Goal: Information Seeking & Learning: Compare options

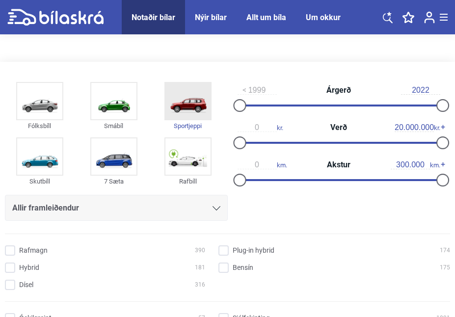
click at [194, 102] on img at bounding box center [187, 101] width 45 height 36
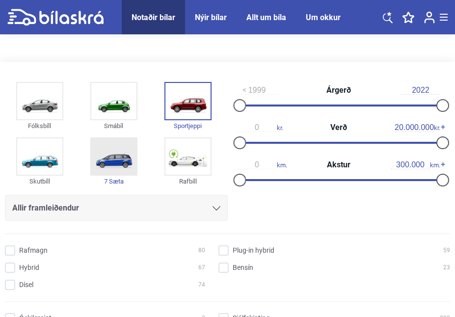
click at [125, 153] on img at bounding box center [113, 156] width 45 height 36
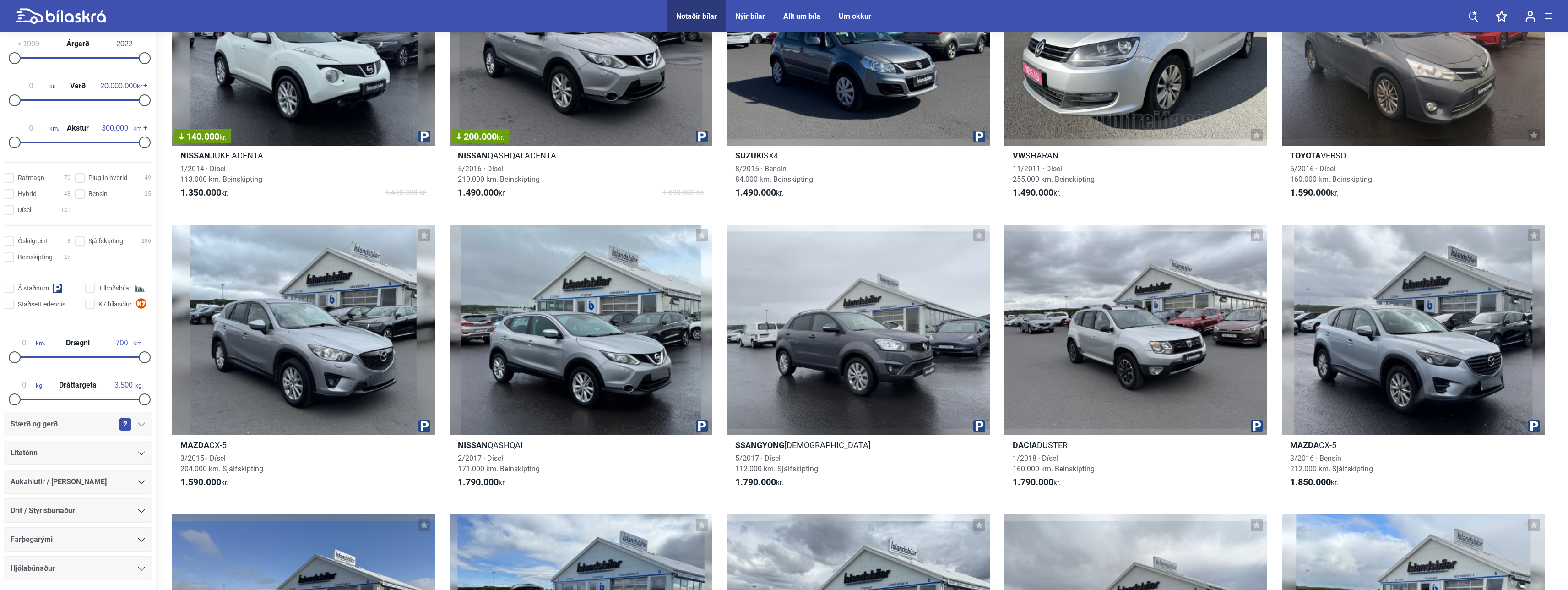
scroll to position [208, 0]
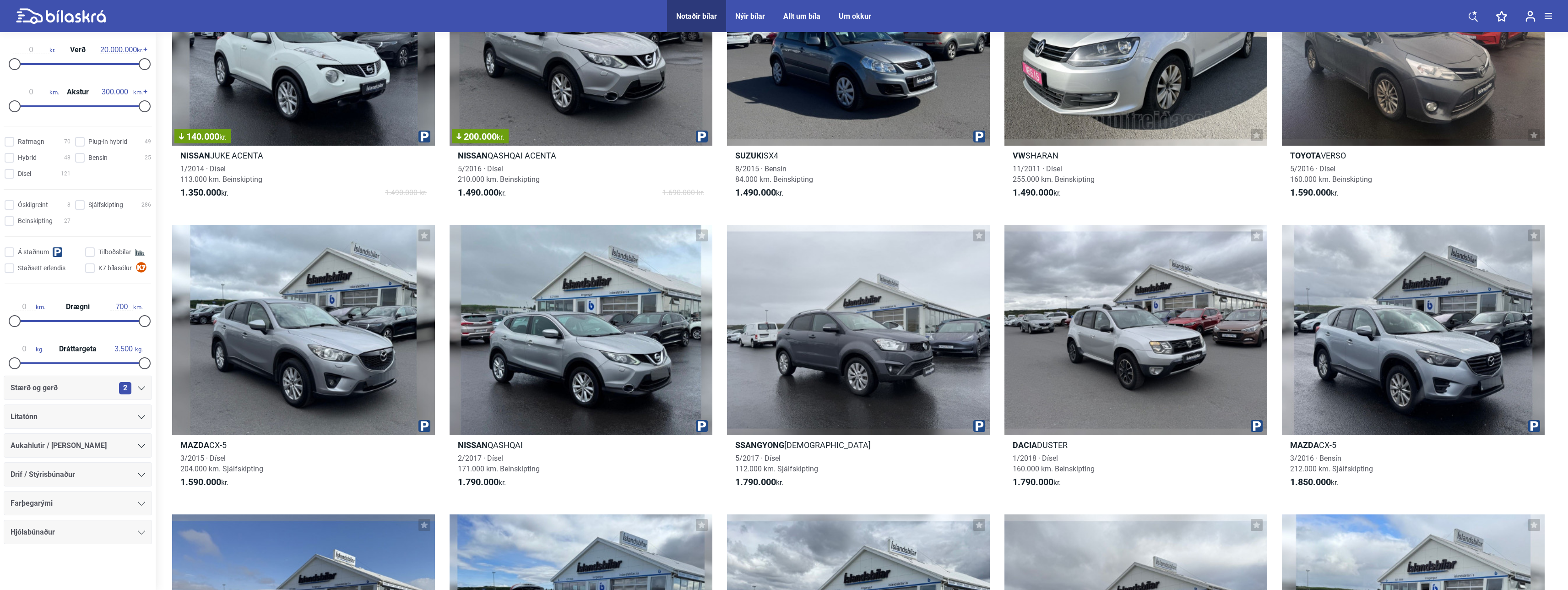
click at [140, 296] on icon at bounding box center [142, 388] width 7 height 4
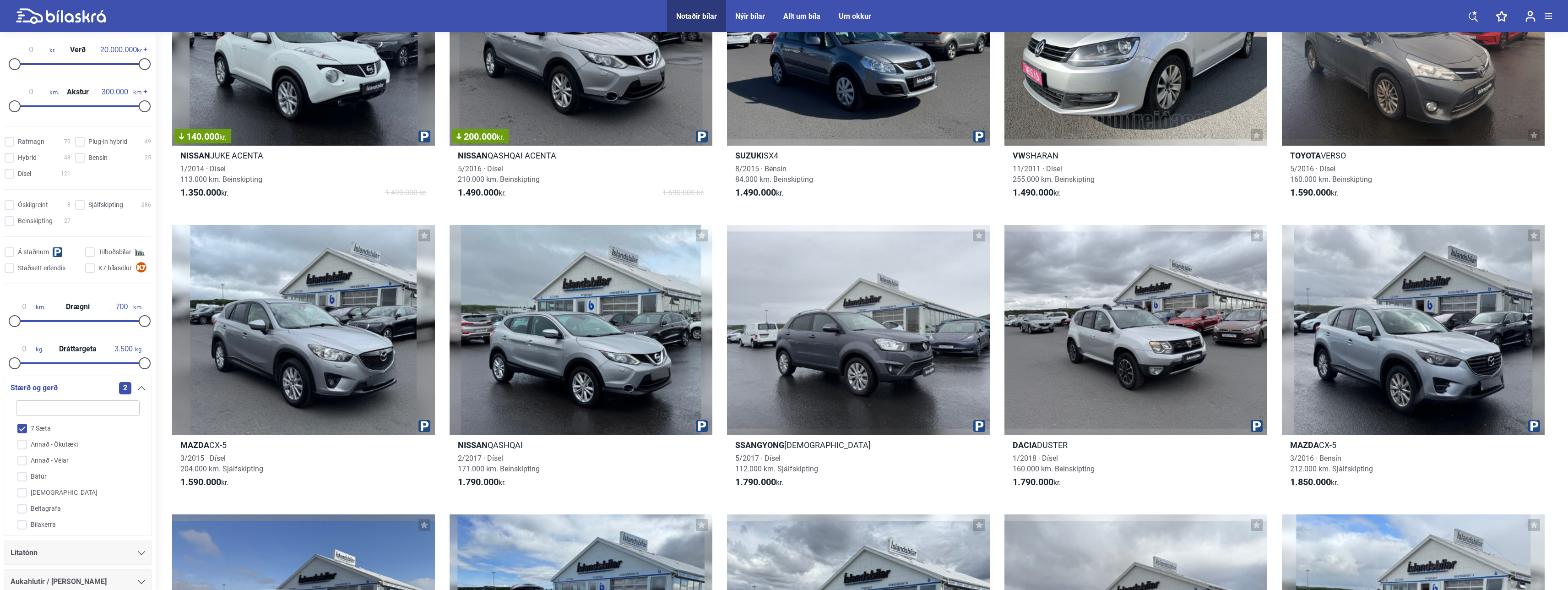
click at [138, 296] on icon at bounding box center [142, 388] width 7 height 4
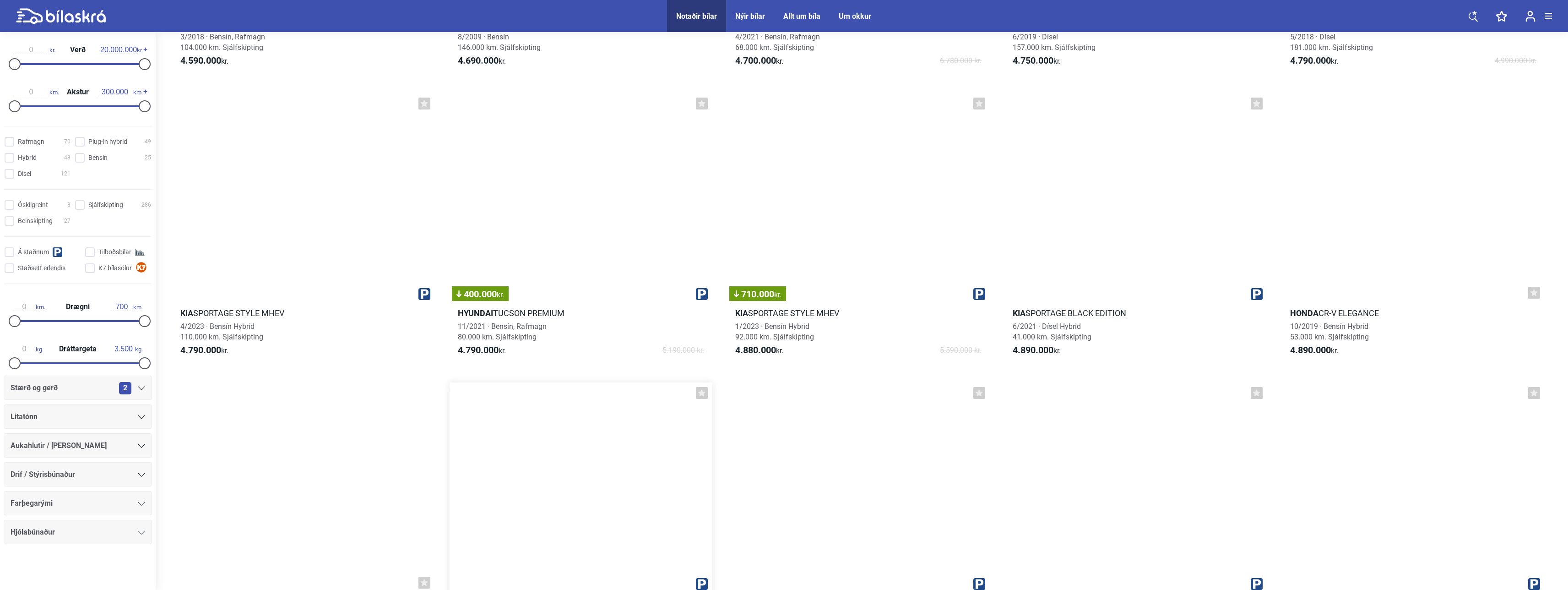
scroll to position [6368, 0]
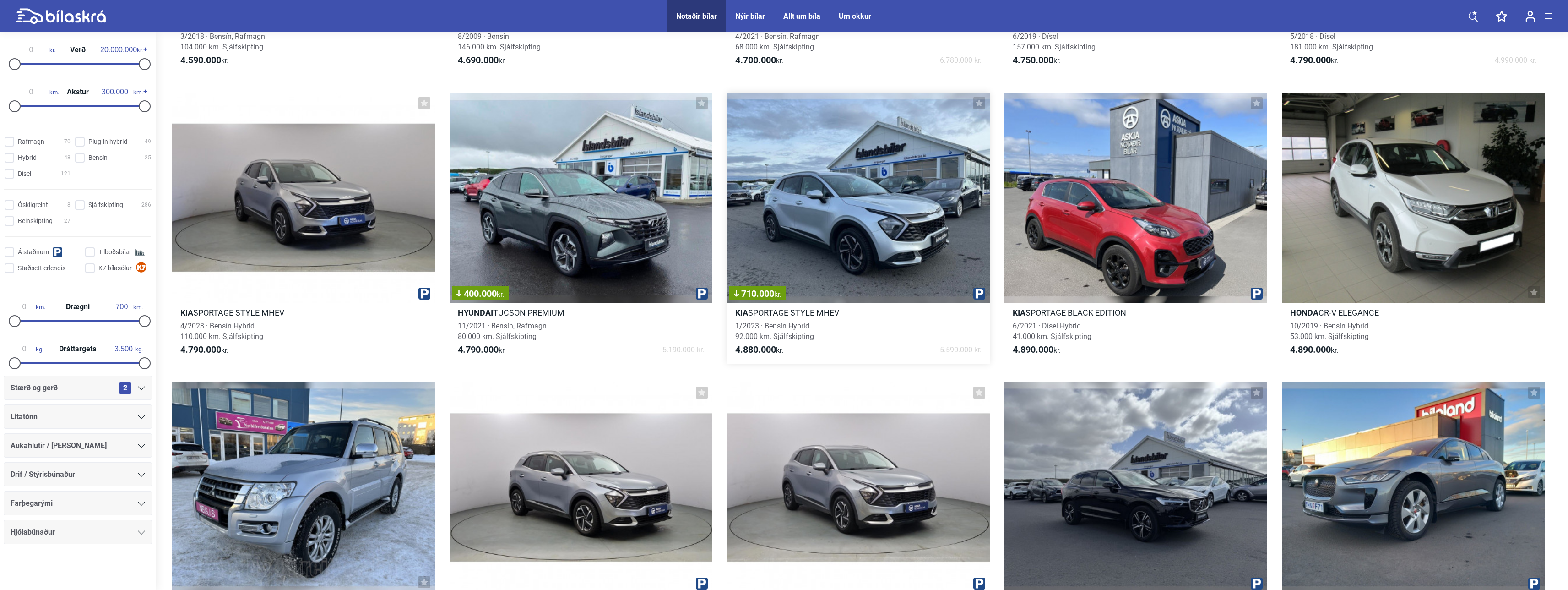
click at [423, 240] on div "710.000 kr." at bounding box center [858, 197] width 263 height 210
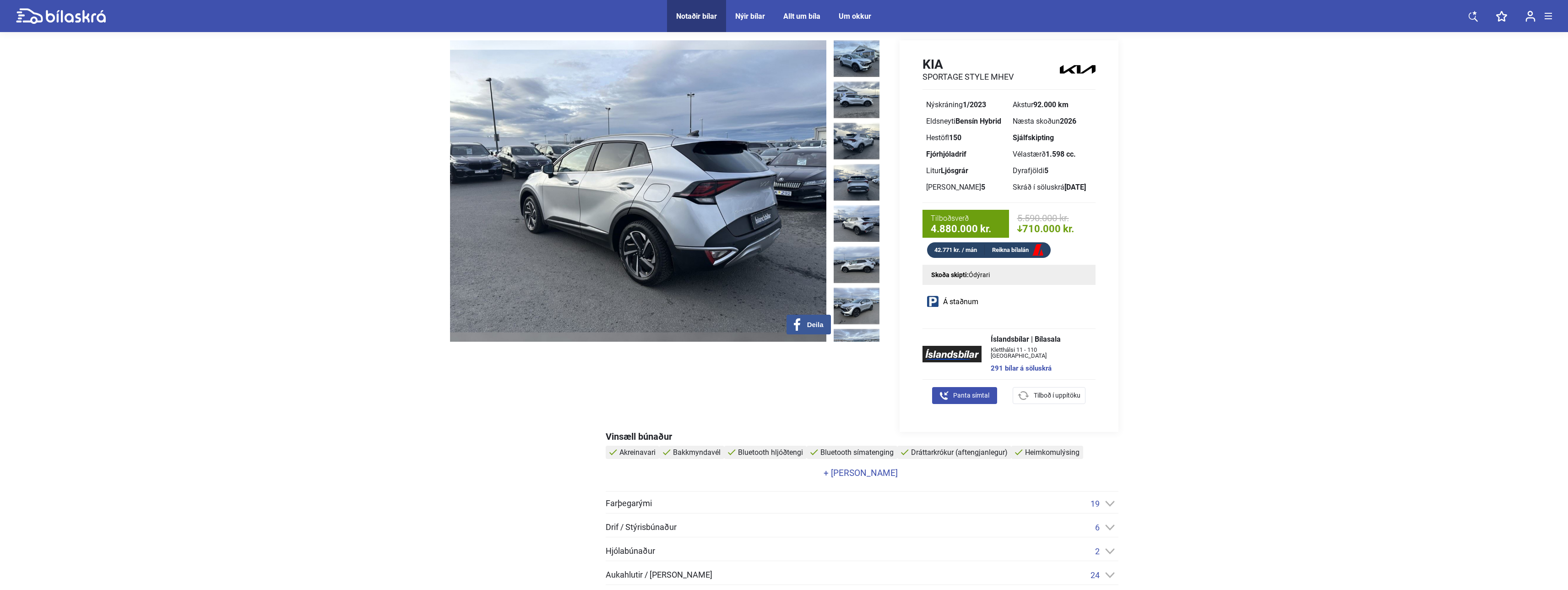
scroll to position [46, 0]
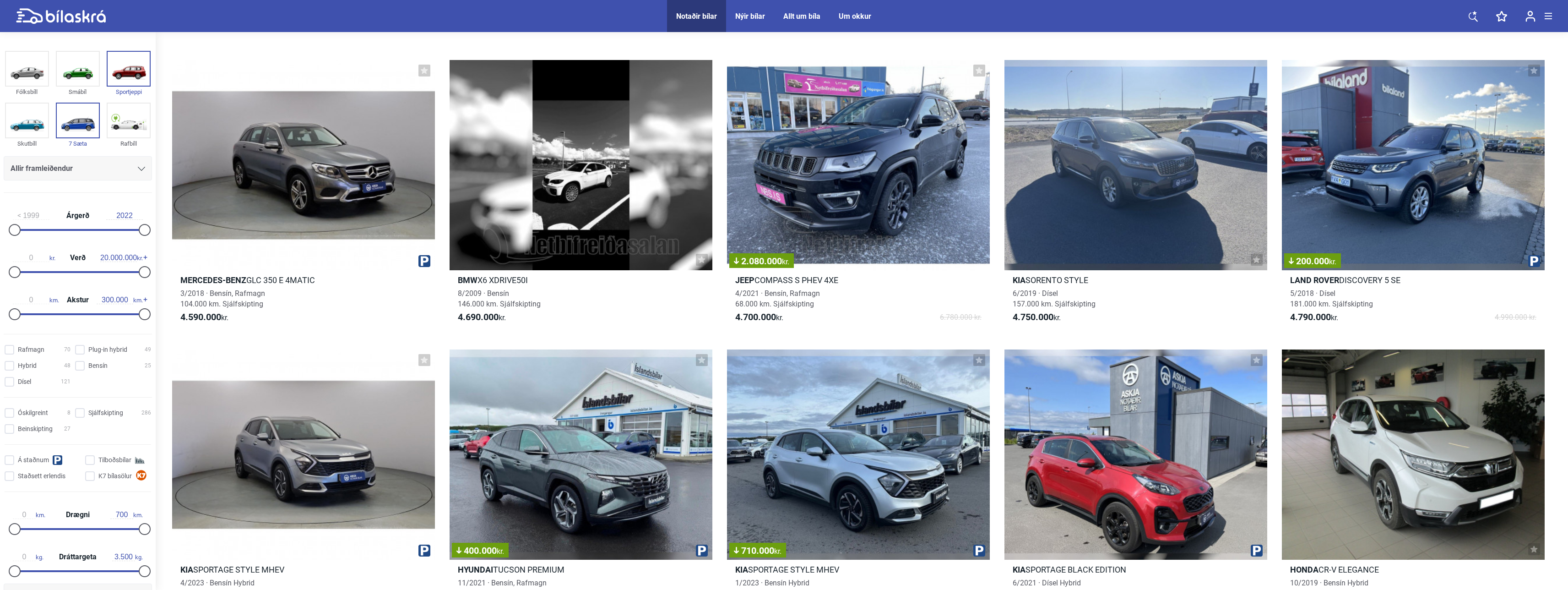
scroll to position [854, 0]
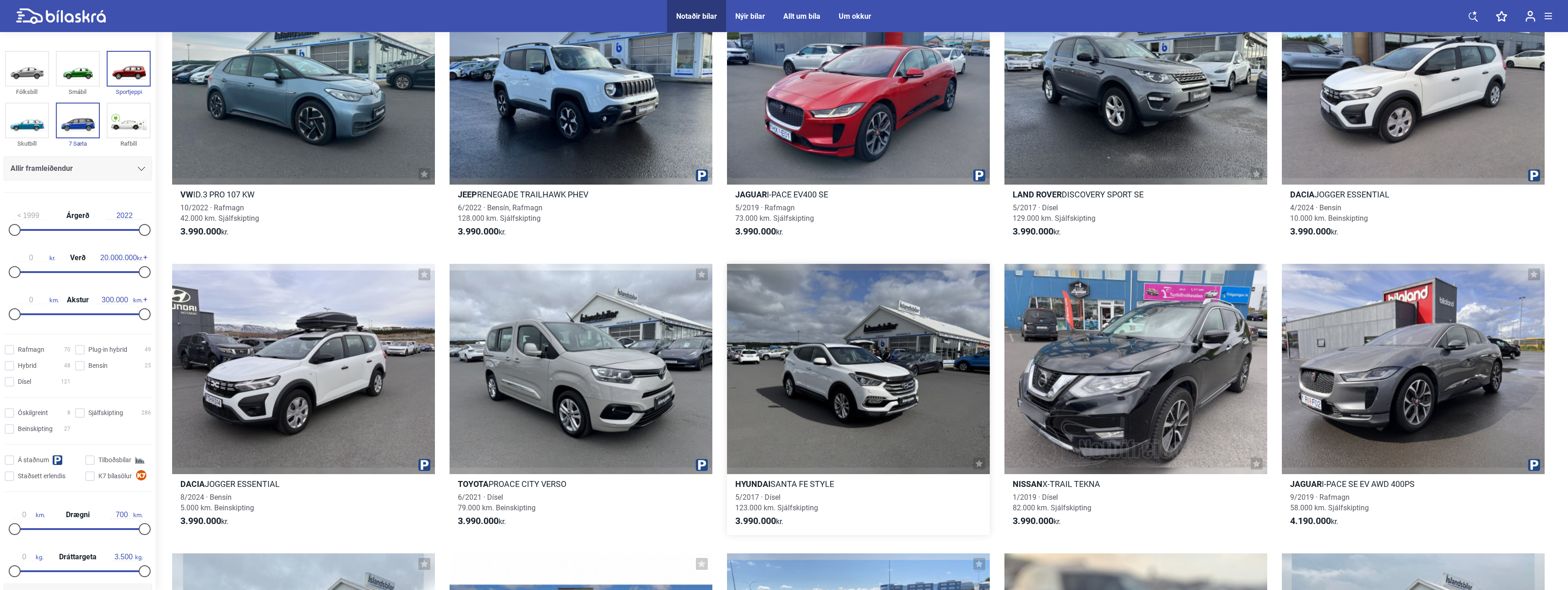
drag, startPoint x: 974, startPoint y: 399, endPoint x: 973, endPoint y: 390, distance: 9.1
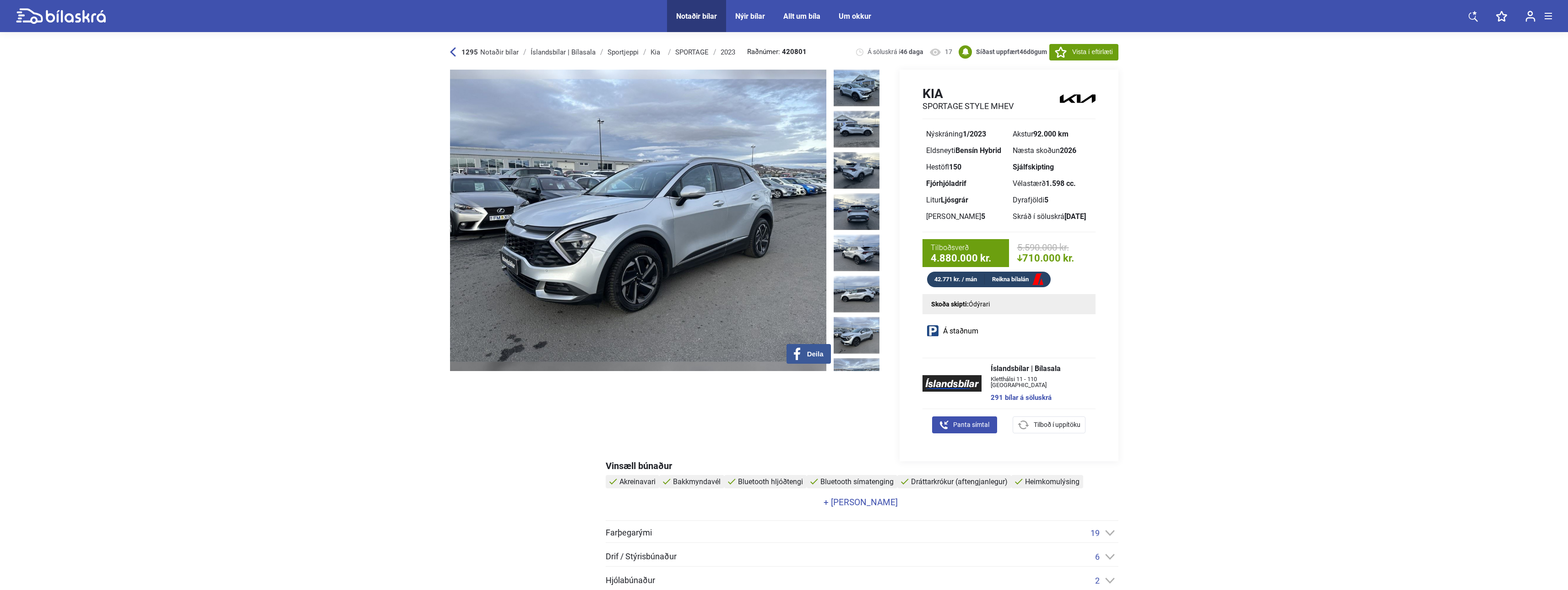
drag, startPoint x: 862, startPoint y: 325, endPoint x: 896, endPoint y: 330, distance: 34.4
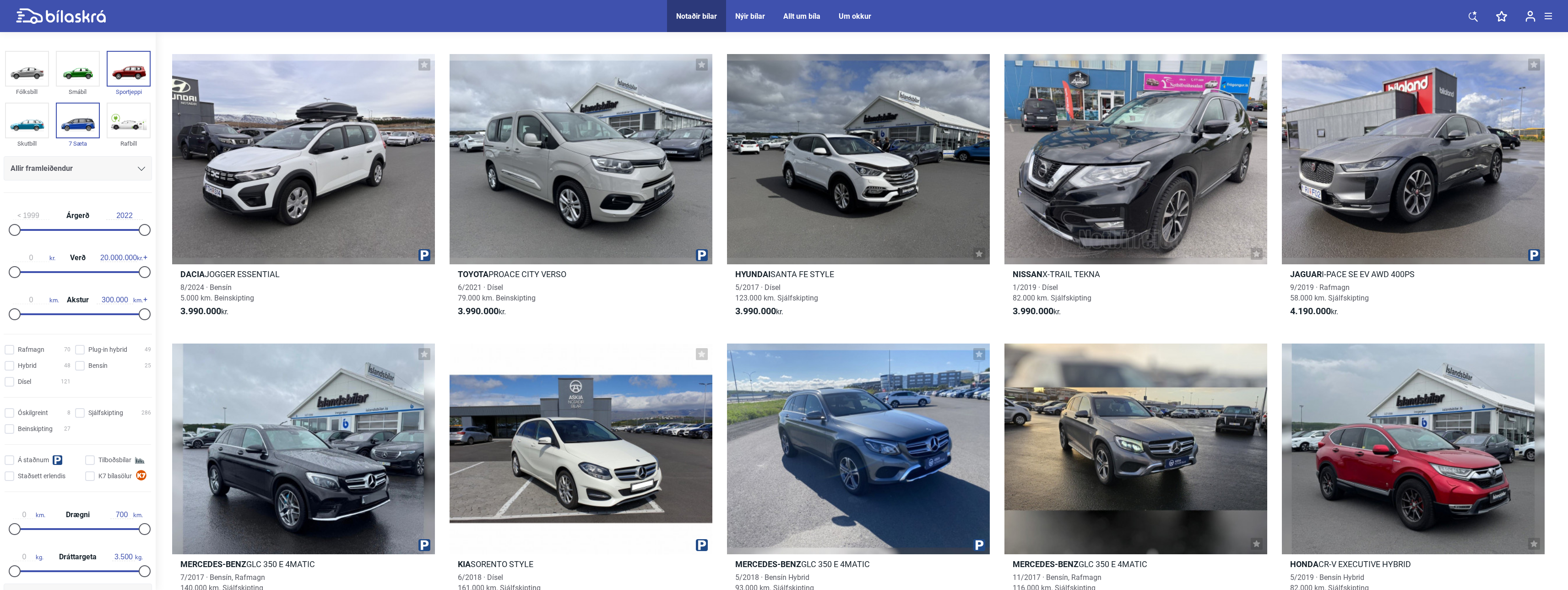
scroll to position [5161, 0]
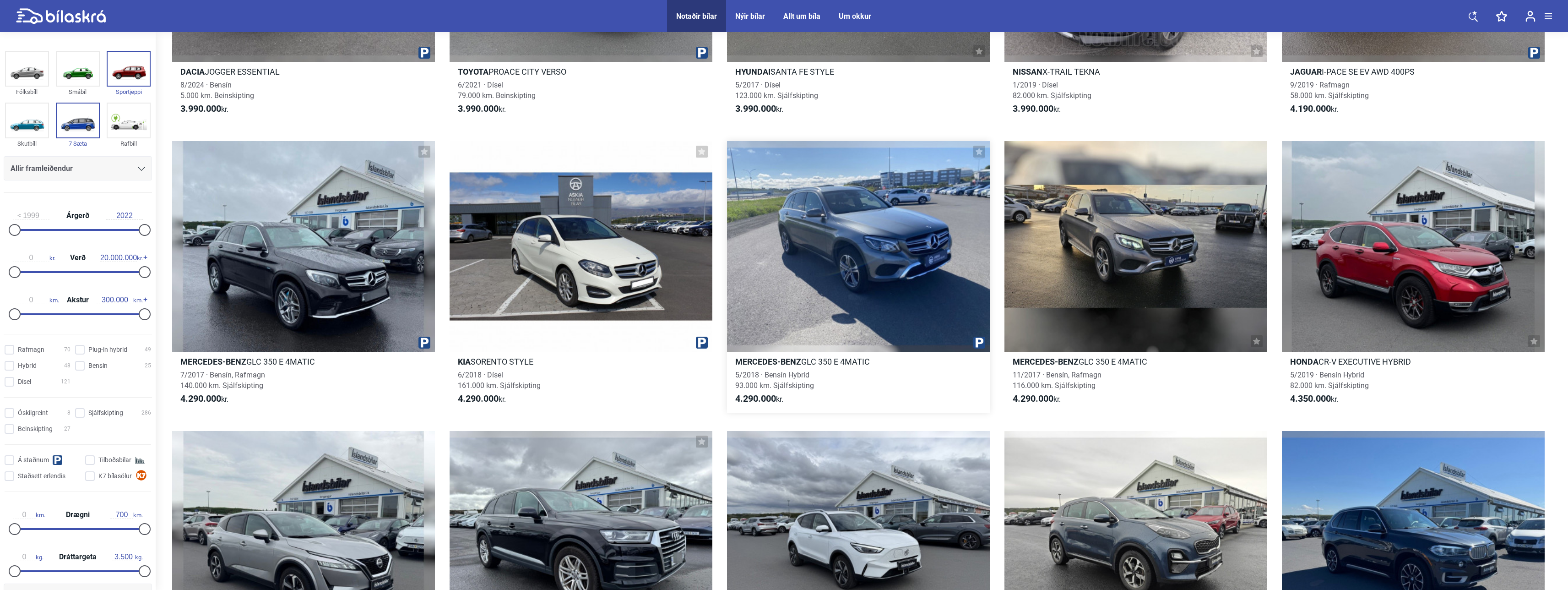
click at [423, 296] on div at bounding box center [858, 246] width 263 height 210
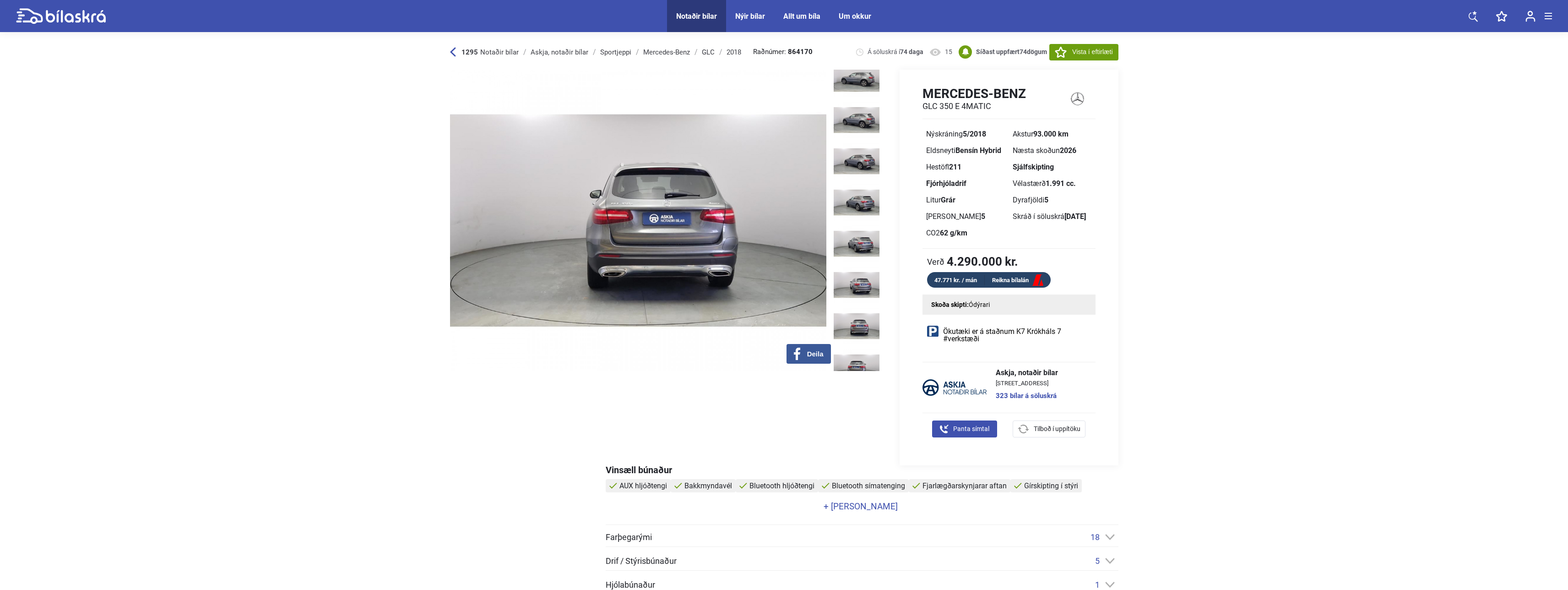
click at [423, 49] on icon at bounding box center [452, 52] width 6 height 9
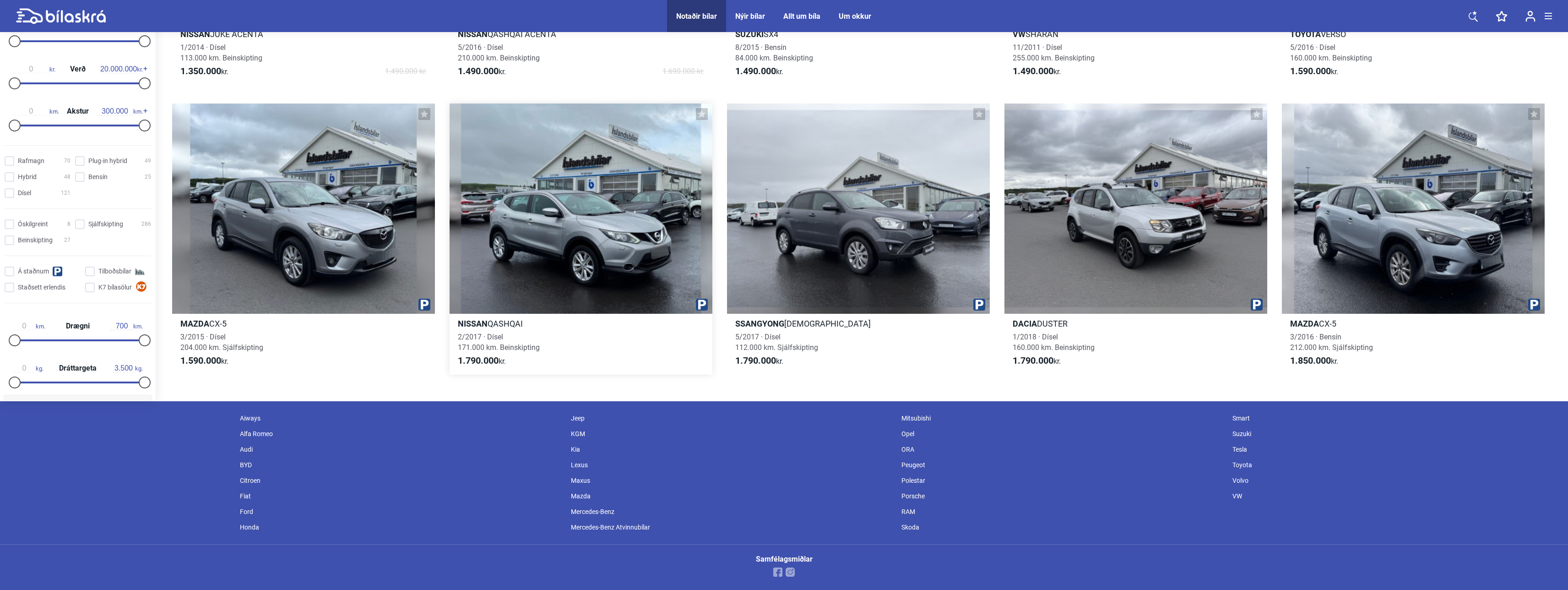
scroll to position [854, 0]
click at [423, 296] on div "Mercedes-Benz" at bounding box center [731, 512] width 331 height 16
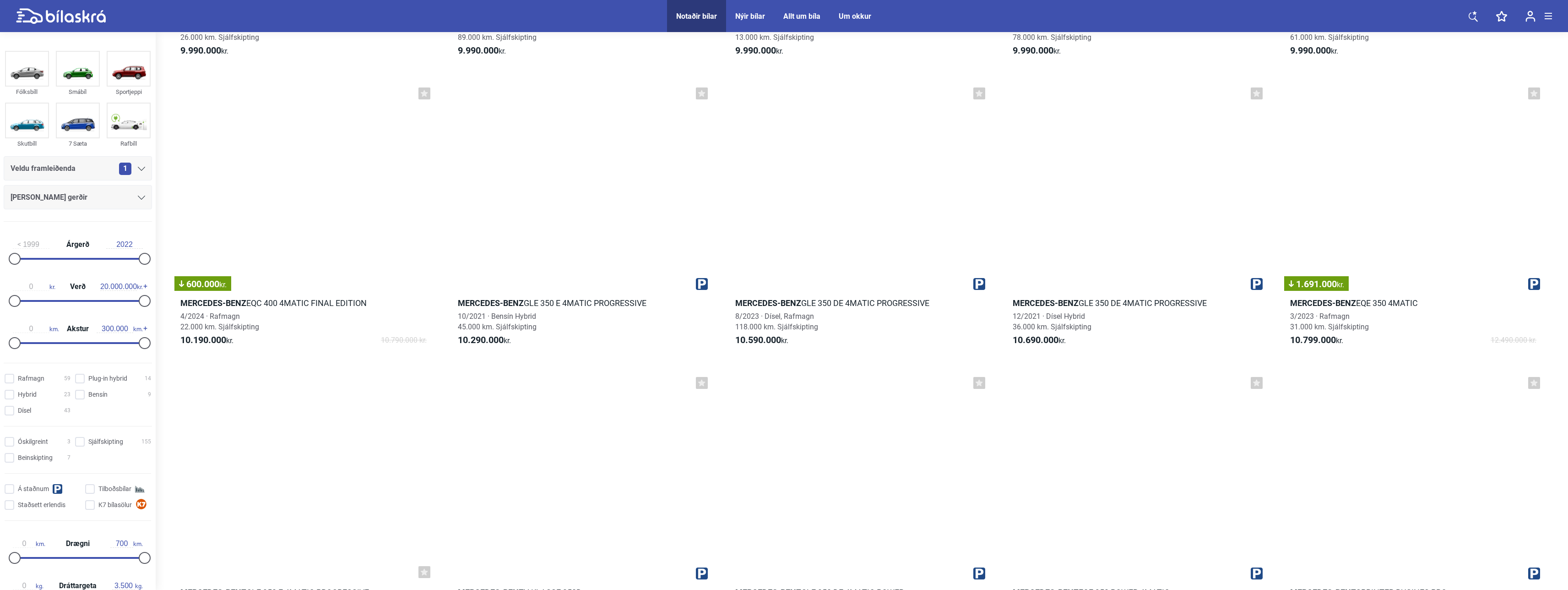
scroll to position [6963, 0]
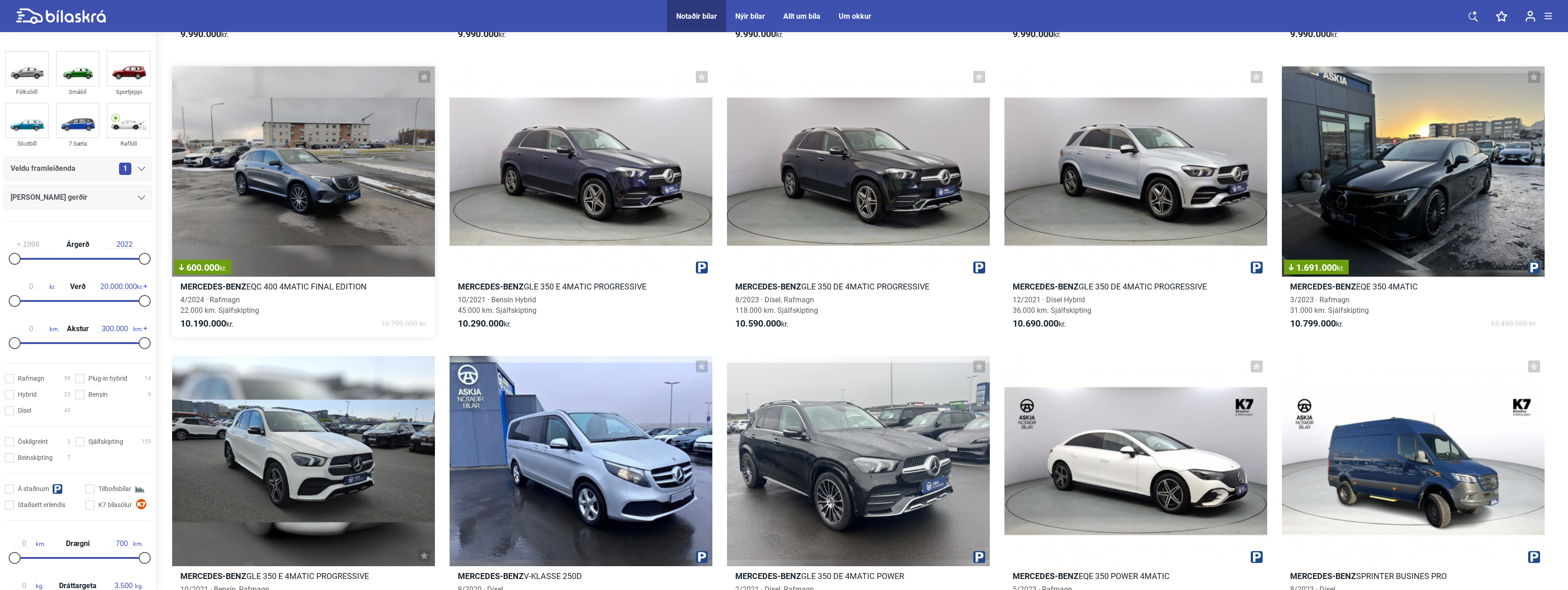
click at [372, 218] on div "600.000 kr." at bounding box center [304, 171] width 263 height 210
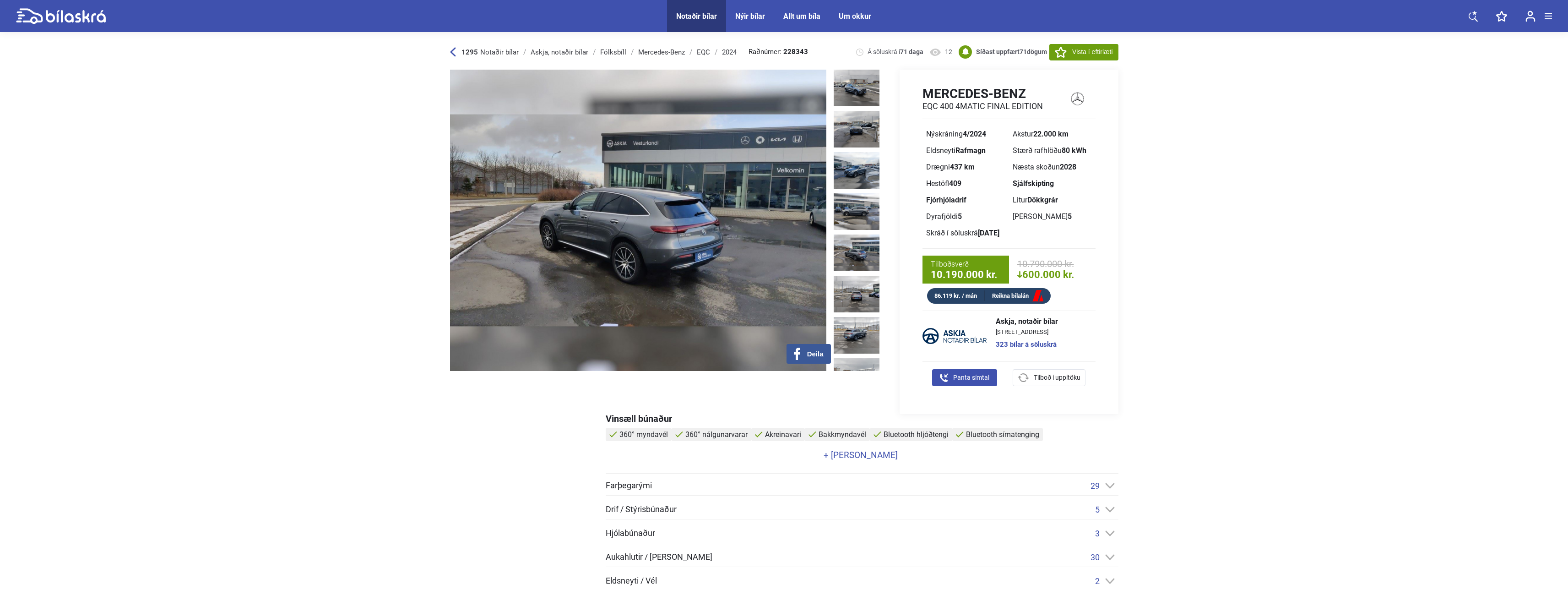
click at [423, 247] on img at bounding box center [856, 252] width 46 height 36
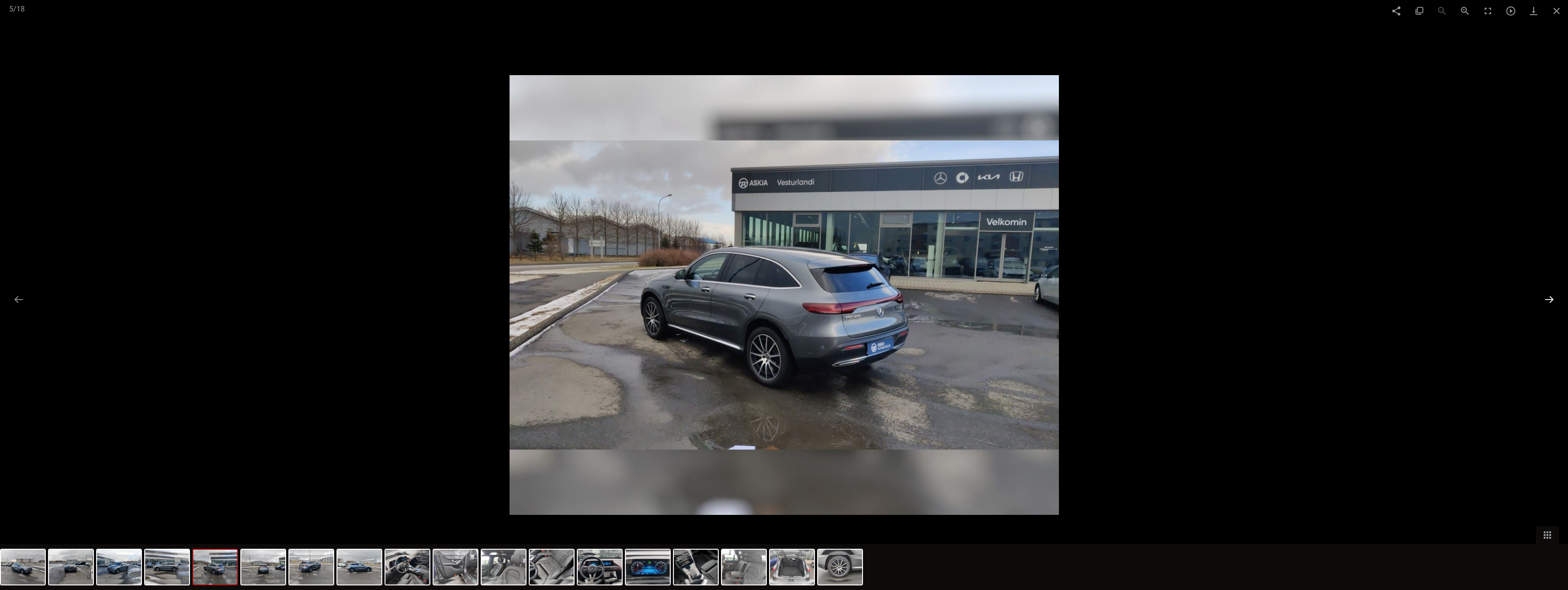
click at [423, 294] on button at bounding box center [1548, 299] width 20 height 18
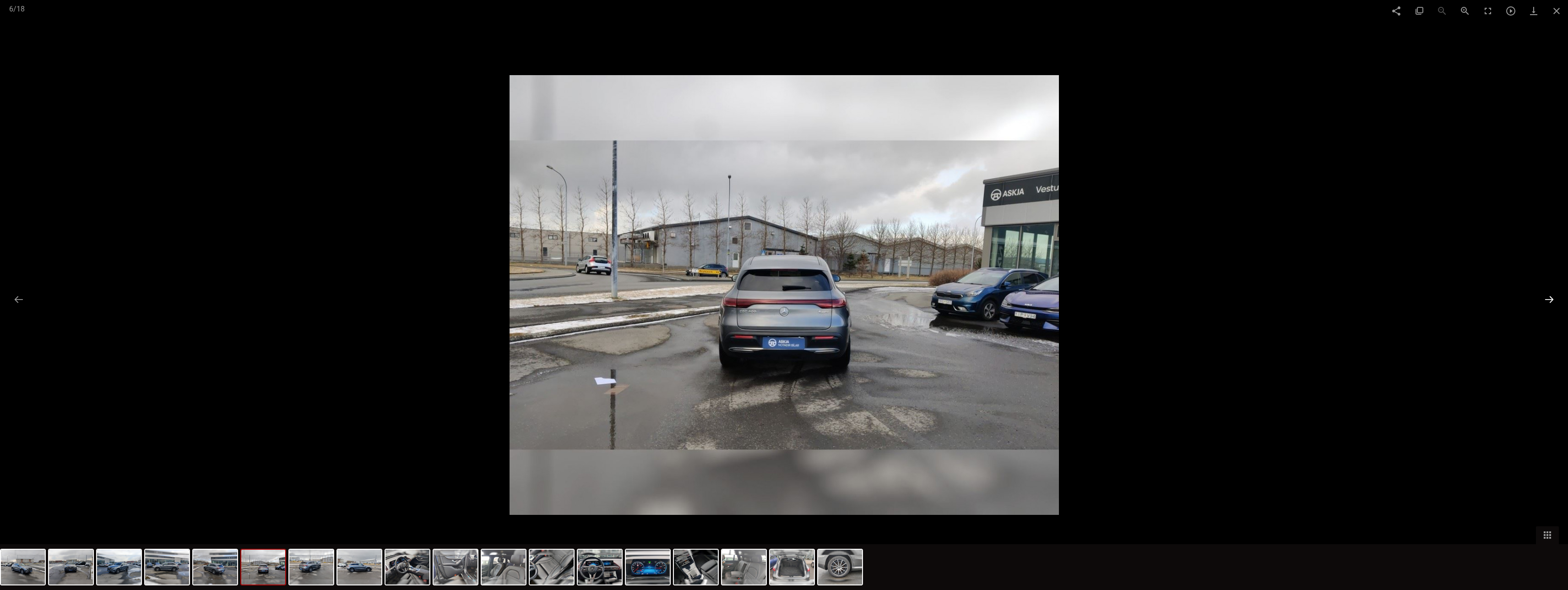
click at [423, 295] on button at bounding box center [1548, 299] width 20 height 18
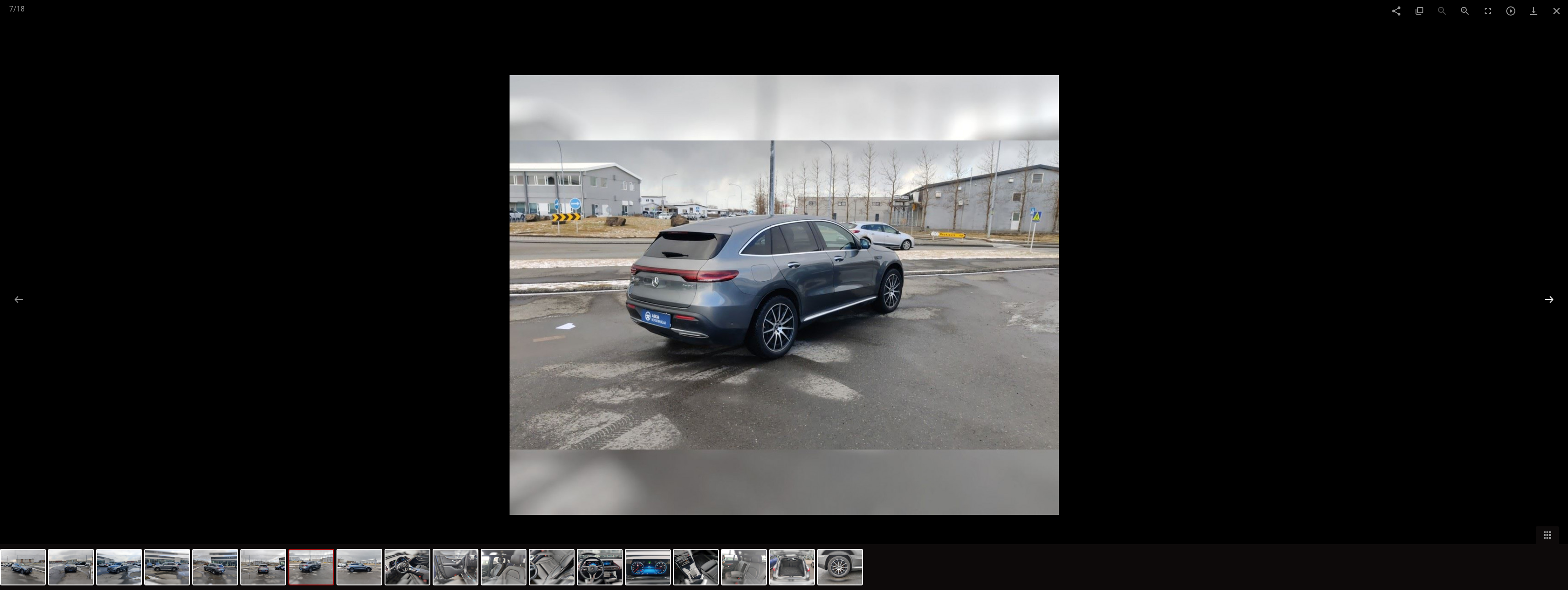
click at [423, 295] on button at bounding box center [1548, 299] width 20 height 18
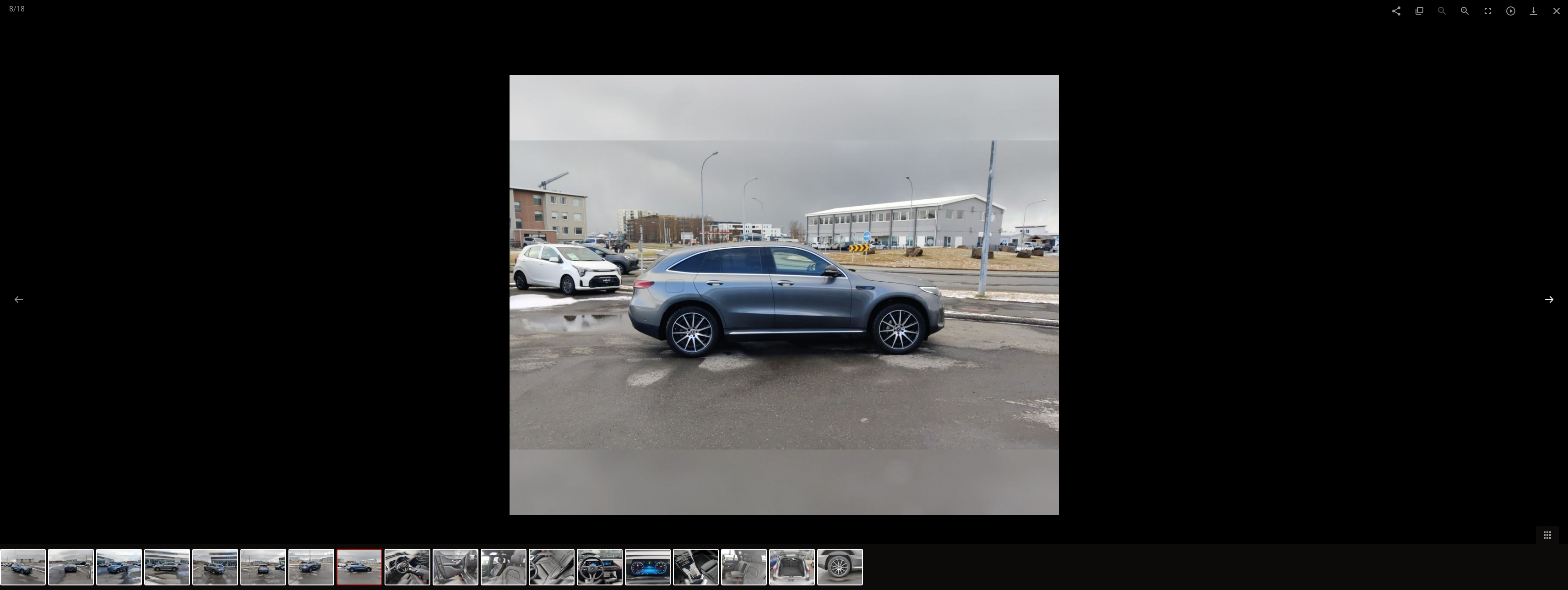
click at [423, 295] on button at bounding box center [1548, 299] width 20 height 18
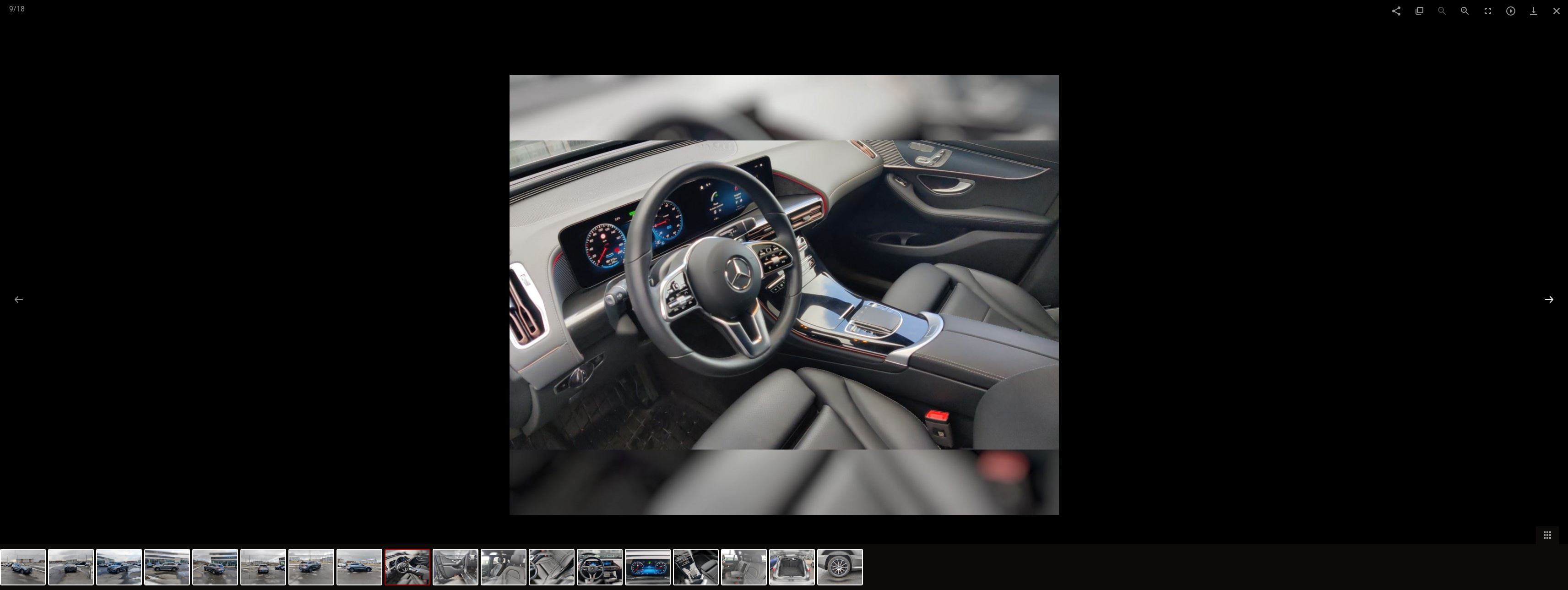
click at [423, 295] on button at bounding box center [1548, 299] width 20 height 18
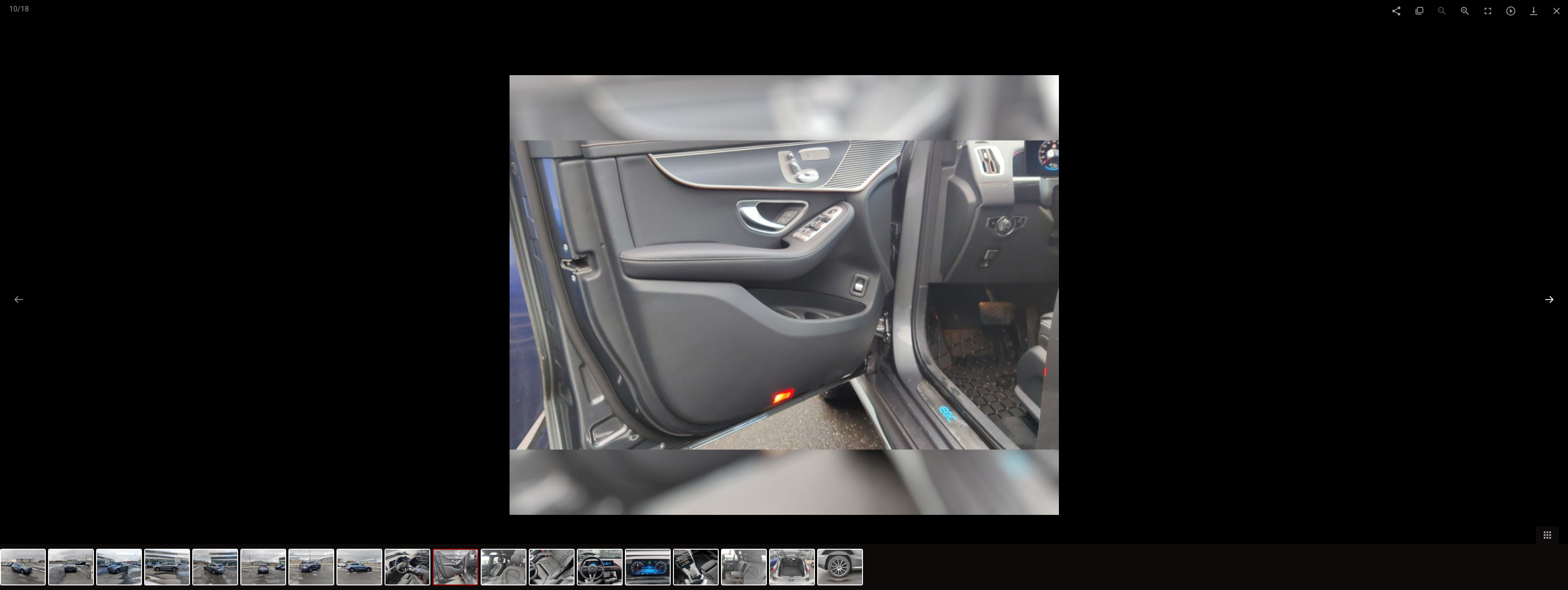
click at [423, 295] on button at bounding box center [1548, 299] width 20 height 18
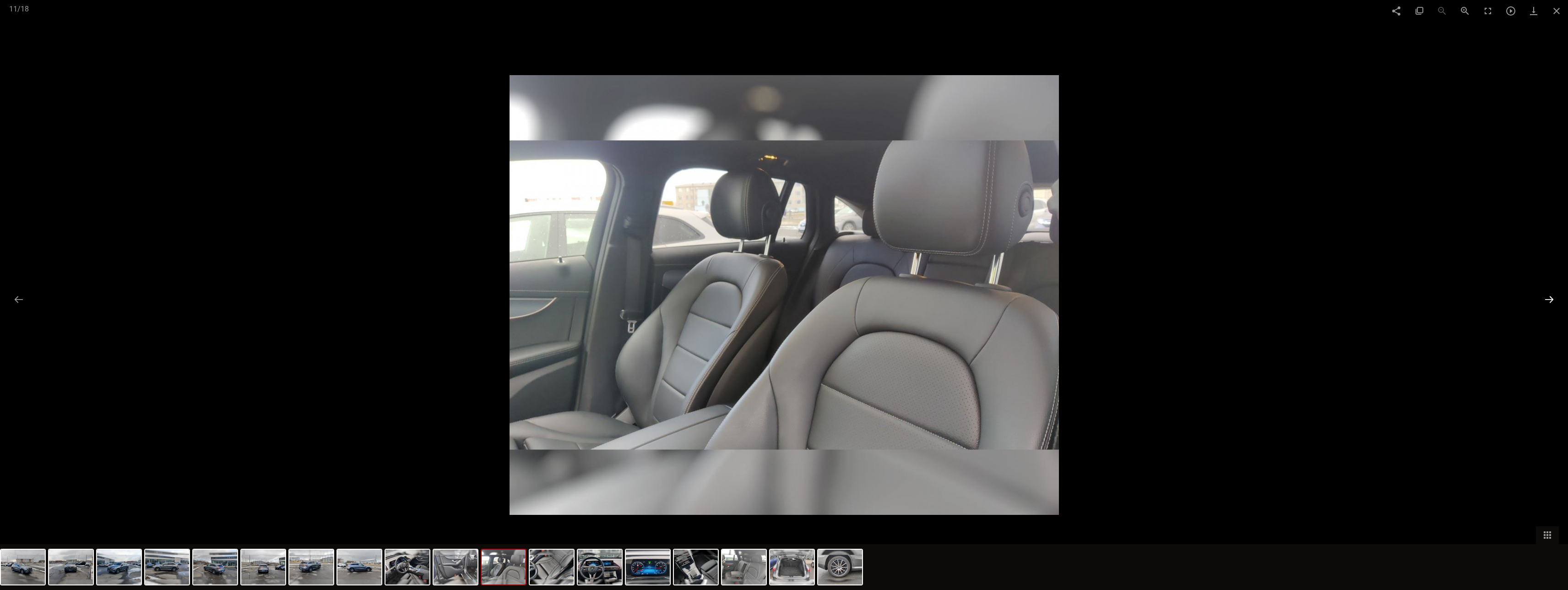
click at [423, 295] on button at bounding box center [1548, 299] width 20 height 18
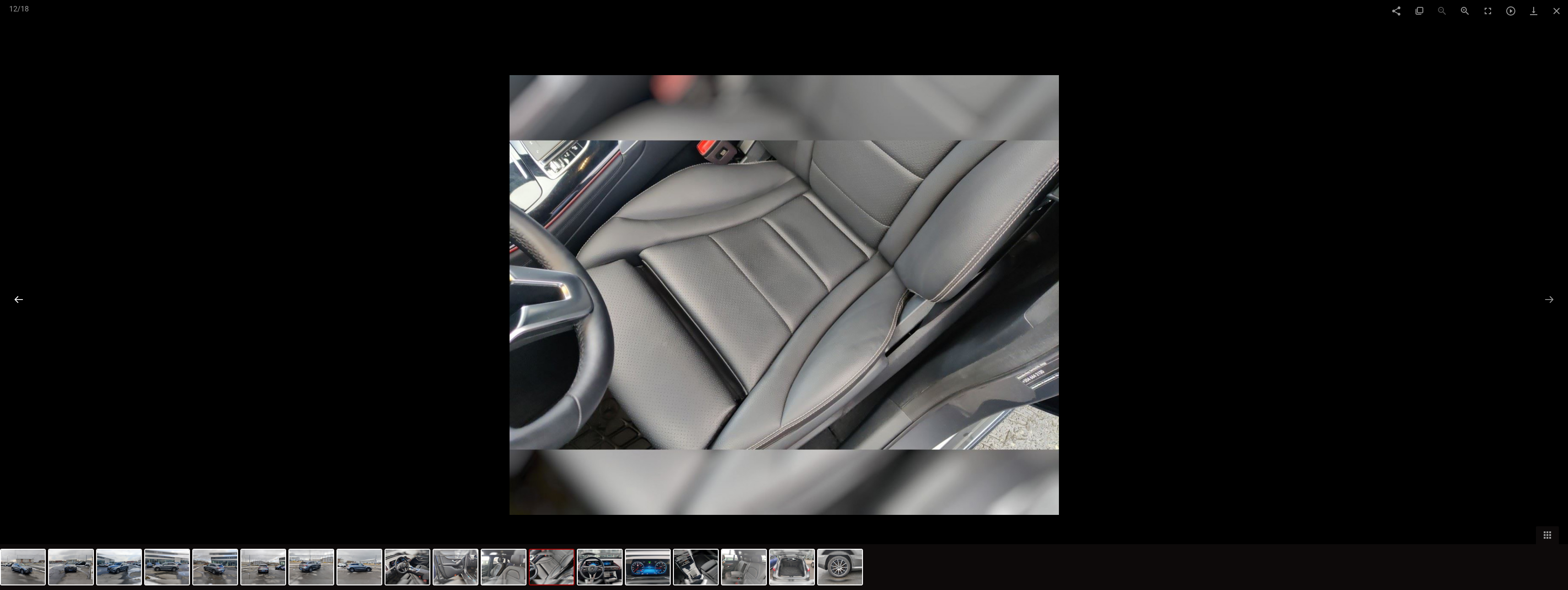
click at [17, 296] on button at bounding box center [19, 299] width 20 height 18
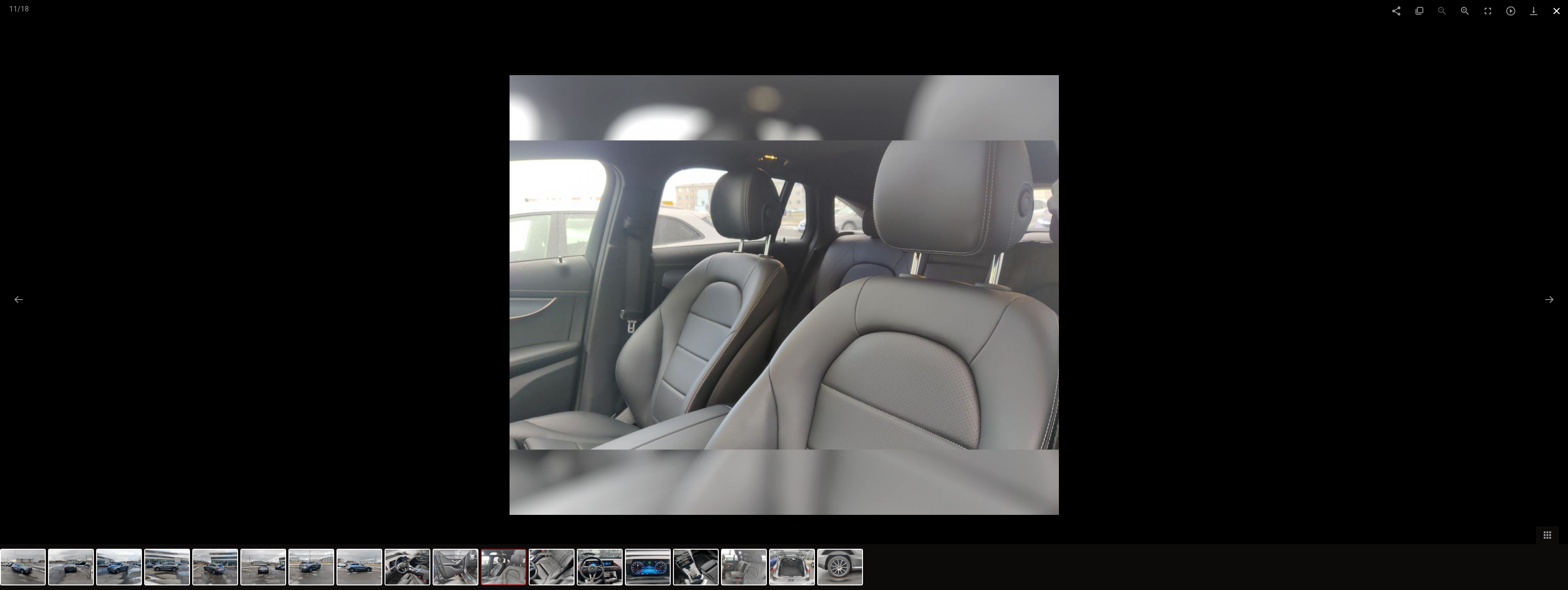
click at [423, 7] on span at bounding box center [1556, 10] width 23 height 21
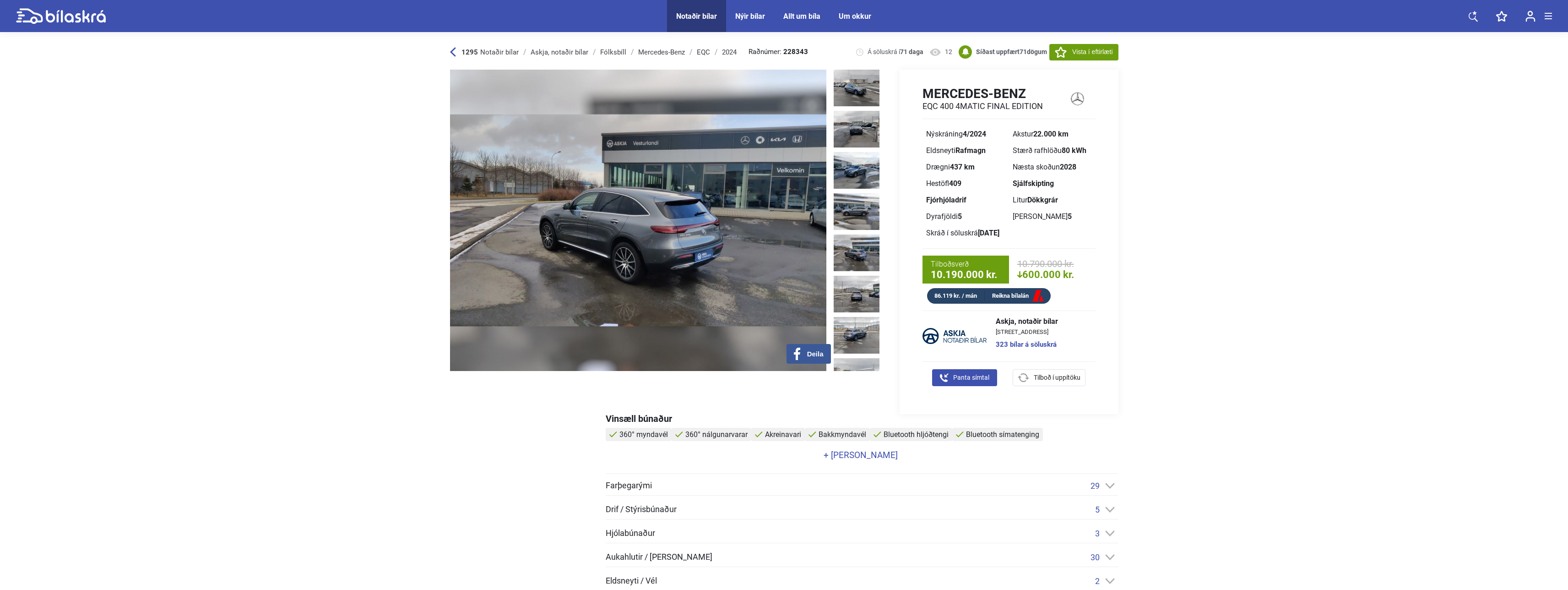
drag, startPoint x: 950, startPoint y: 166, endPoint x: 981, endPoint y: 168, distance: 31.1
click at [423, 168] on div "Drægni 437 km" at bounding box center [965, 167] width 79 height 7
drag, startPoint x: 981, startPoint y: 168, endPoint x: 986, endPoint y: 185, distance: 17.7
click at [423, 185] on div "Hestöfl 409" at bounding box center [965, 184] width 79 height 7
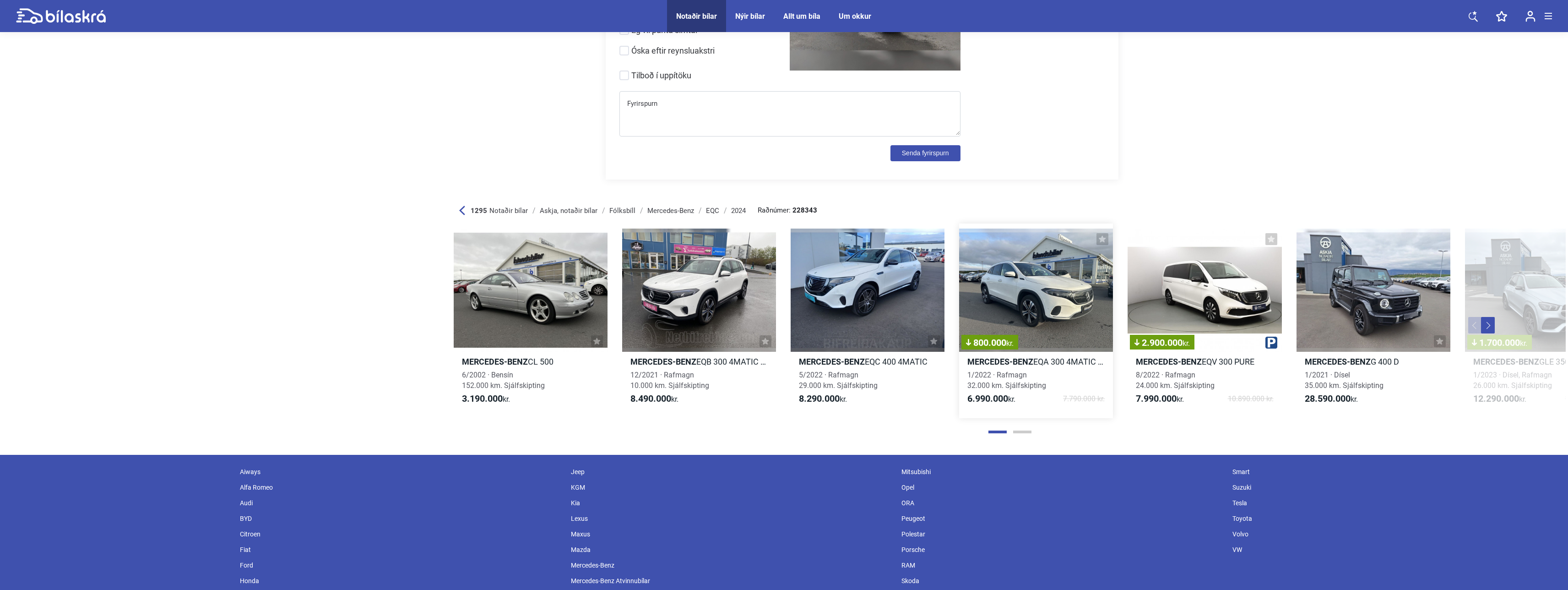
scroll to position [2978, 0]
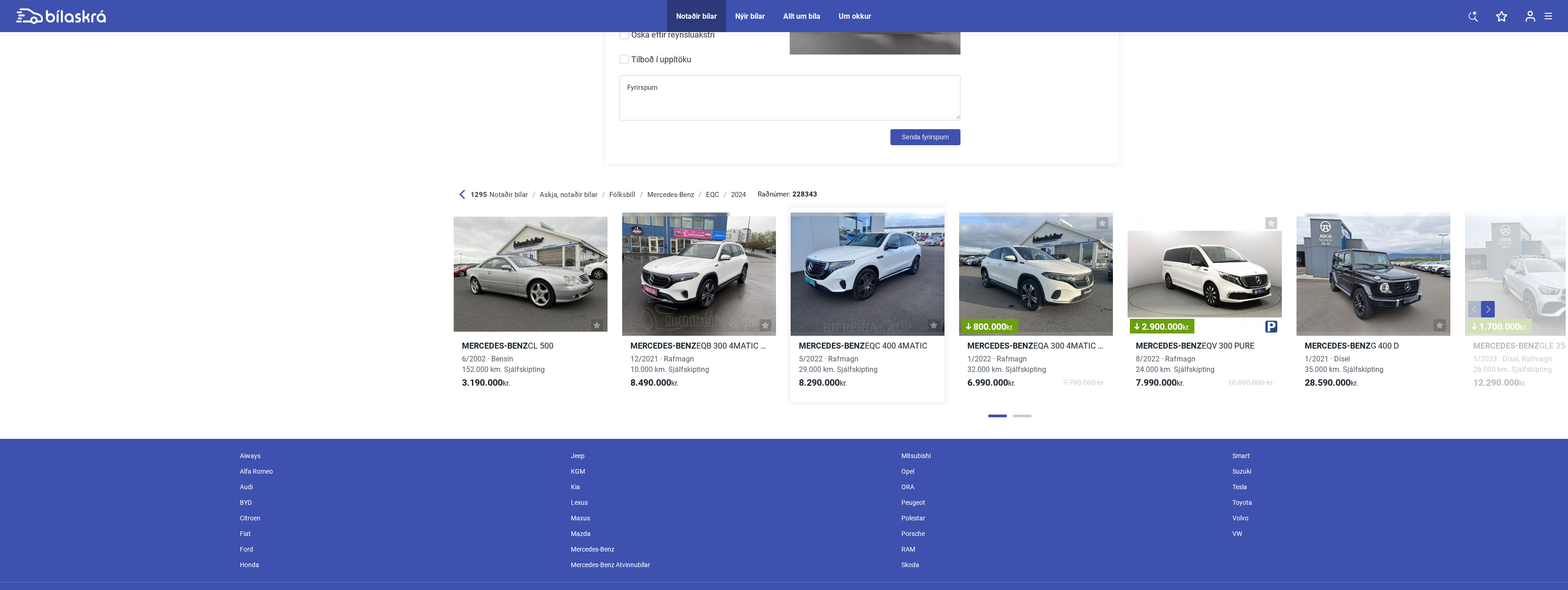
click at [423, 296] on b "Mercedes-Benz" at bounding box center [831, 345] width 66 height 9
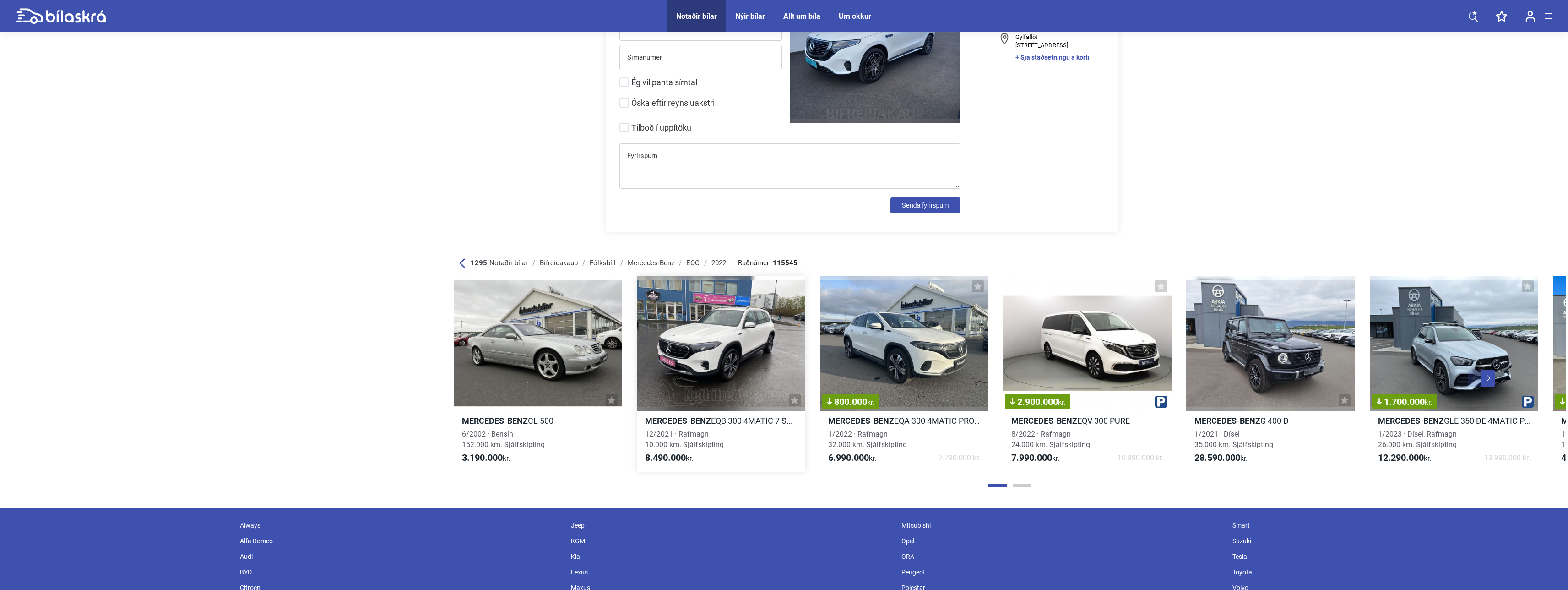
scroll to position [5268, 0]
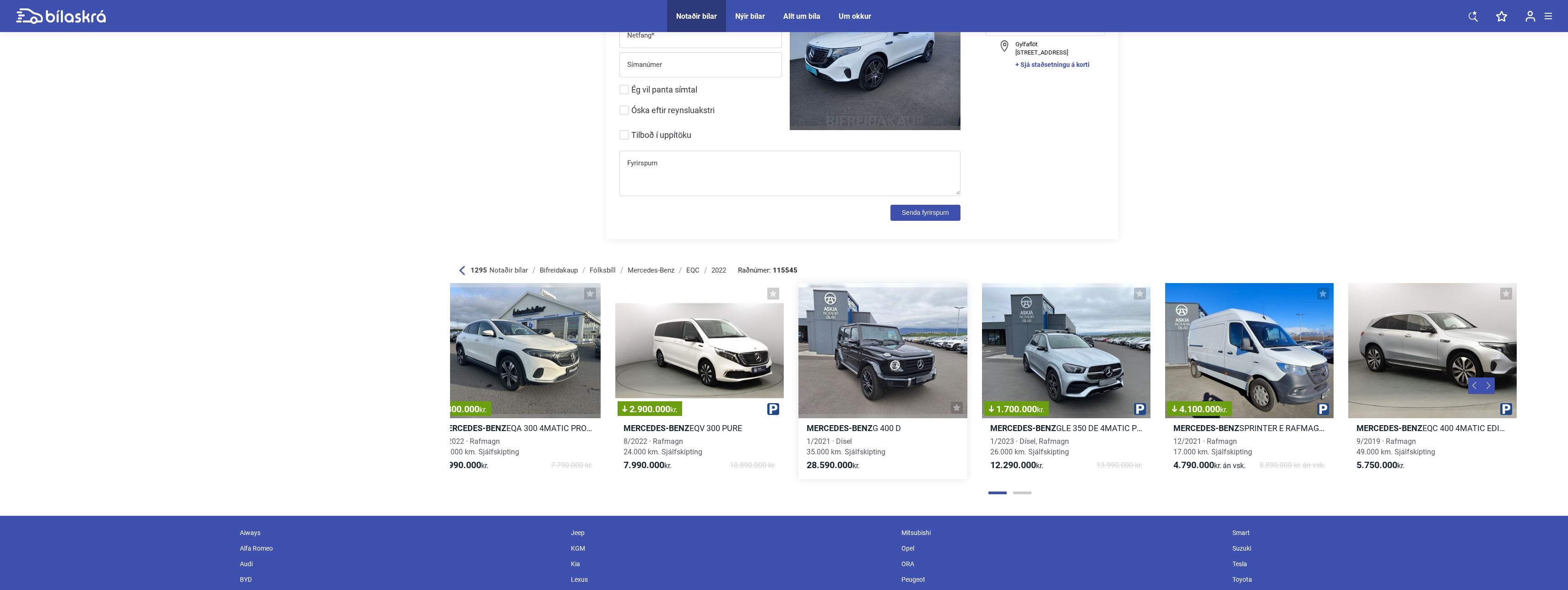
drag, startPoint x: 1541, startPoint y: 367, endPoint x: 878, endPoint y: 394, distance: 663.5
click at [423, 296] on div "Mercedes-Benz CL 500 6/2002 · Bensín 152.000 km. Sjálfskipting 3.190.000 kr. Me…" at bounding box center [817, 381] width 1517 height 215
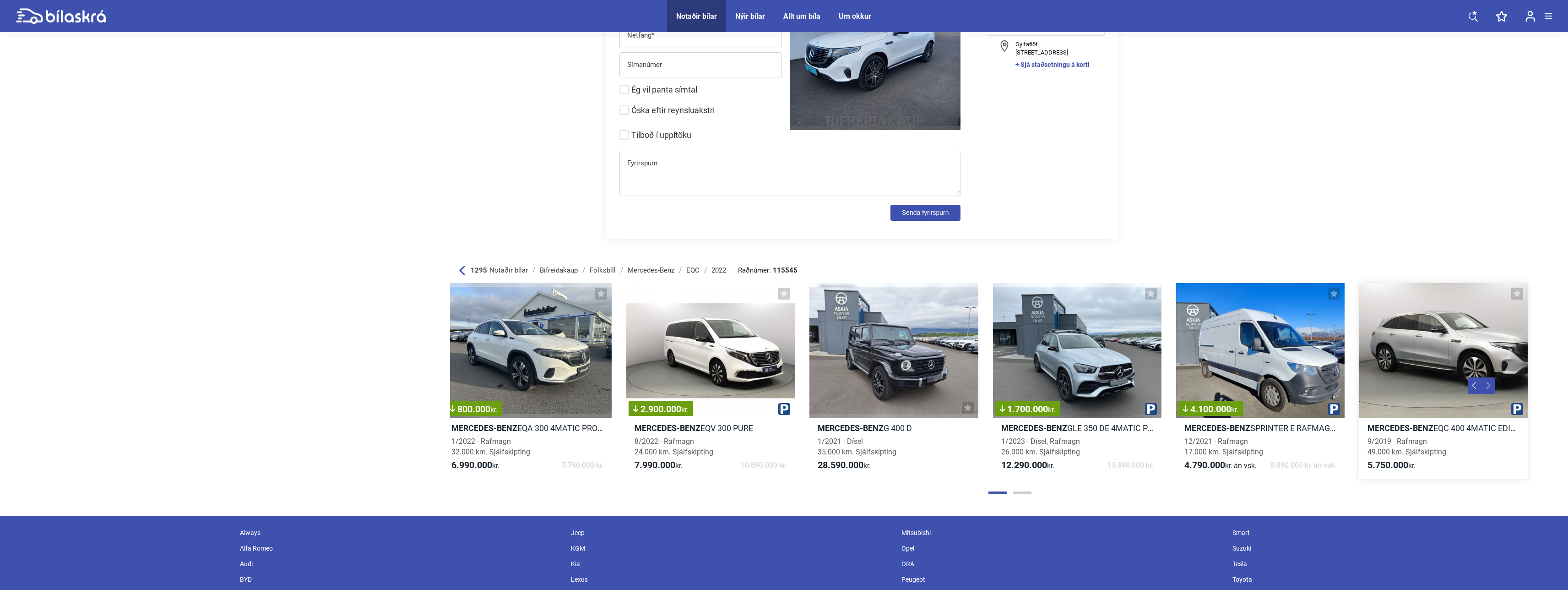
click at [423, 296] on div "9/2019 · Rafmagn 49.000 km. Sjálfskipting" at bounding box center [1443, 446] width 169 height 21
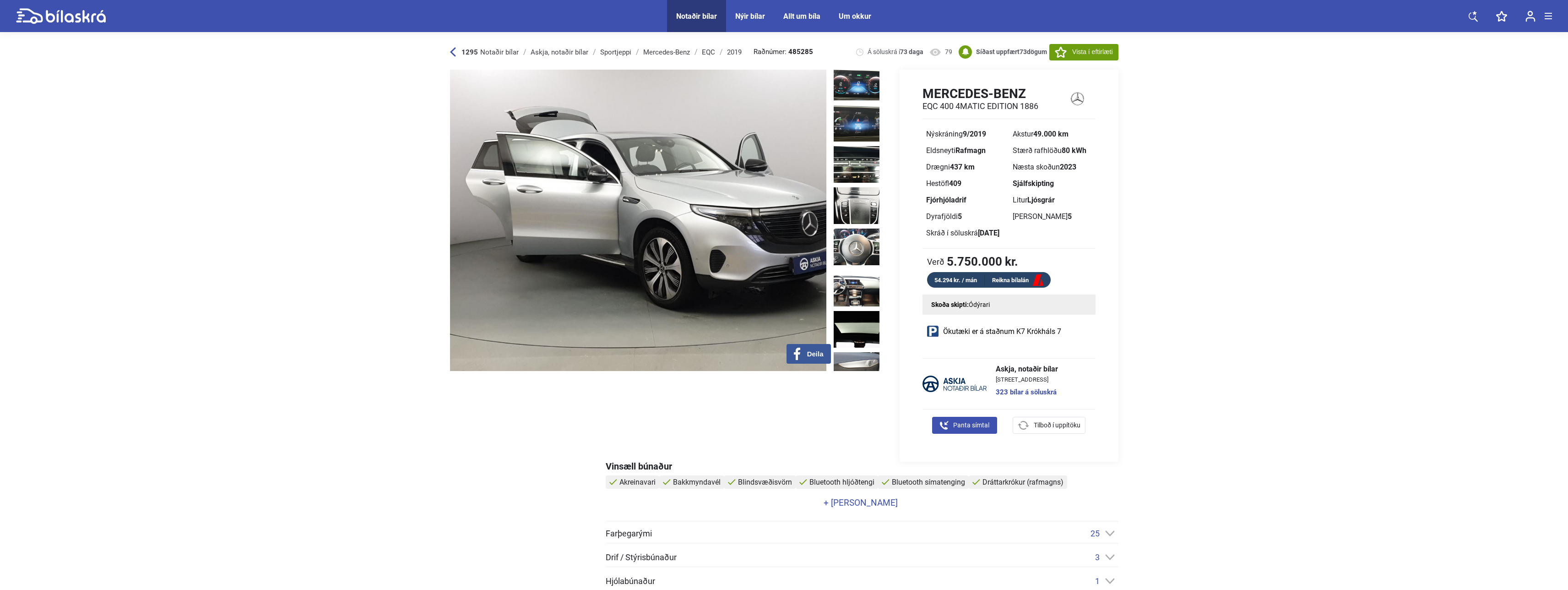
scroll to position [909, 0]
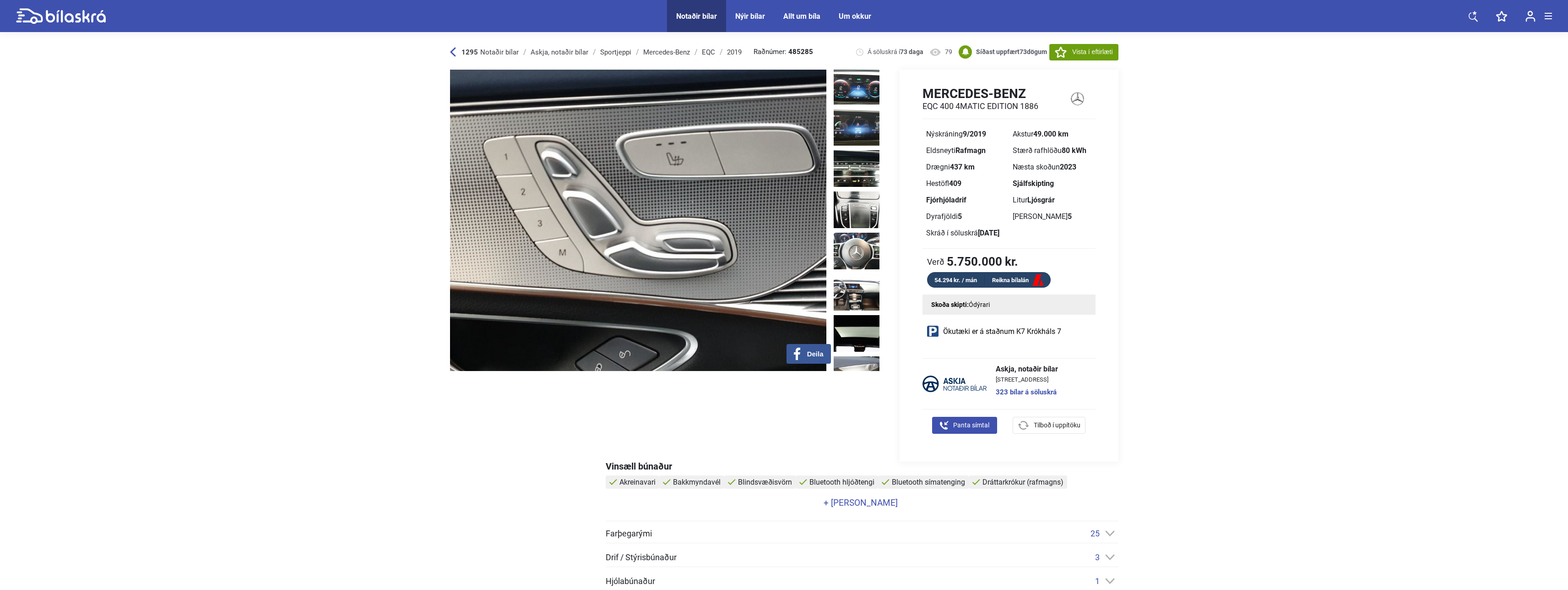
click at [423, 268] on div at bounding box center [858, 220] width 49 height 302
click at [423, 296] on img at bounding box center [856, 374] width 46 height 36
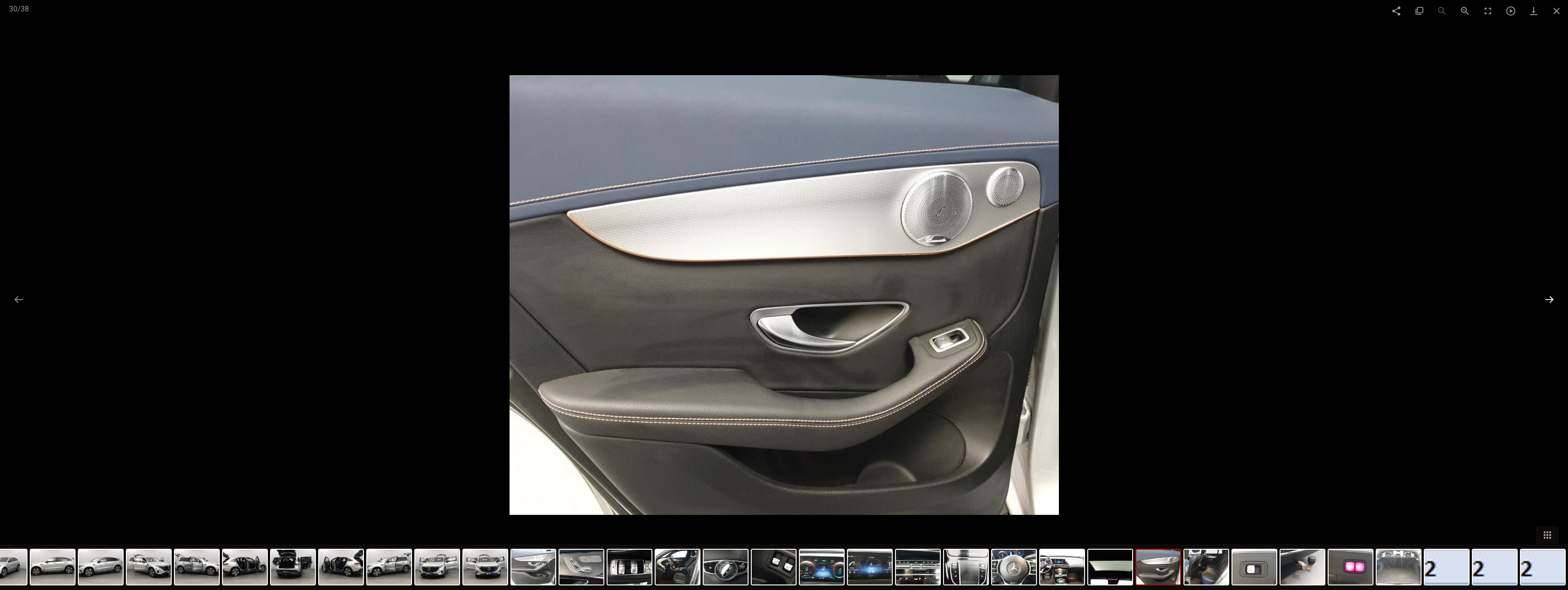
click at [423, 296] on button at bounding box center [1548, 299] width 20 height 18
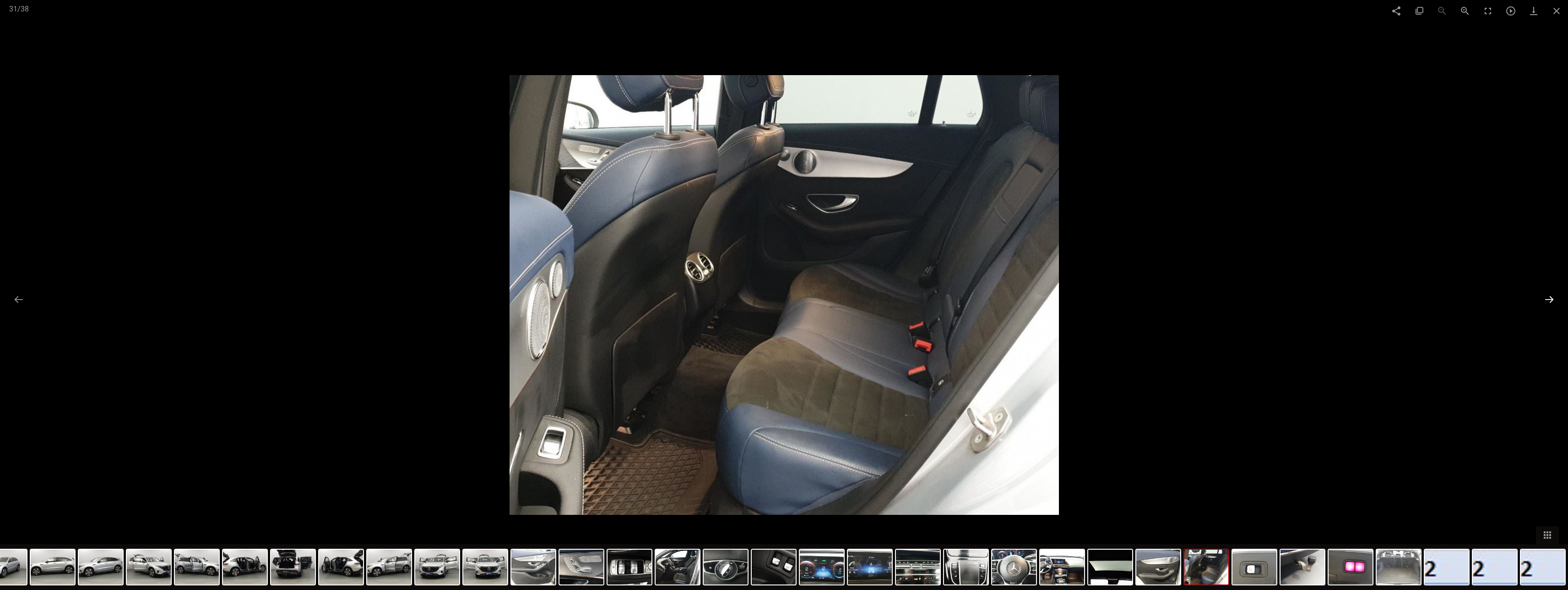
click at [423, 296] on button at bounding box center [1548, 299] width 20 height 18
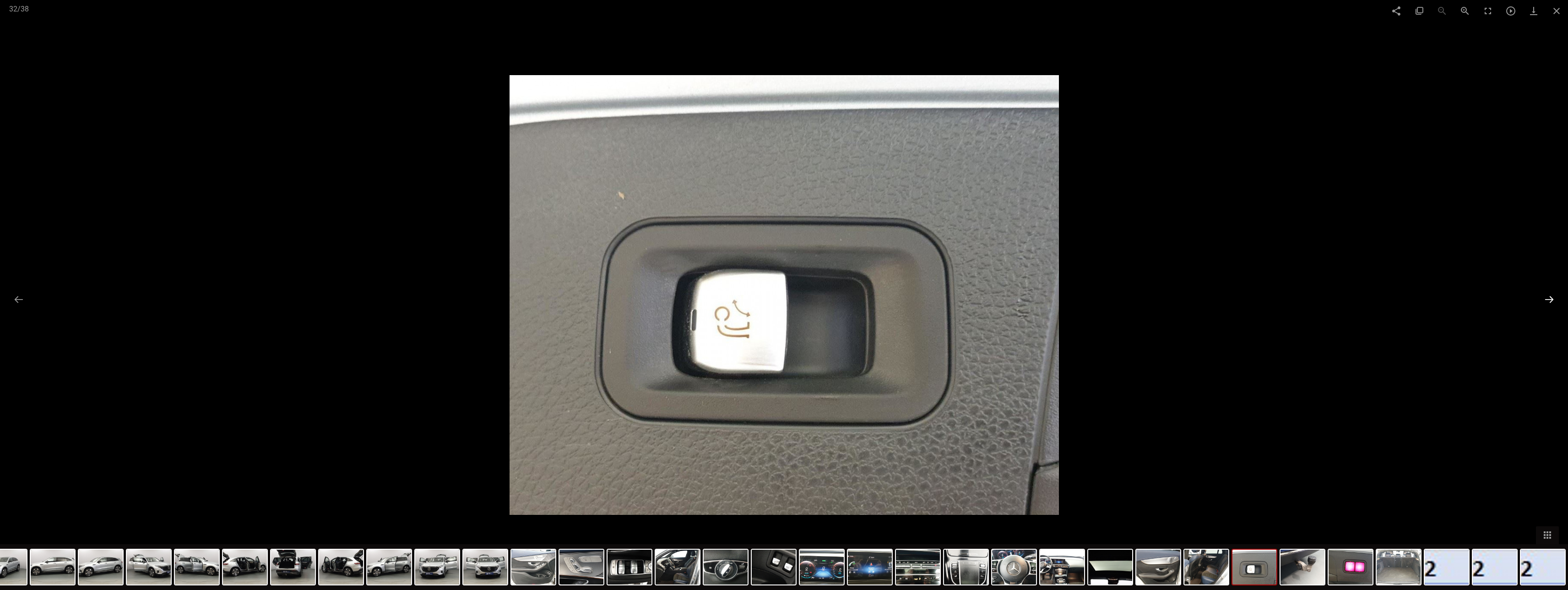
click at [423, 296] on button at bounding box center [1548, 299] width 20 height 18
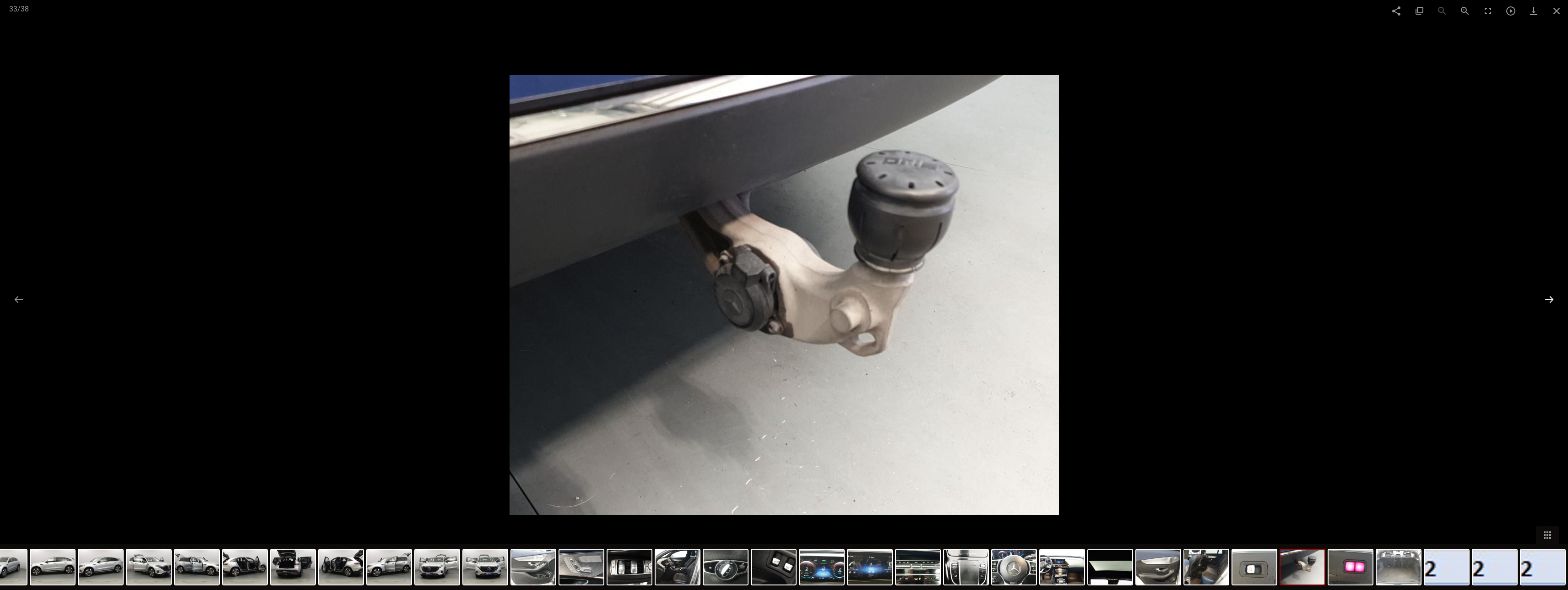
click at [423, 296] on button at bounding box center [1548, 299] width 20 height 18
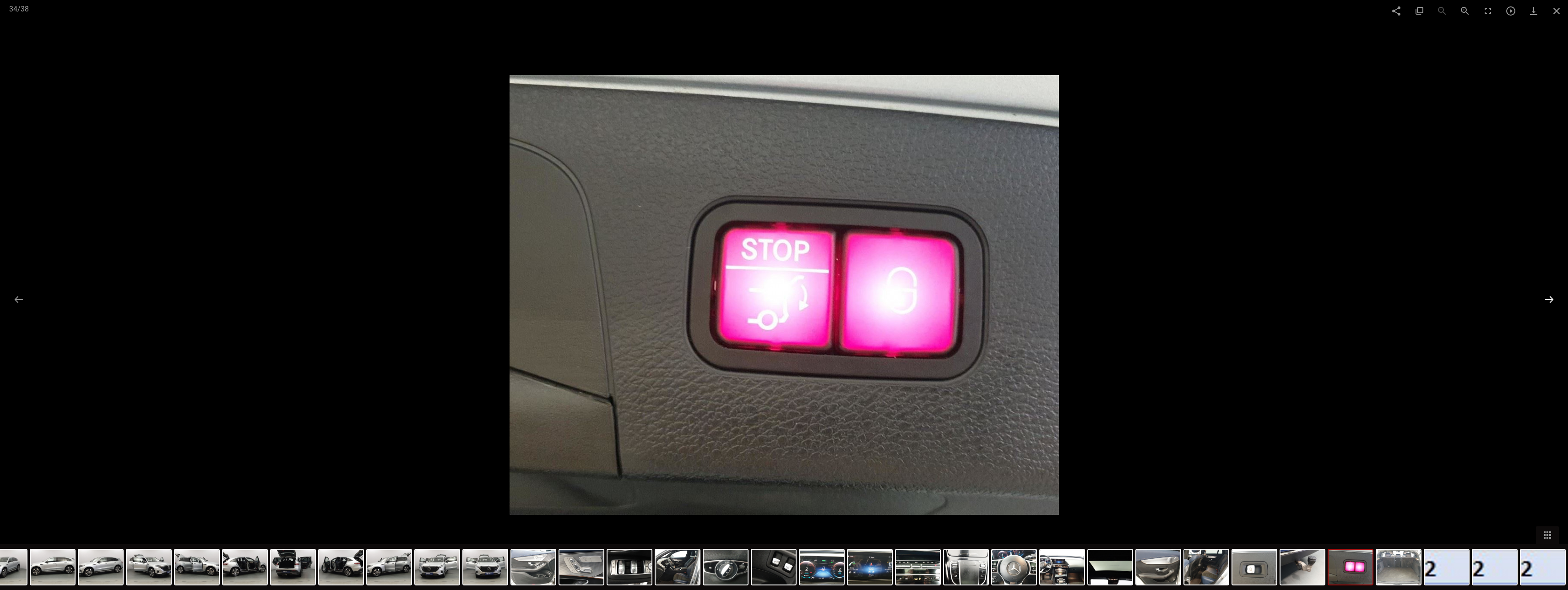
click at [423, 296] on button at bounding box center [1548, 299] width 20 height 18
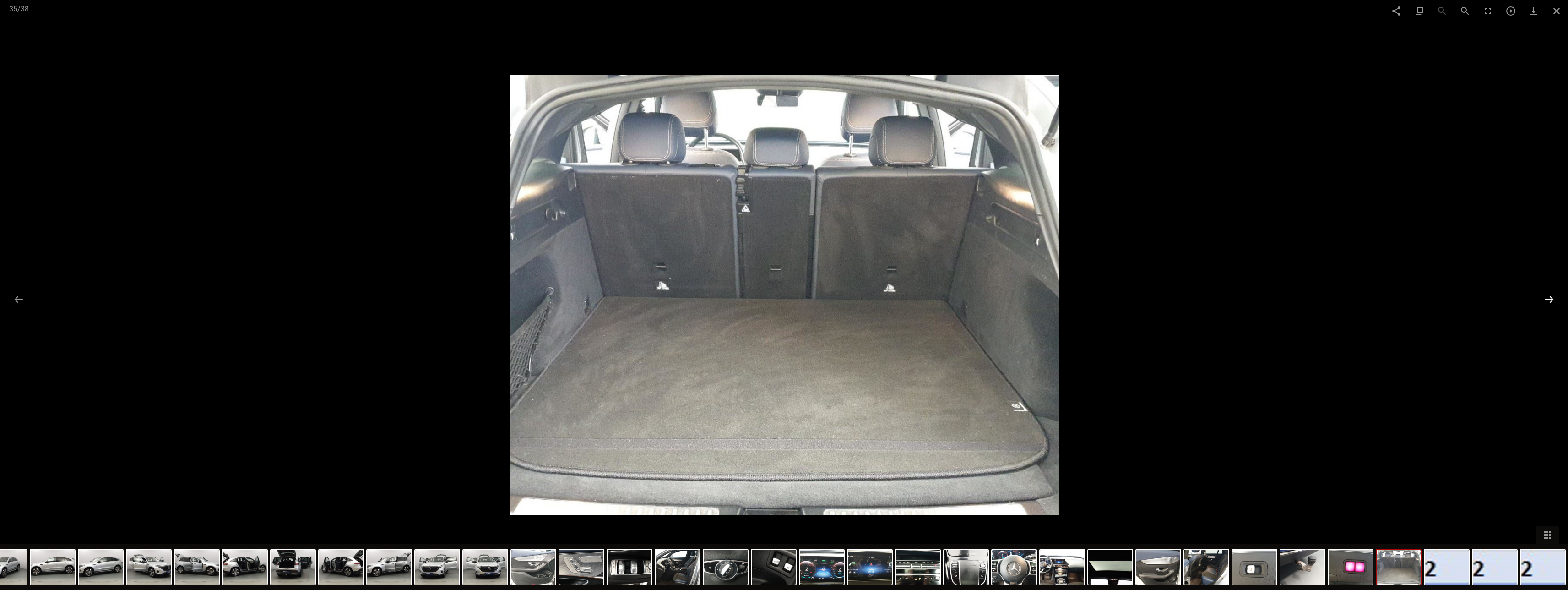
click at [423, 296] on button at bounding box center [1548, 299] width 20 height 18
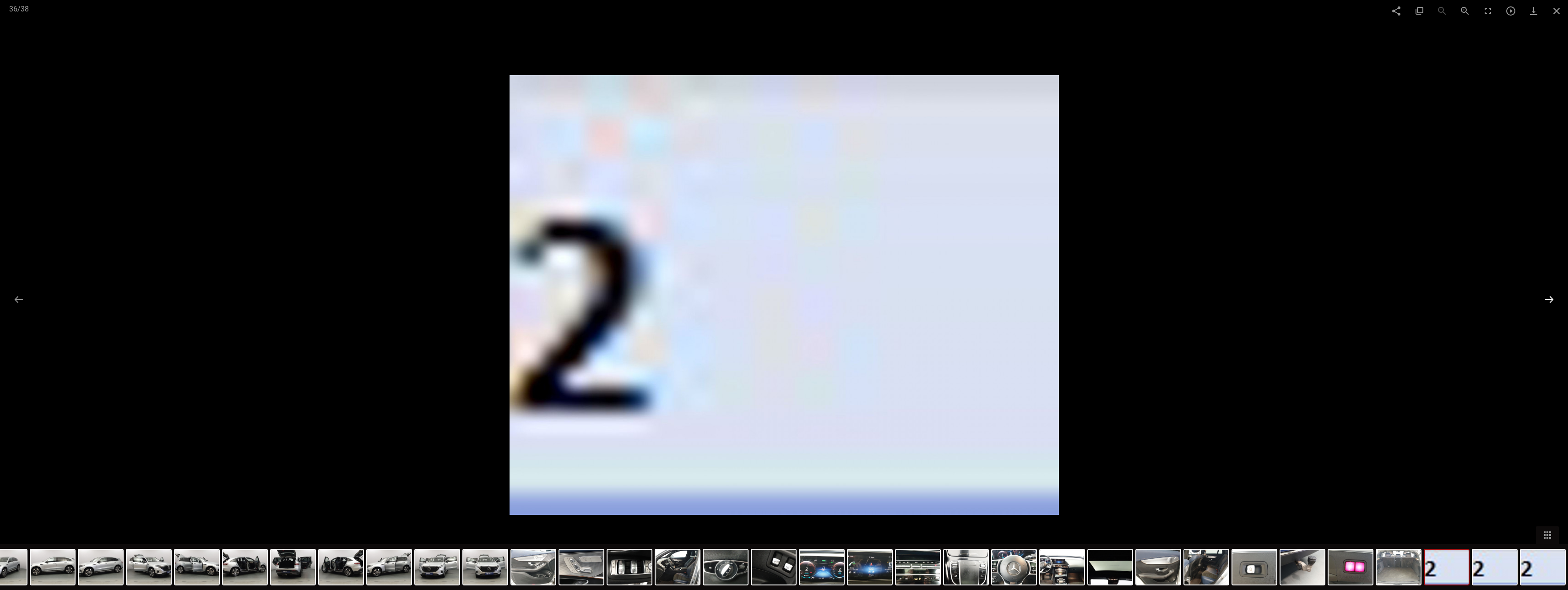
click at [423, 296] on button at bounding box center [1548, 299] width 20 height 18
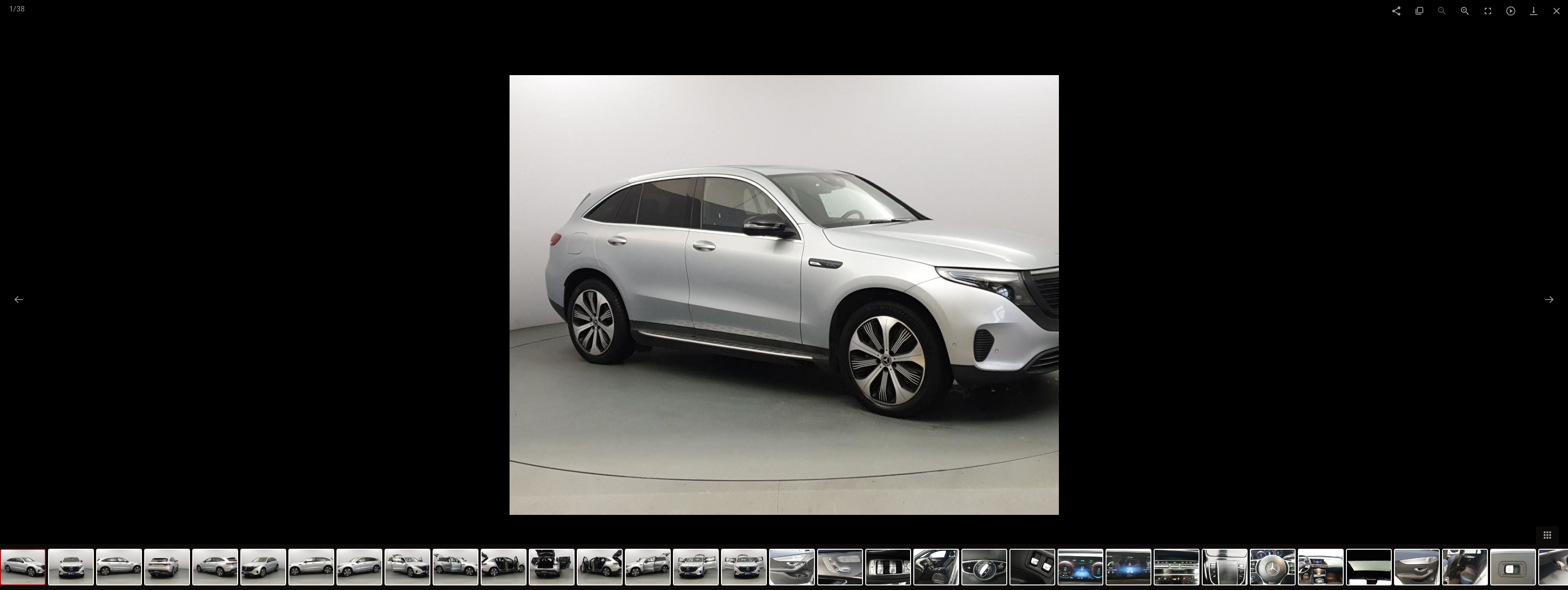
scroll to position [46, 0]
click at [423, 296] on button at bounding box center [1548, 299] width 20 height 18
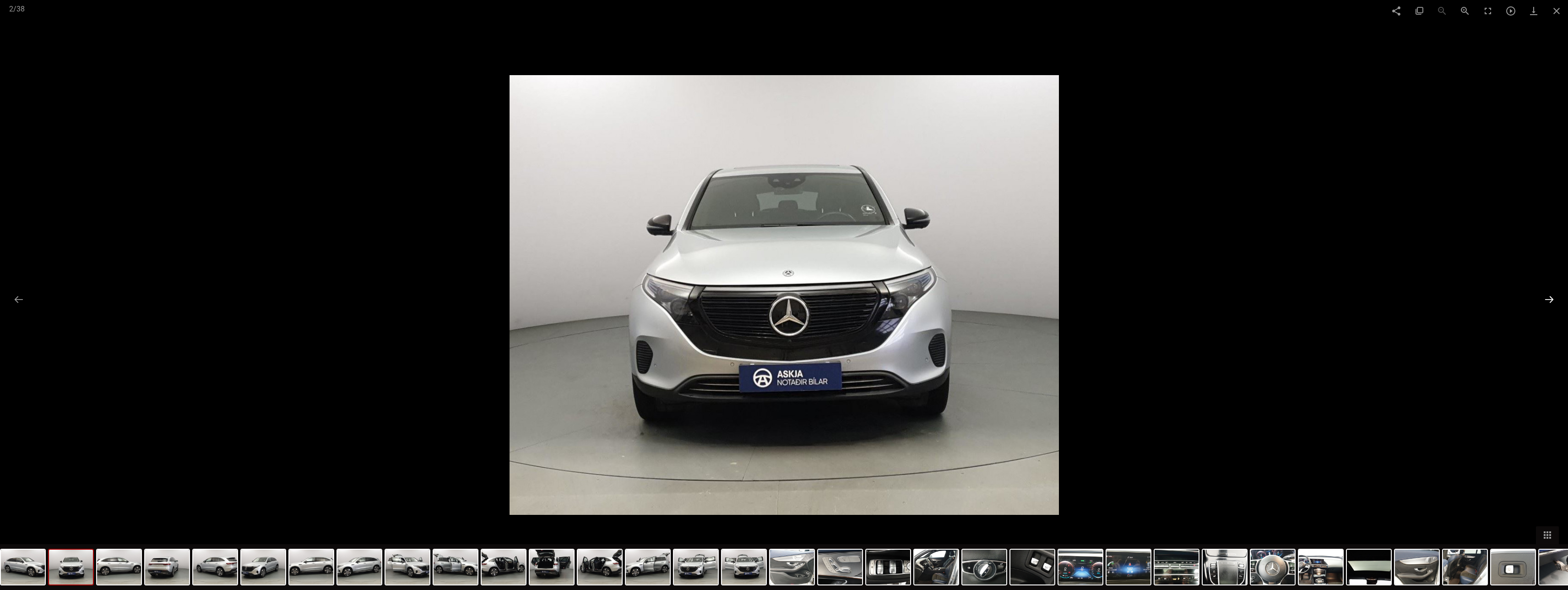
click at [423, 296] on button at bounding box center [1548, 299] width 20 height 18
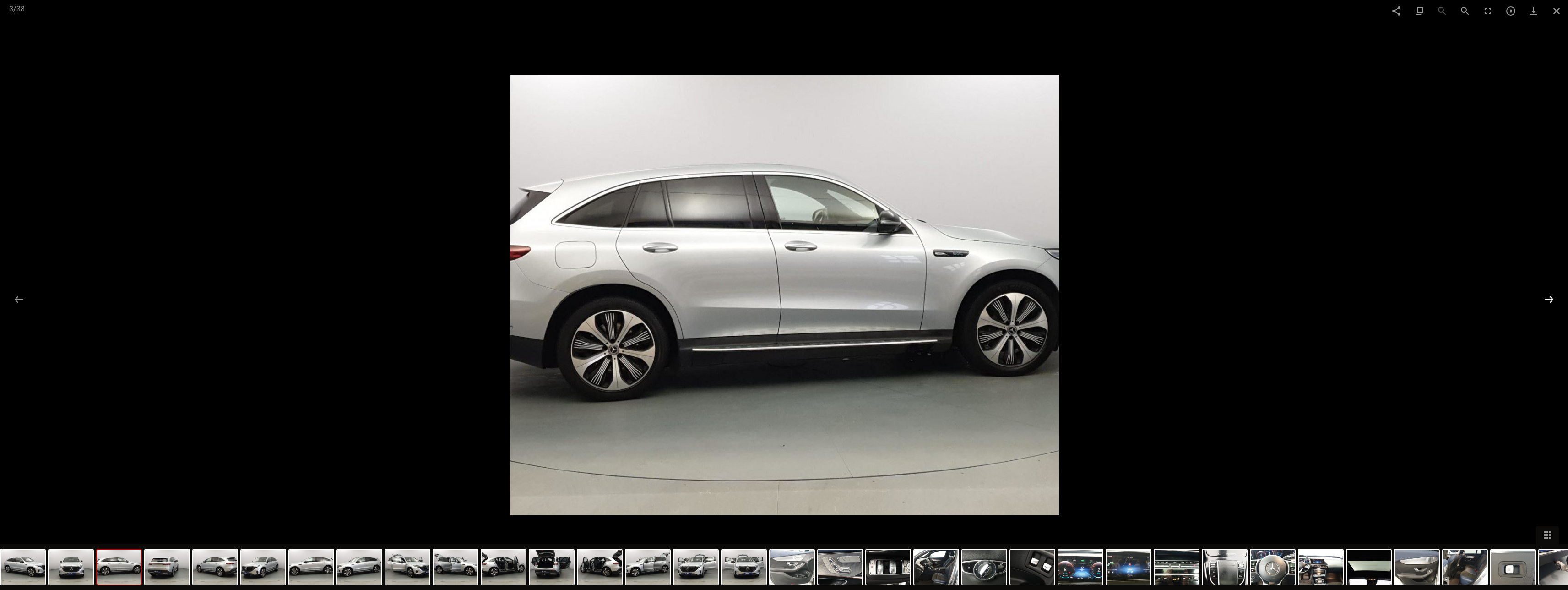
click at [423, 296] on button at bounding box center [1548, 299] width 20 height 18
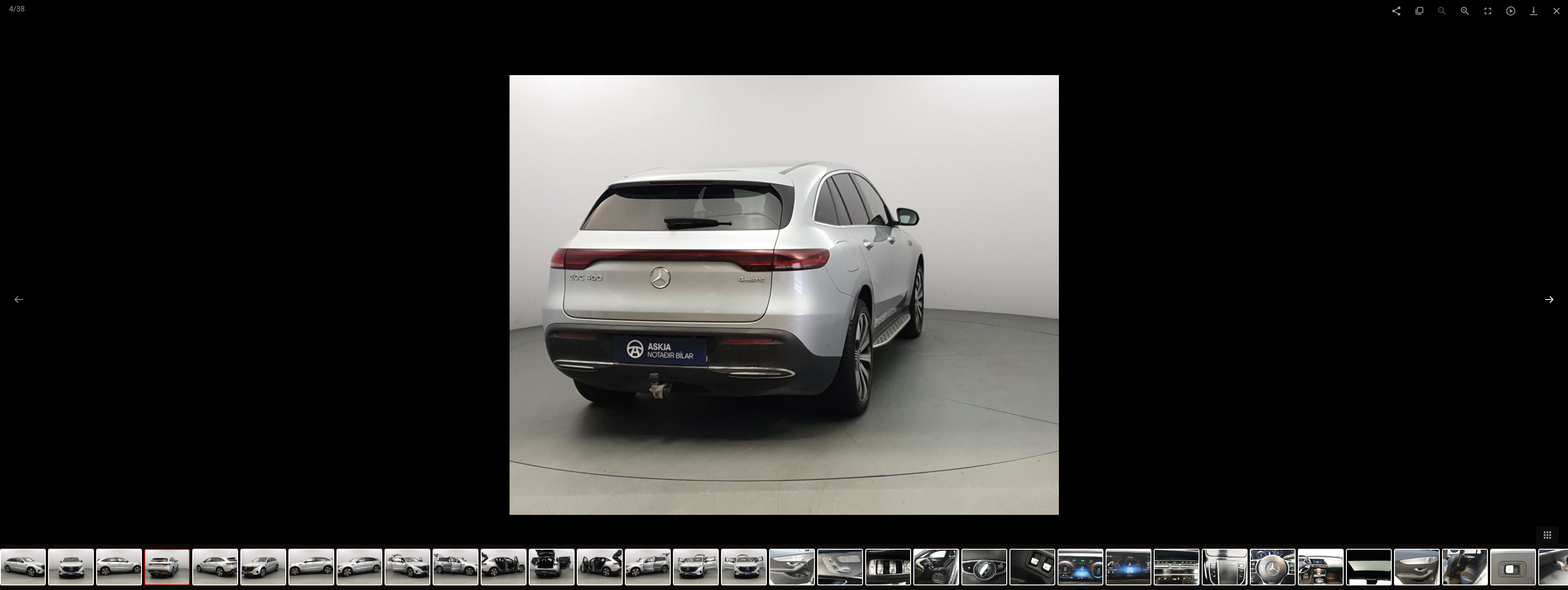
click at [423, 296] on button at bounding box center [1548, 299] width 20 height 18
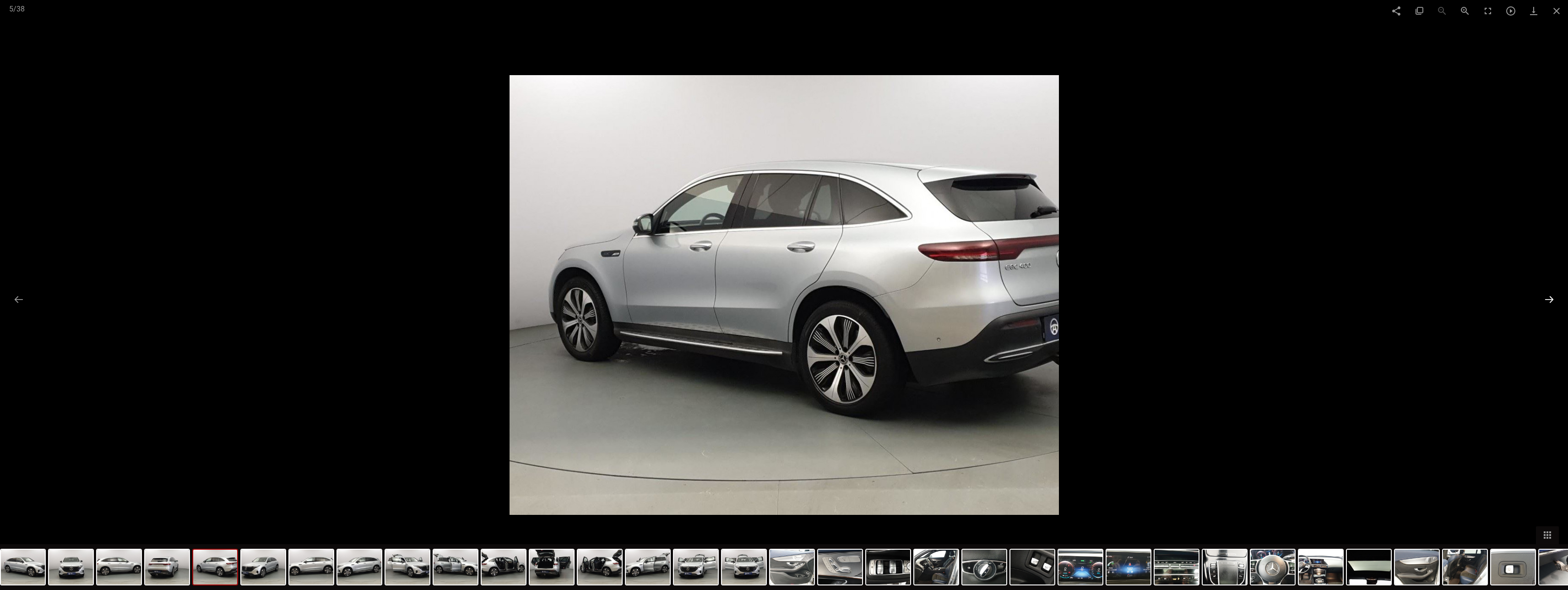
click at [423, 296] on button at bounding box center [1548, 299] width 20 height 18
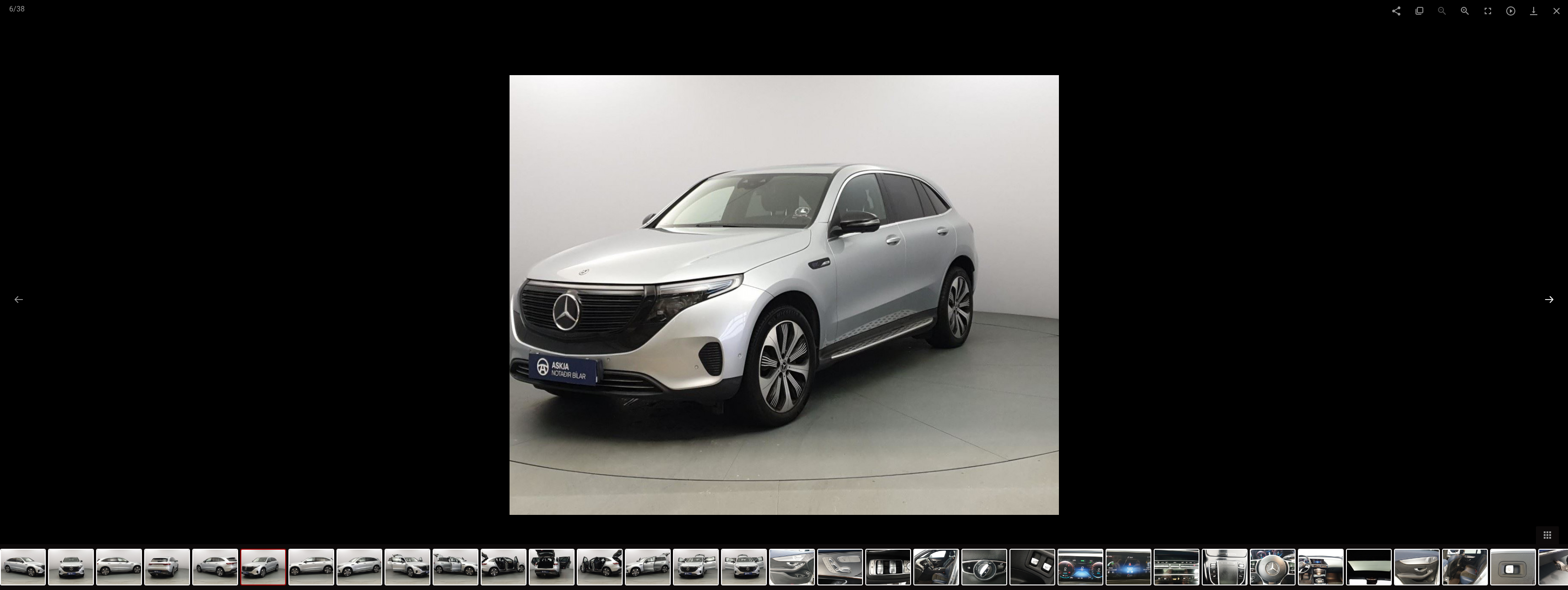
click at [423, 296] on button at bounding box center [1548, 299] width 20 height 18
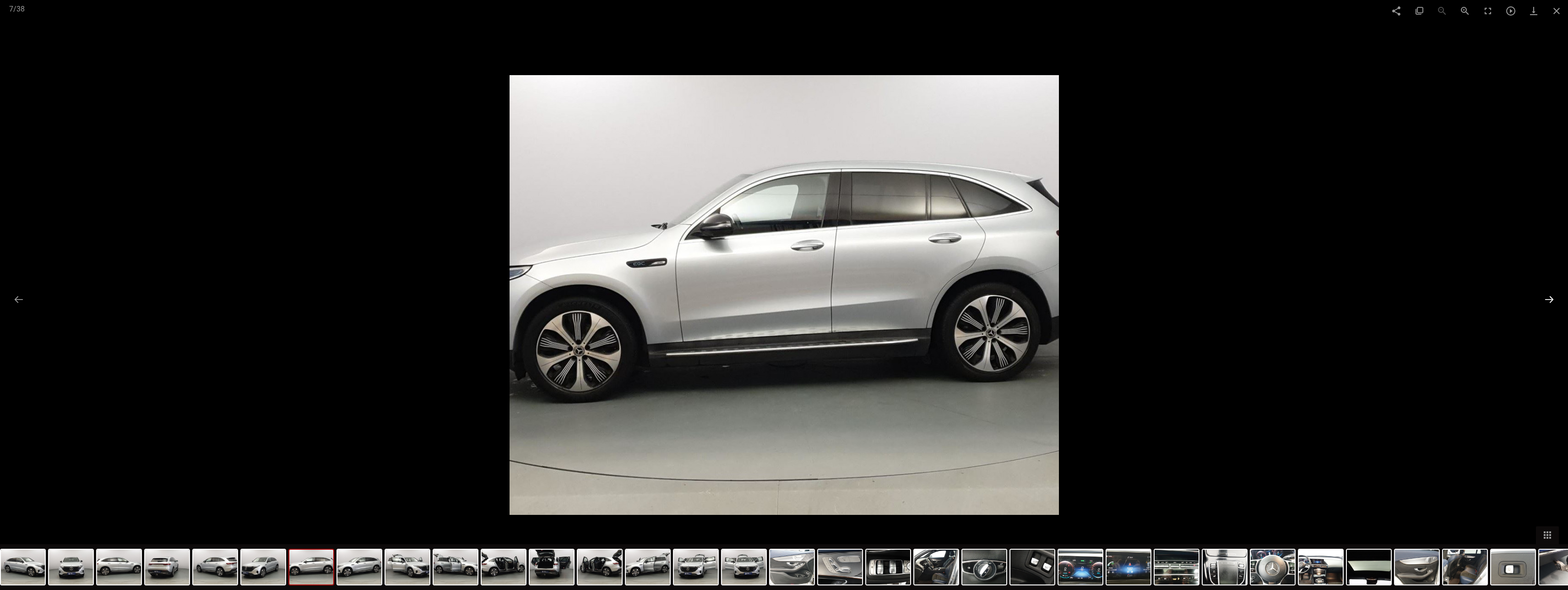
click at [423, 296] on button at bounding box center [1548, 299] width 20 height 18
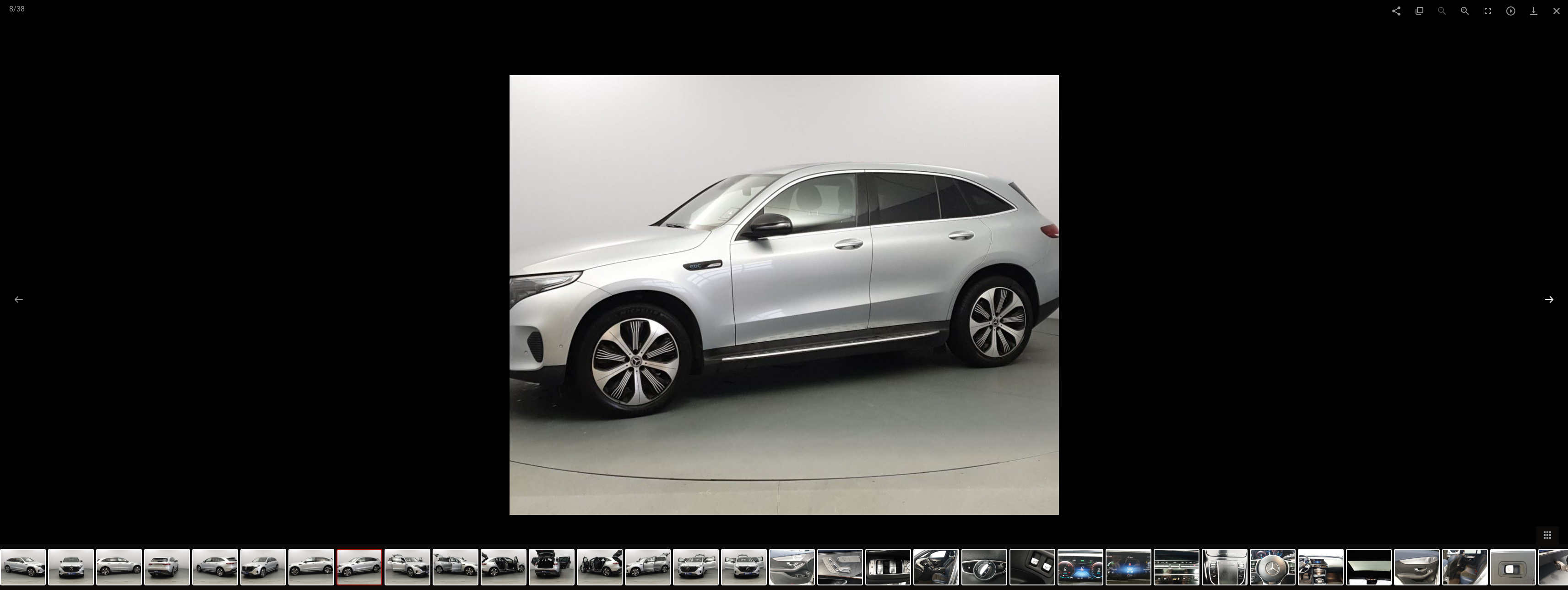
click at [423, 296] on button at bounding box center [1548, 299] width 20 height 18
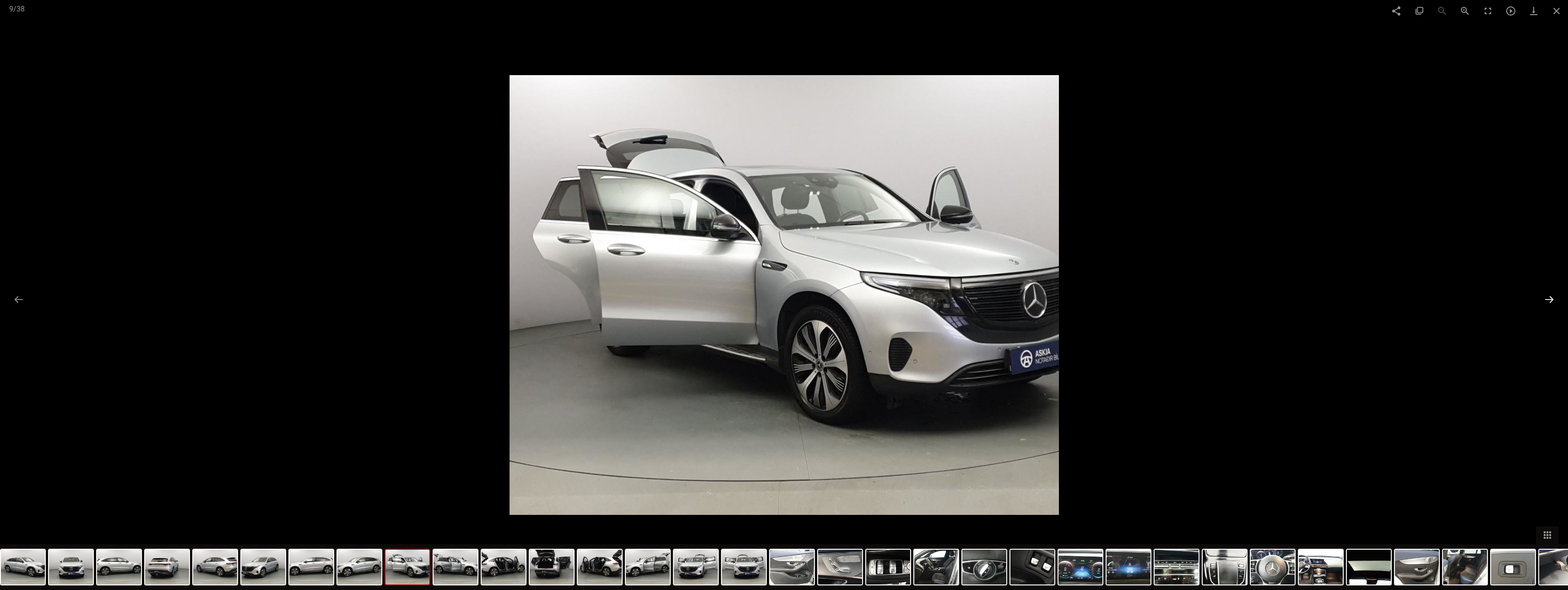
click at [423, 296] on button at bounding box center [1548, 299] width 20 height 18
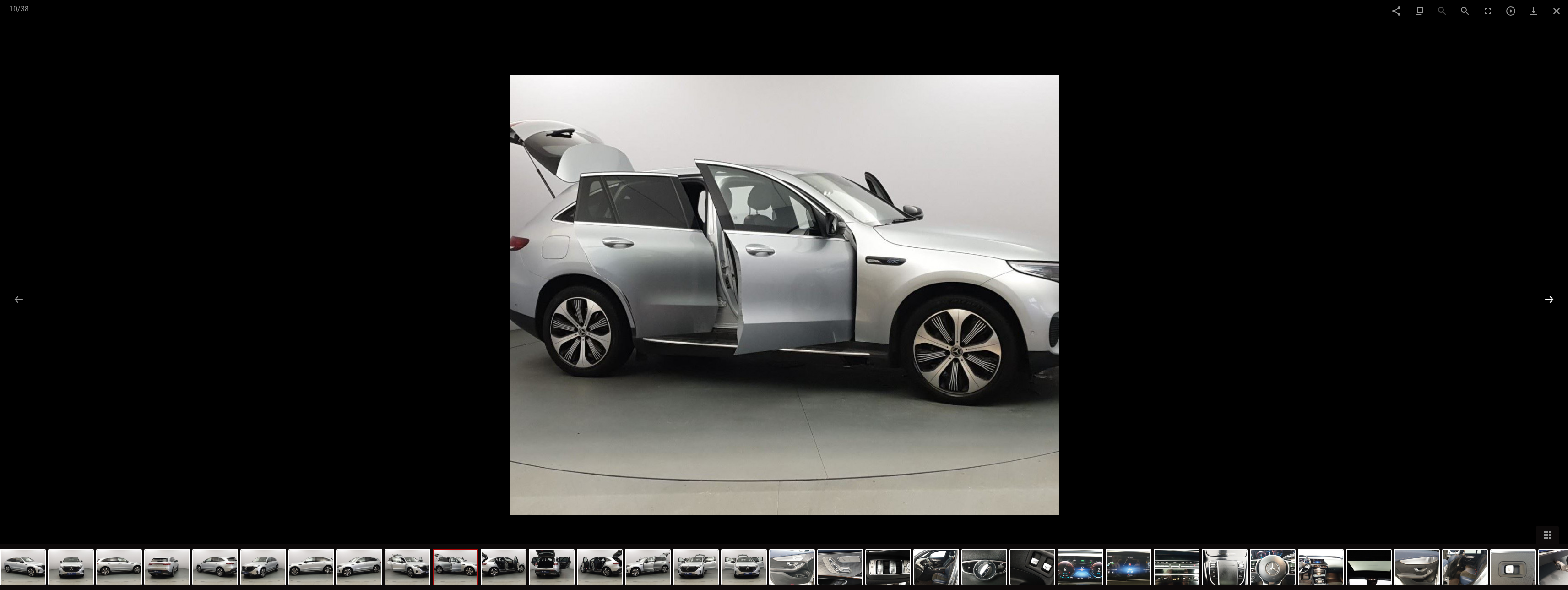
click at [423, 296] on button at bounding box center [1548, 299] width 20 height 18
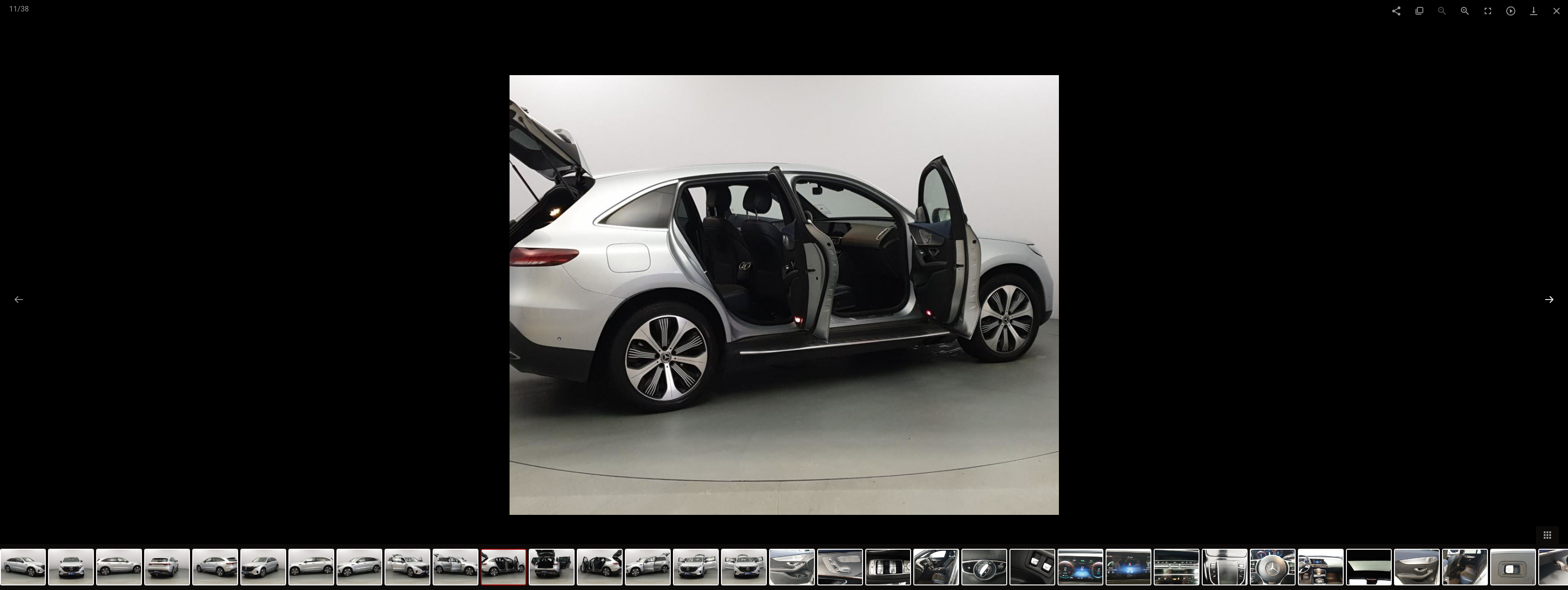
click at [423, 296] on button at bounding box center [1548, 299] width 20 height 18
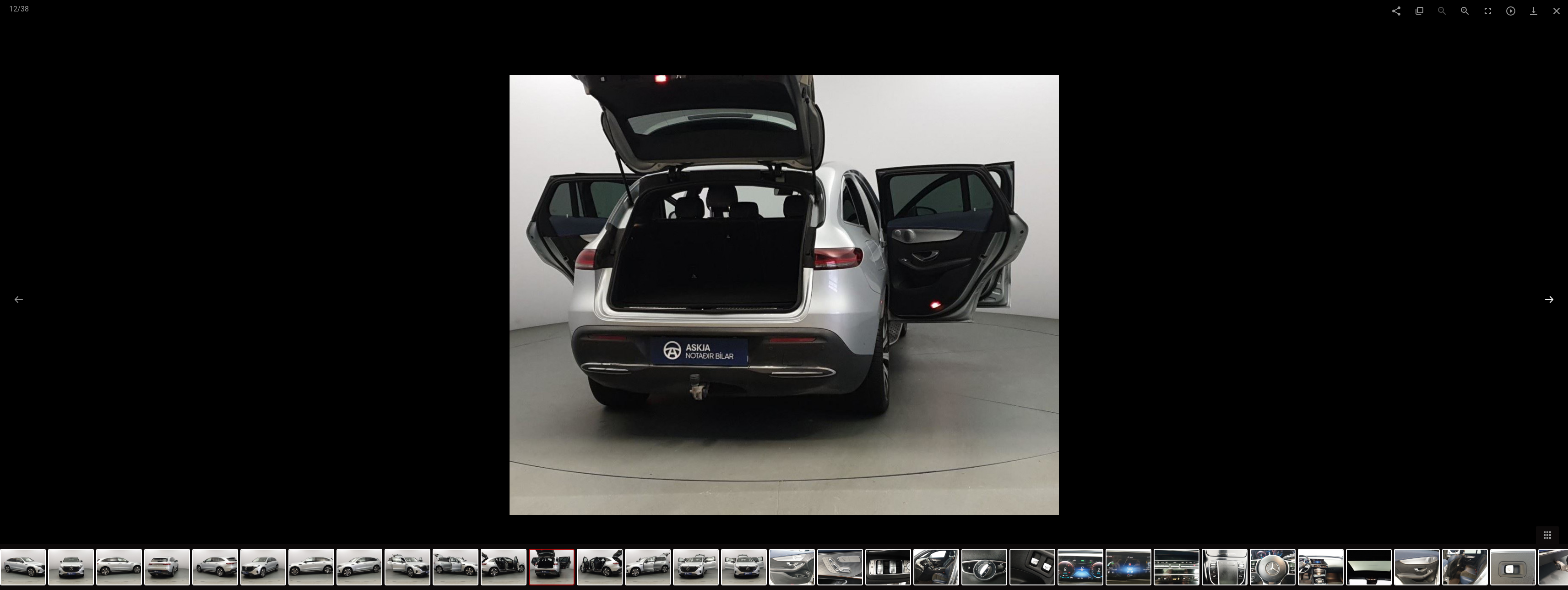
click at [423, 296] on button at bounding box center [1548, 299] width 20 height 18
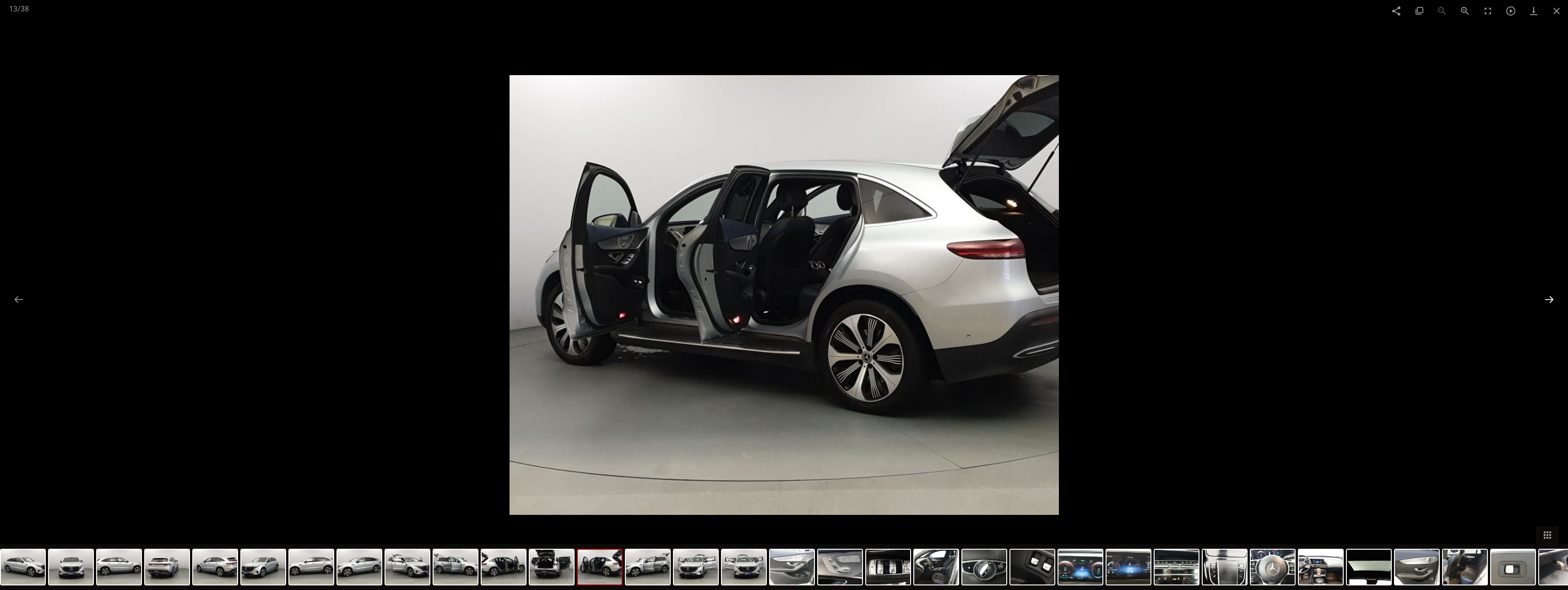
click at [423, 296] on button at bounding box center [1548, 299] width 20 height 18
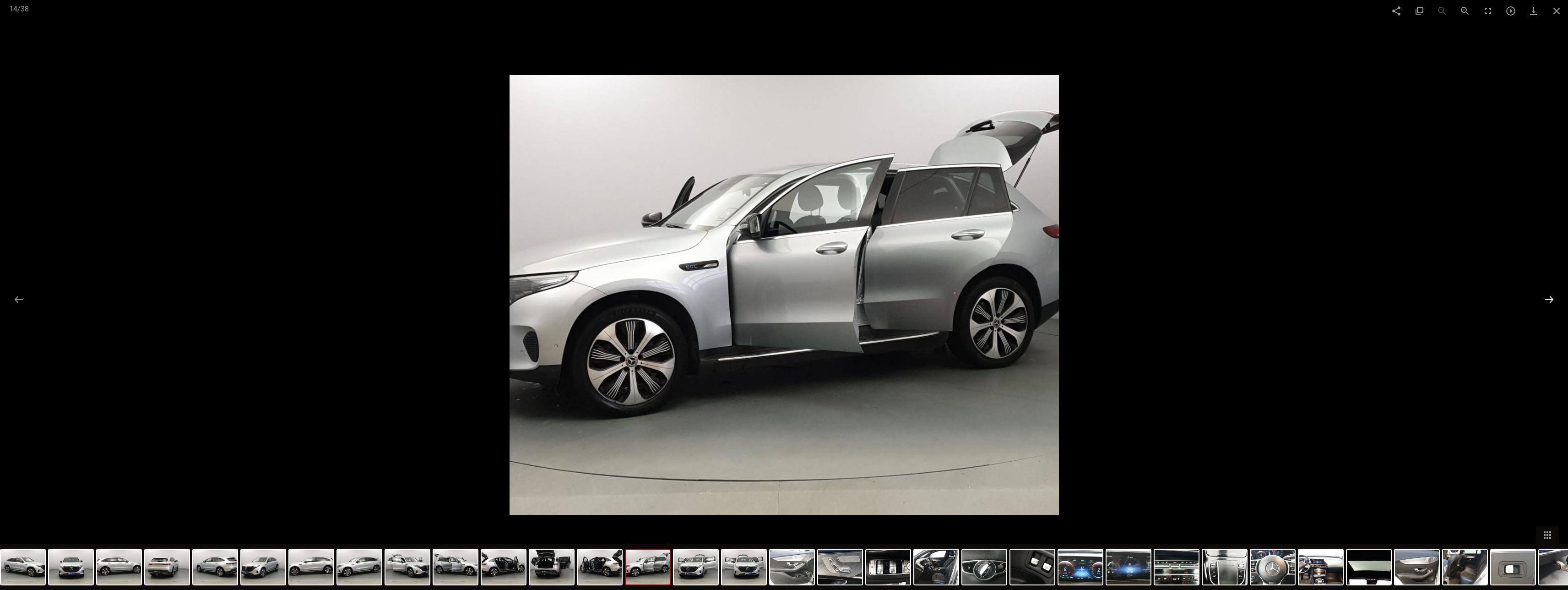
click at [423, 296] on button at bounding box center [1548, 299] width 20 height 18
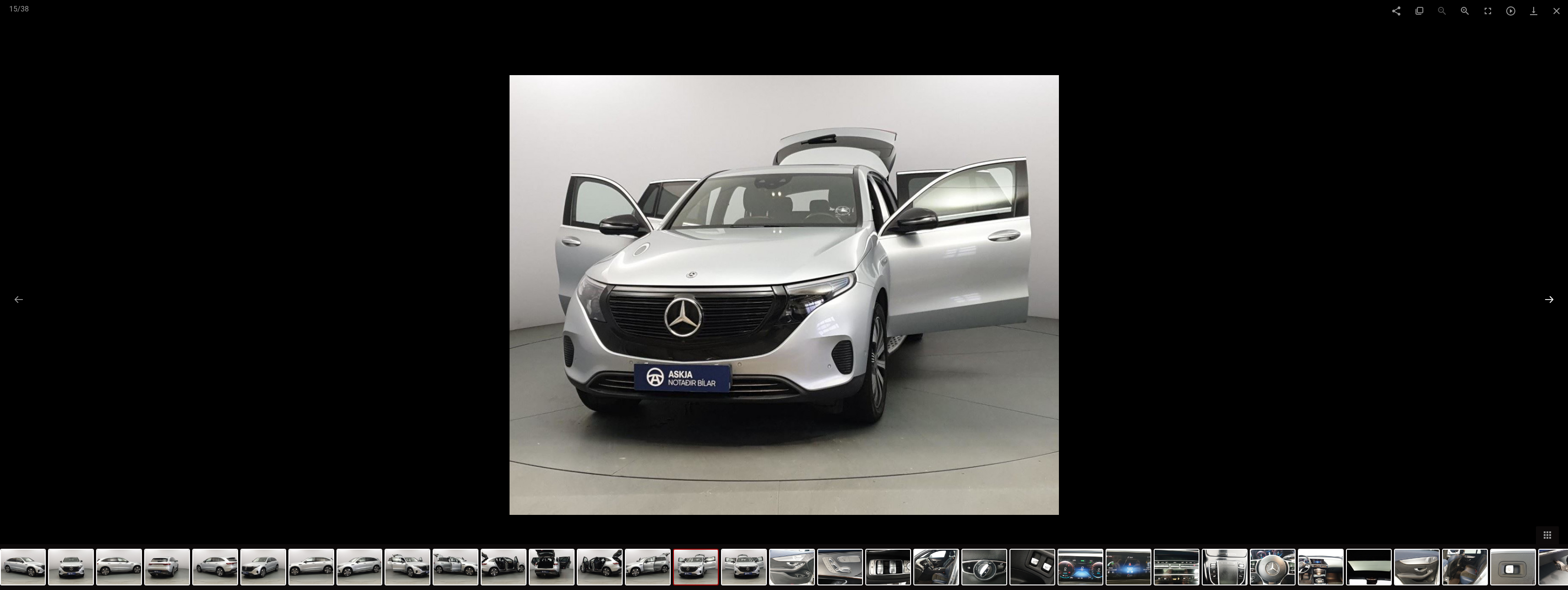
click at [423, 296] on button at bounding box center [1548, 299] width 20 height 18
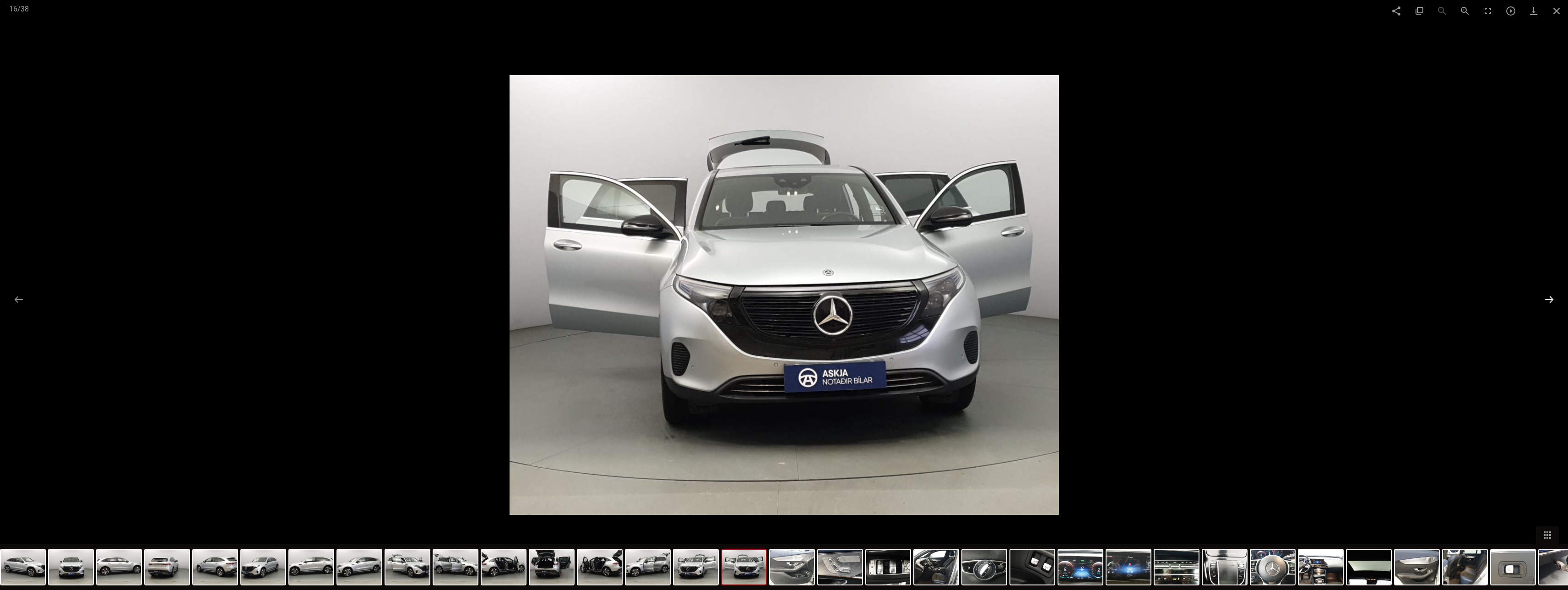
click at [423, 296] on button at bounding box center [1548, 299] width 20 height 18
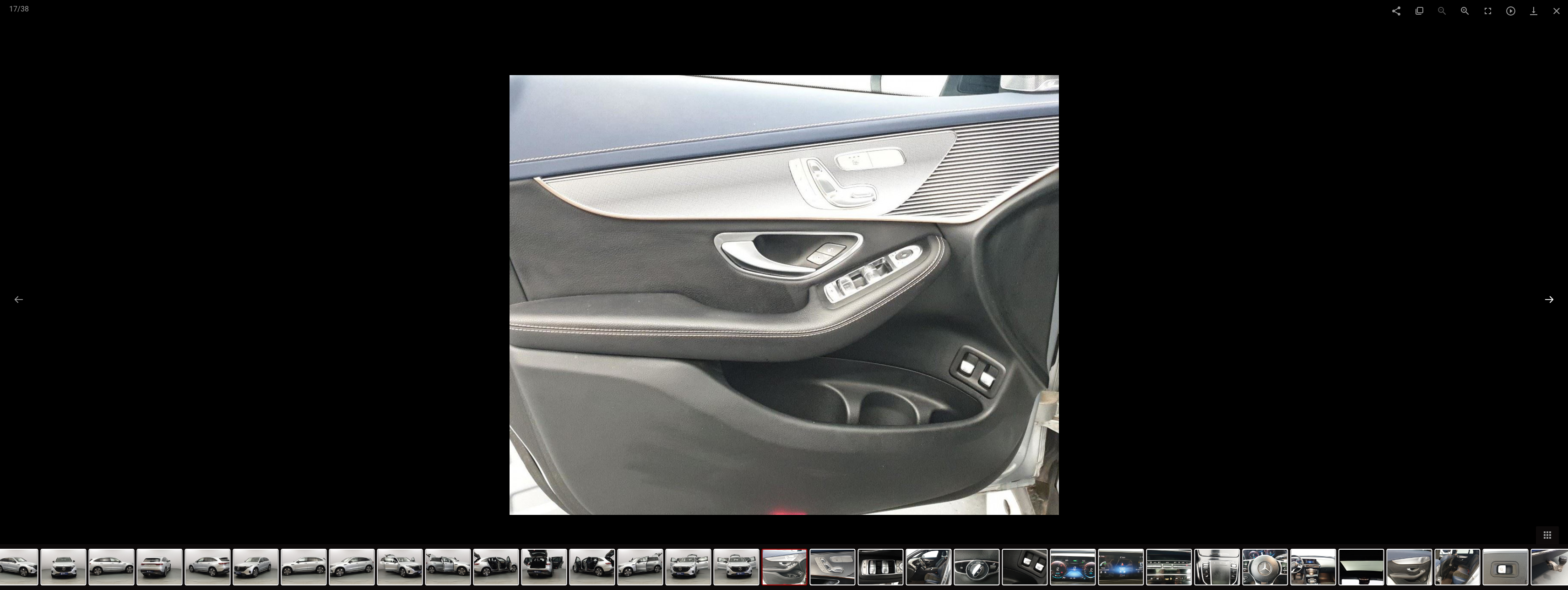
click at [423, 296] on button at bounding box center [1548, 299] width 20 height 18
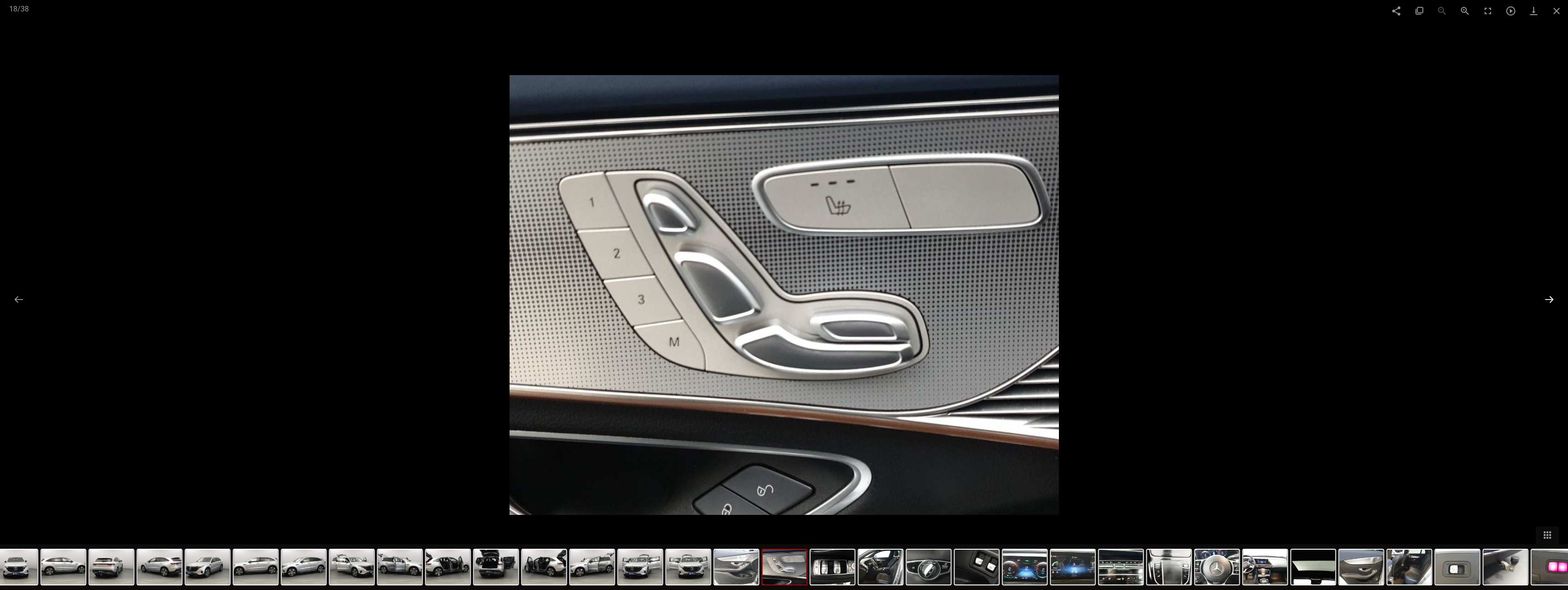
click at [423, 296] on button at bounding box center [1548, 299] width 20 height 18
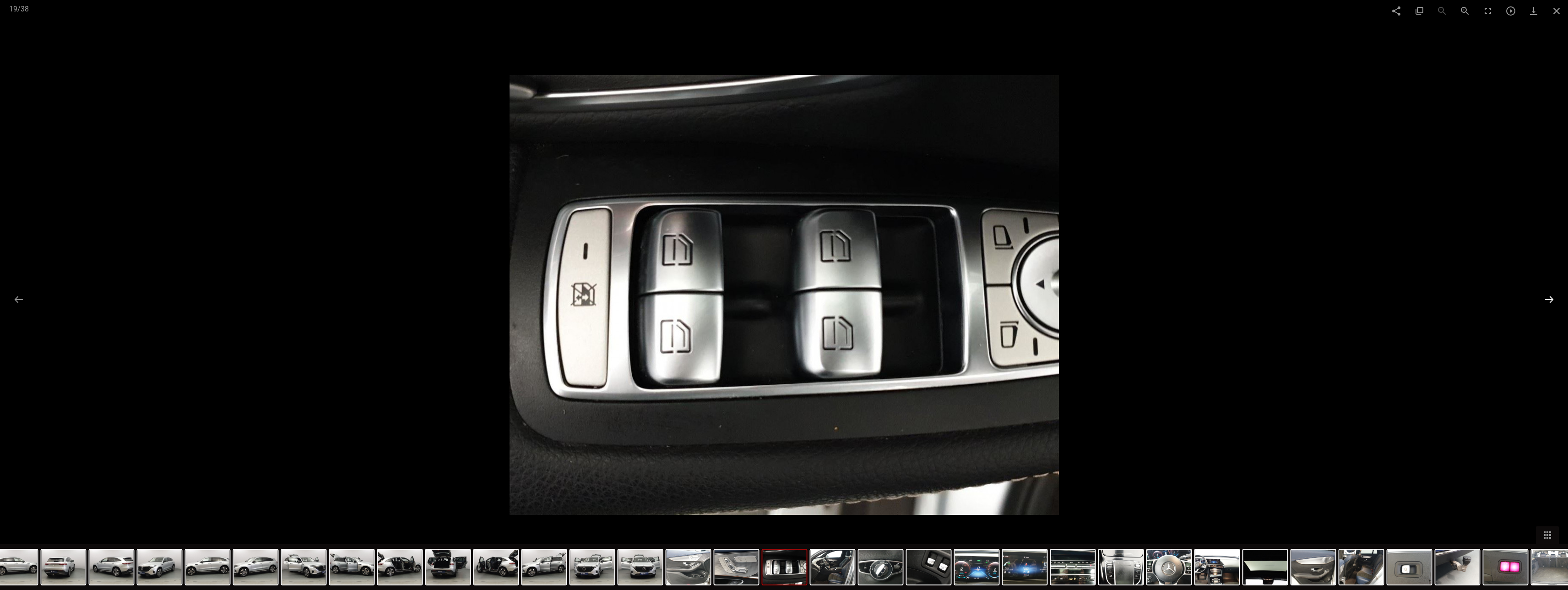
click at [423, 296] on button at bounding box center [1548, 299] width 20 height 18
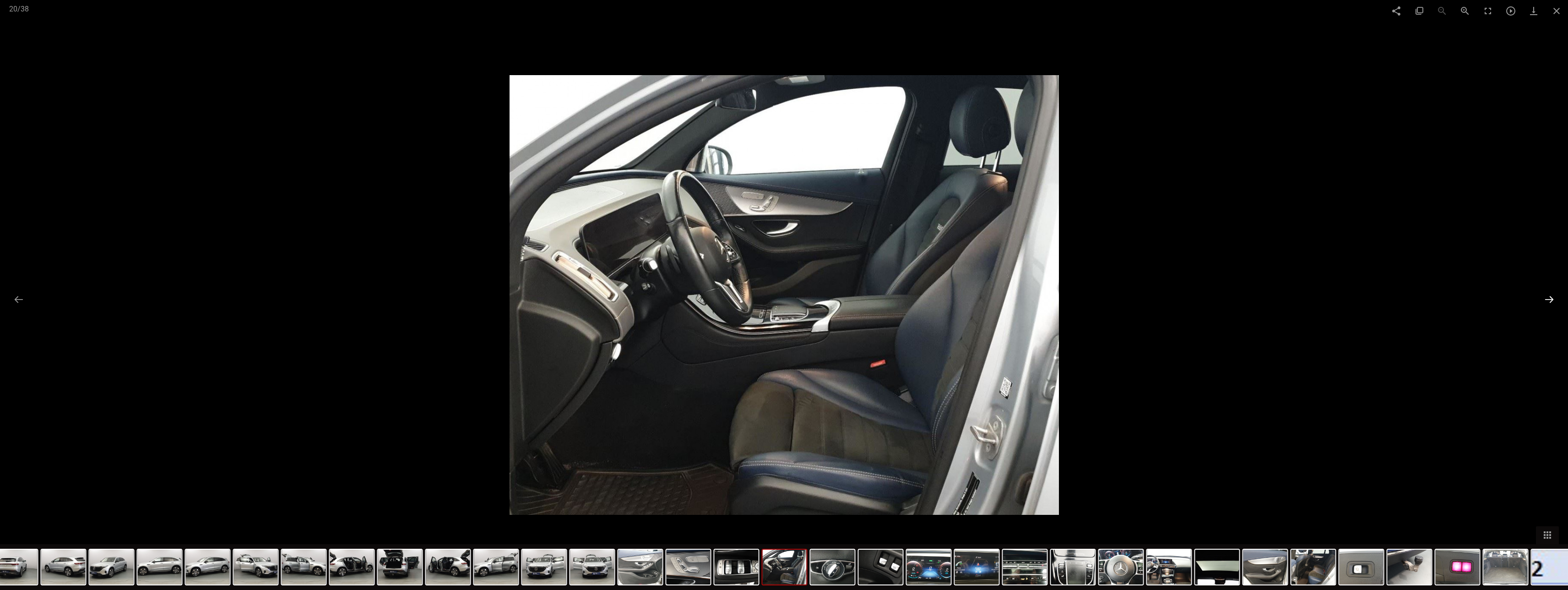
click at [423, 296] on button at bounding box center [1548, 299] width 20 height 18
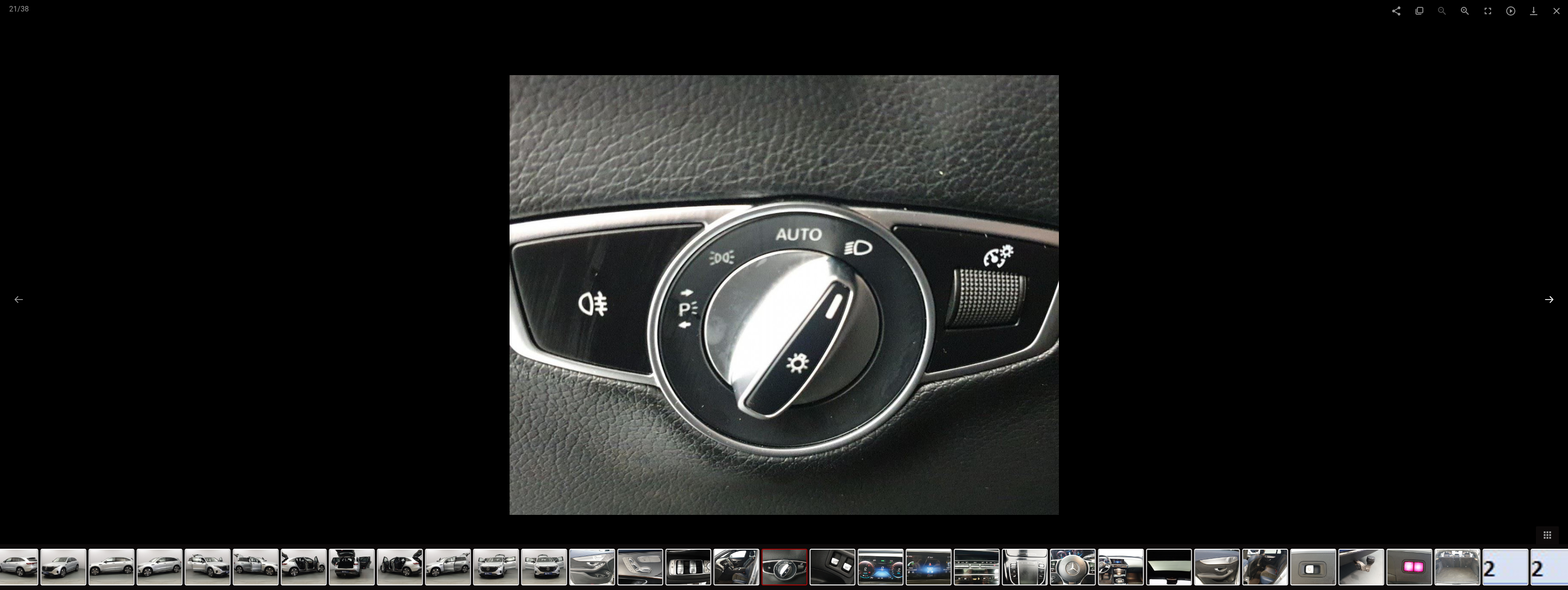
click at [423, 296] on button at bounding box center [1548, 299] width 20 height 18
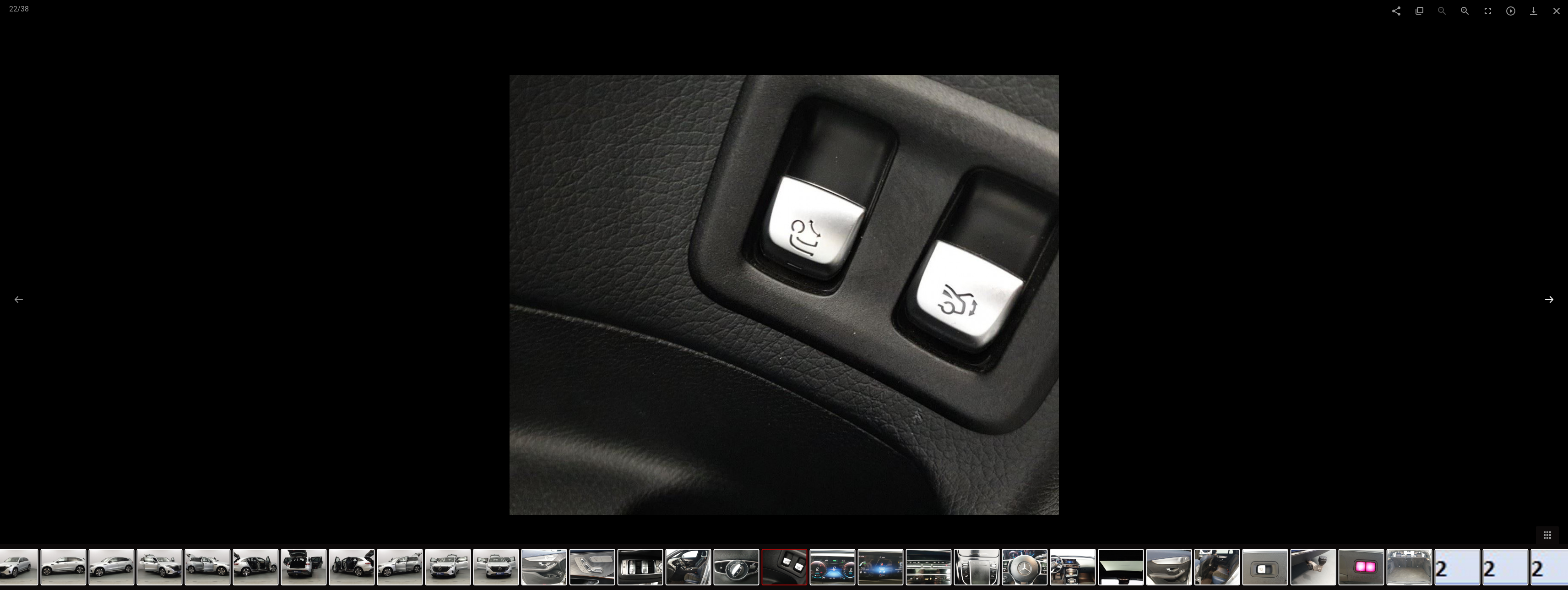
click at [423, 296] on button at bounding box center [1548, 299] width 20 height 18
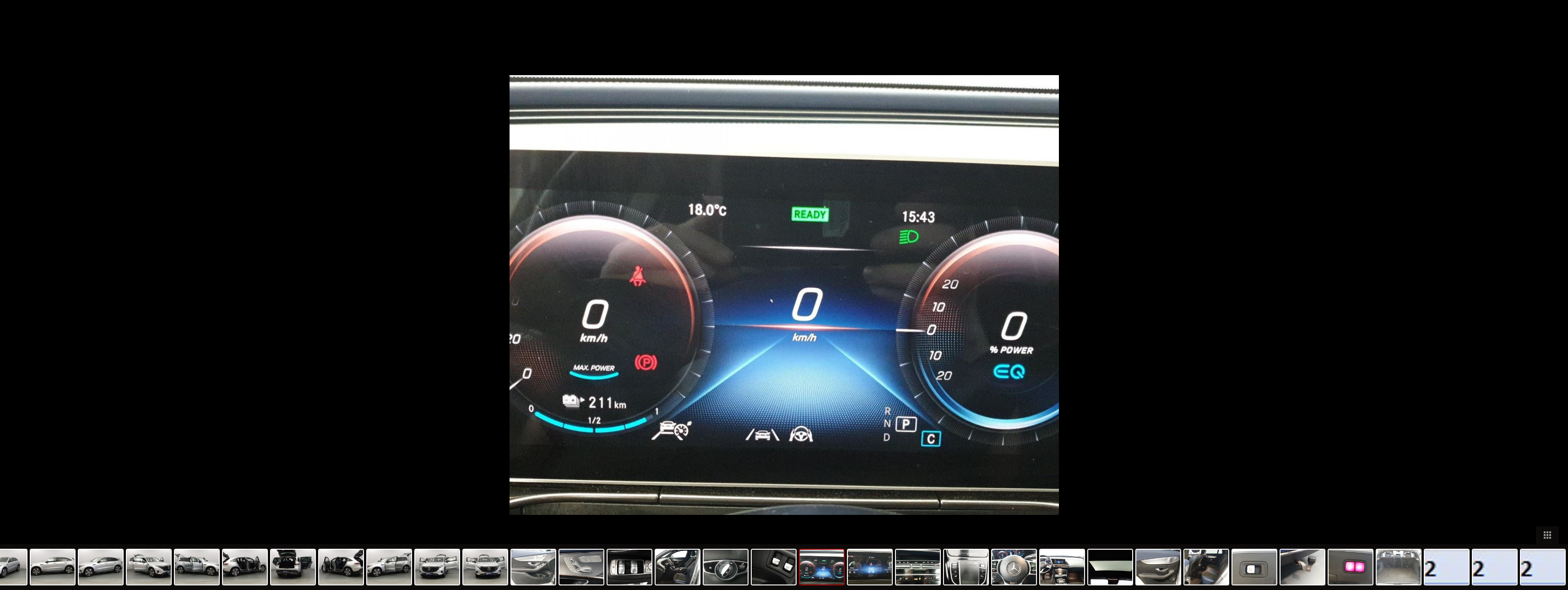
click at [423, 296] on button at bounding box center [1553, 299] width 20 height 18
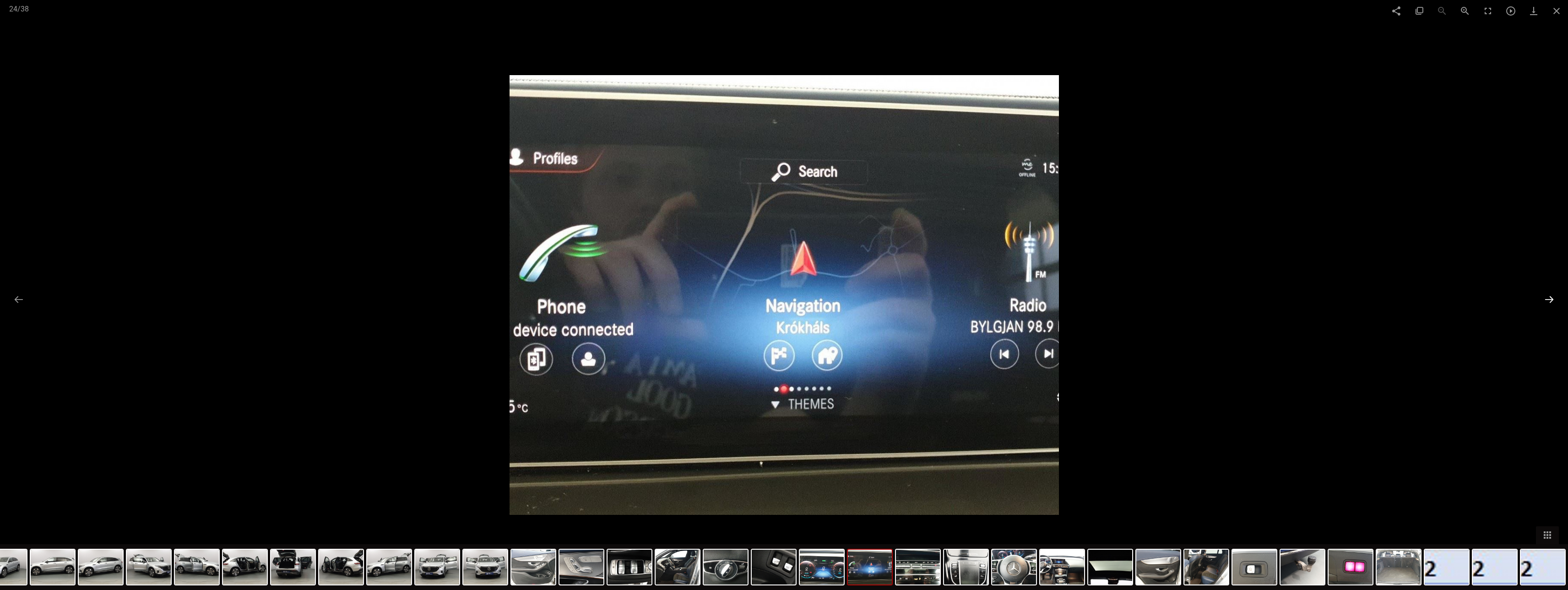
click at [423, 296] on button at bounding box center [1548, 299] width 20 height 18
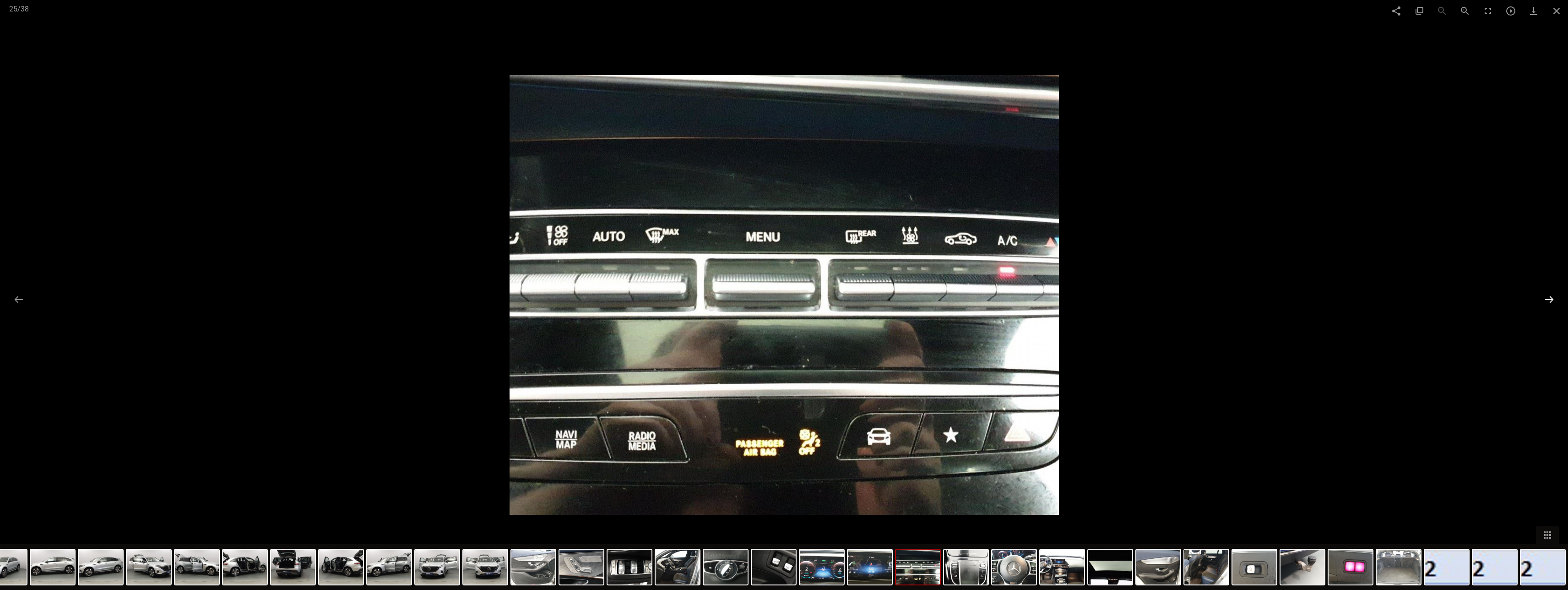
click at [423, 296] on button at bounding box center [1548, 299] width 20 height 18
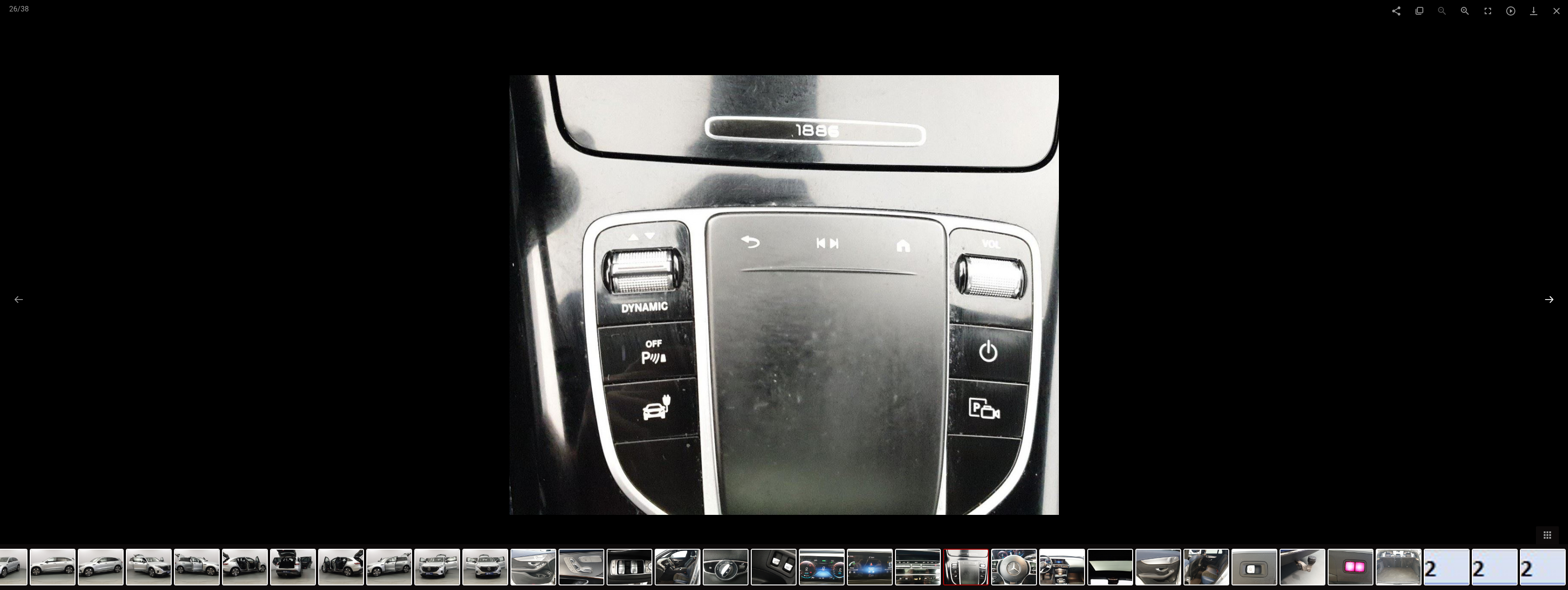
click at [423, 296] on button at bounding box center [1548, 299] width 20 height 18
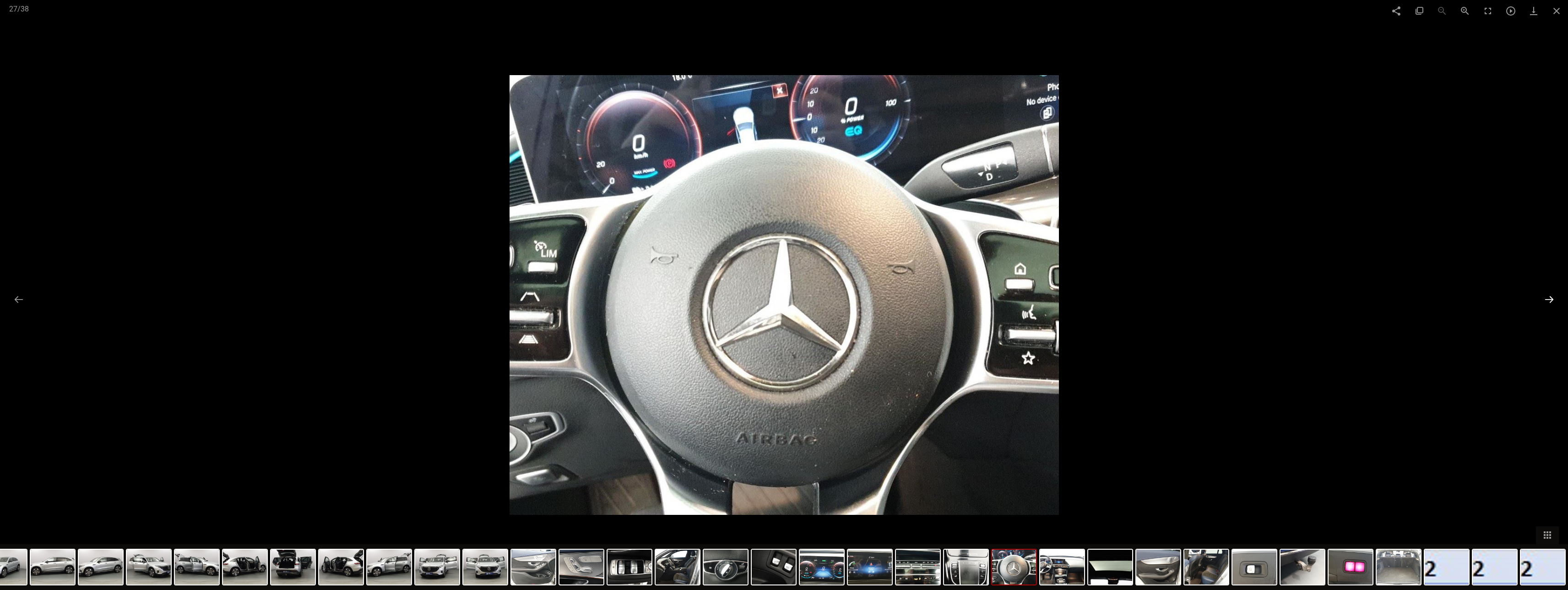
click at [423, 296] on button at bounding box center [1548, 299] width 20 height 18
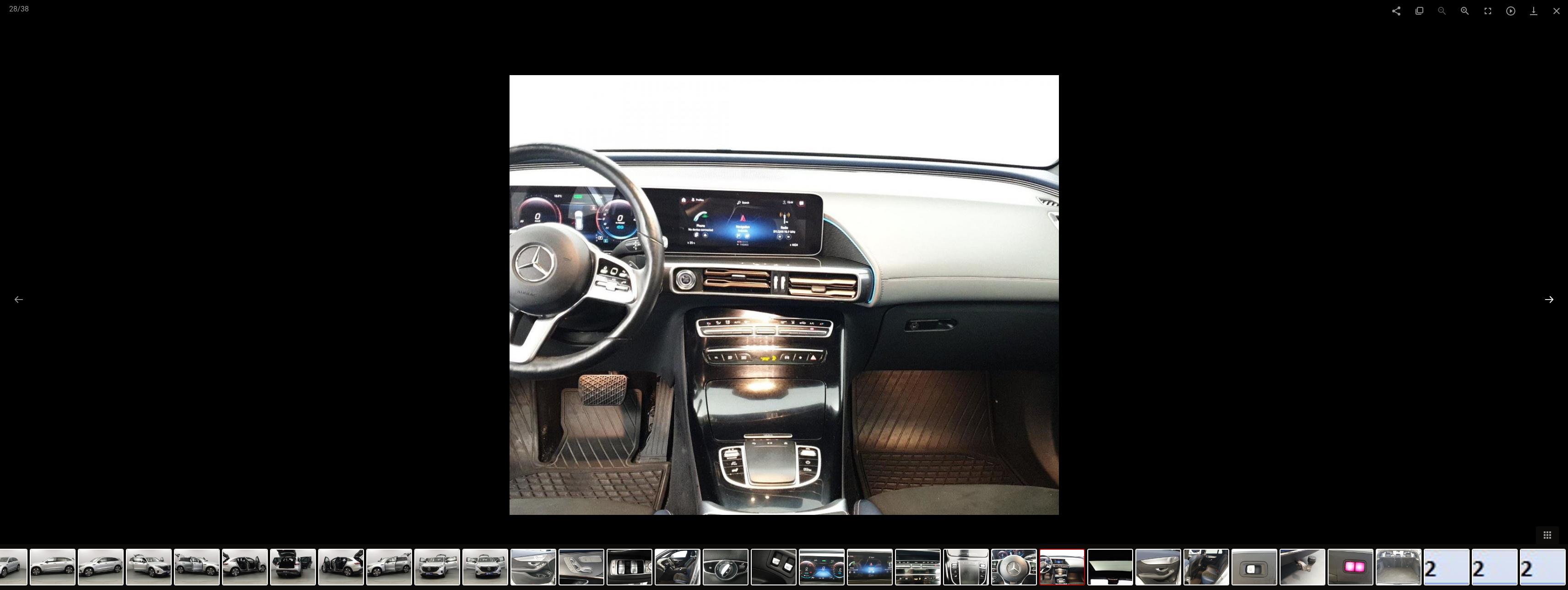
click at [423, 296] on button at bounding box center [1548, 299] width 20 height 18
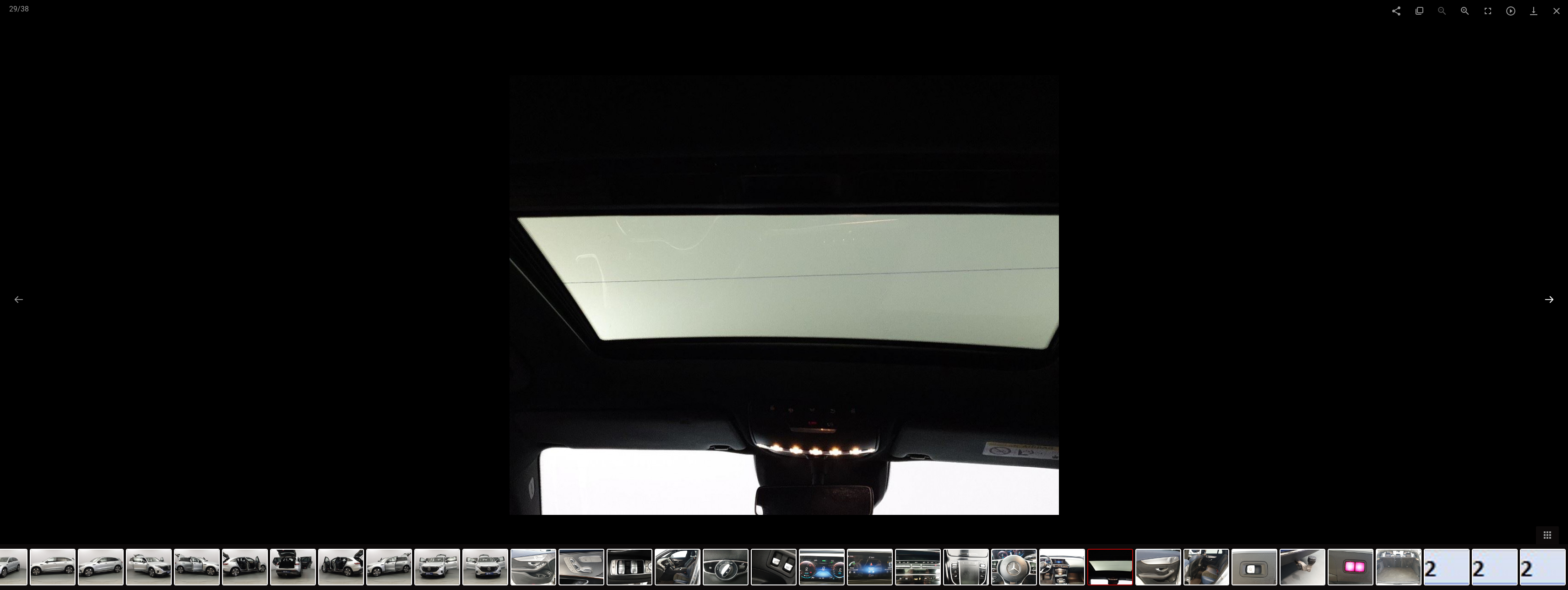
click at [423, 296] on button at bounding box center [1548, 299] width 20 height 18
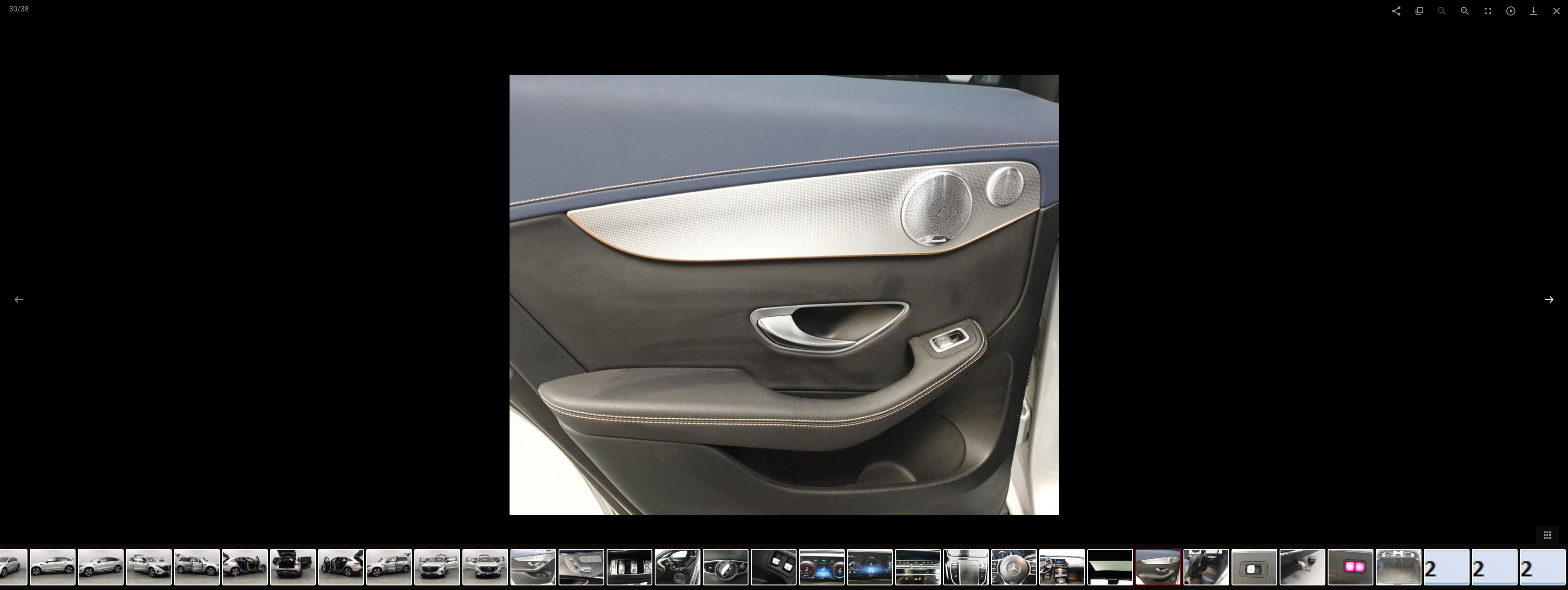
click at [423, 296] on button at bounding box center [1548, 299] width 20 height 18
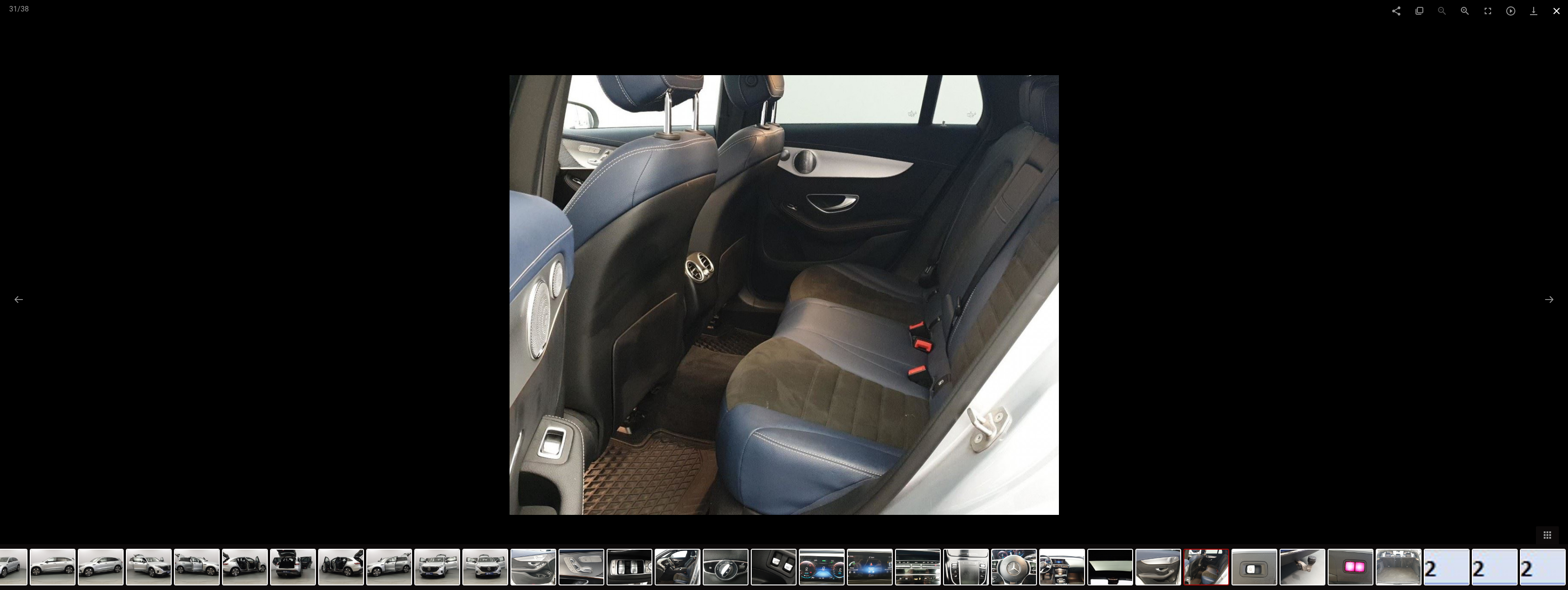
click at [423, 9] on span at bounding box center [1556, 10] width 23 height 21
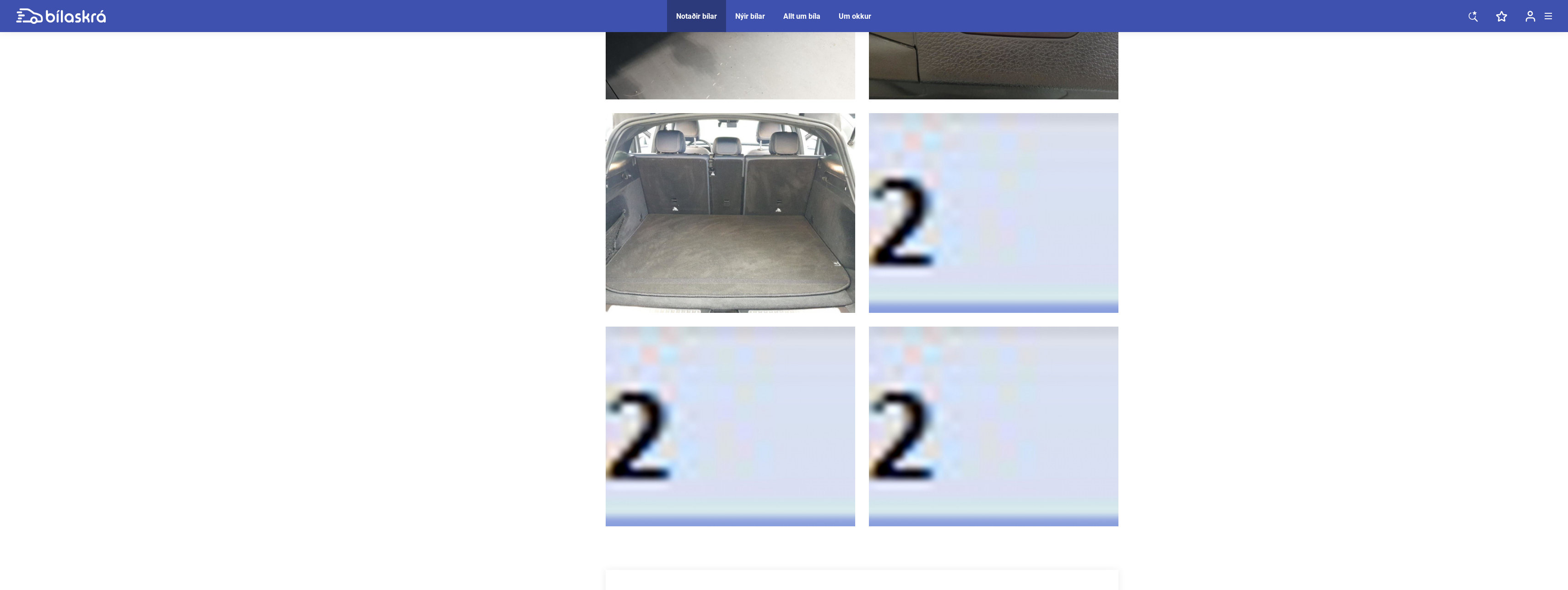
scroll to position [4839, 0]
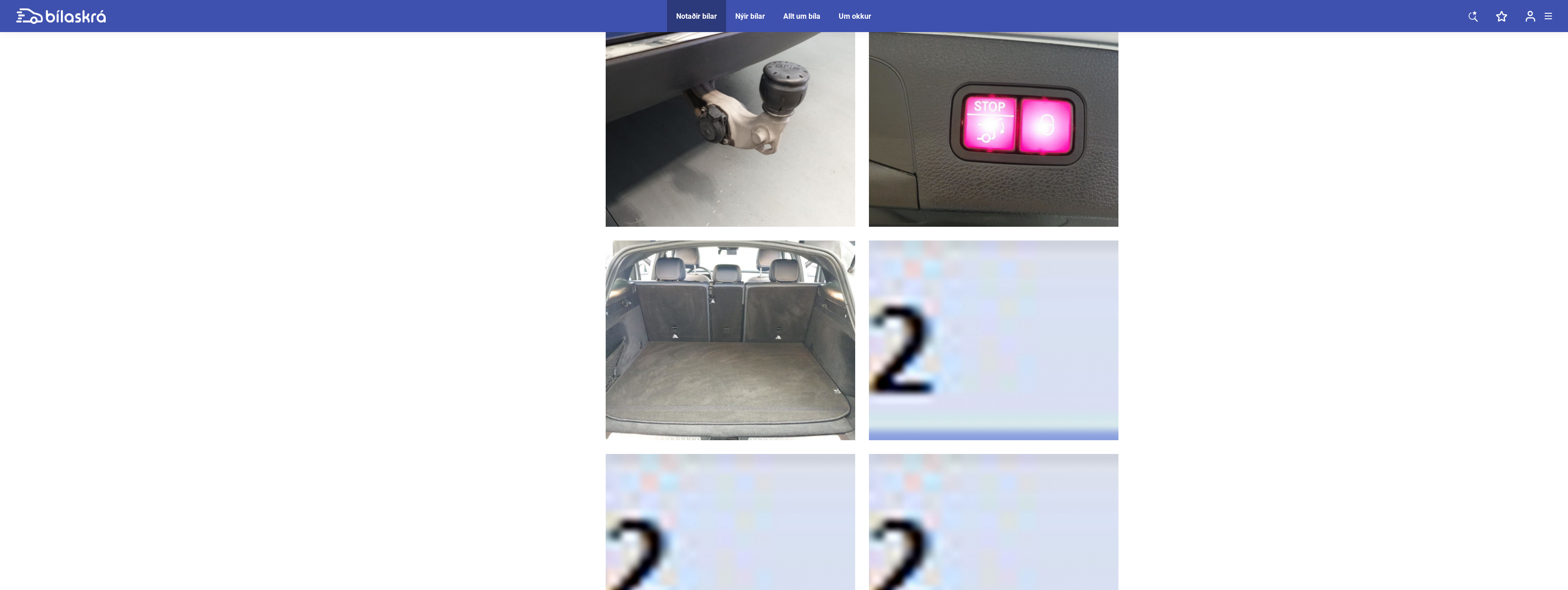
drag, startPoint x: 1554, startPoint y: 209, endPoint x: 1536, endPoint y: 204, distance: 18.7
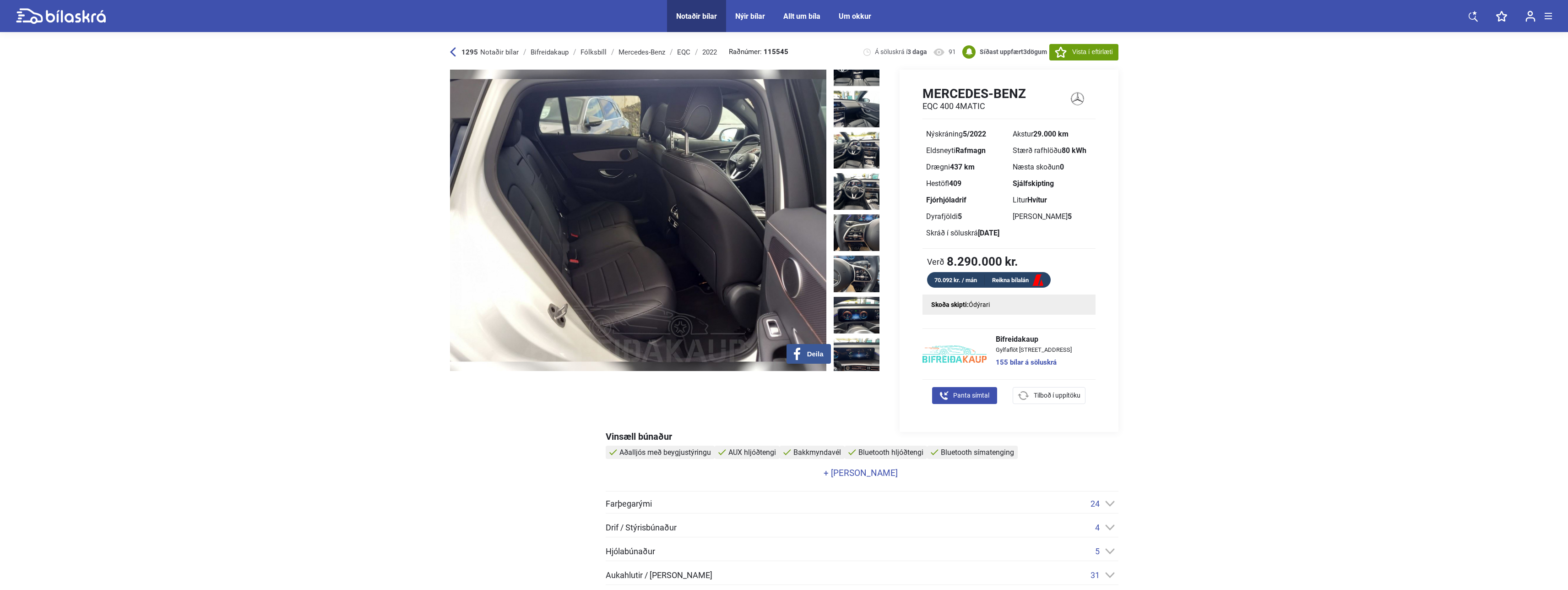
click at [423, 12] on div "Notaðir bílar" at bounding box center [697, 16] width 41 height 8
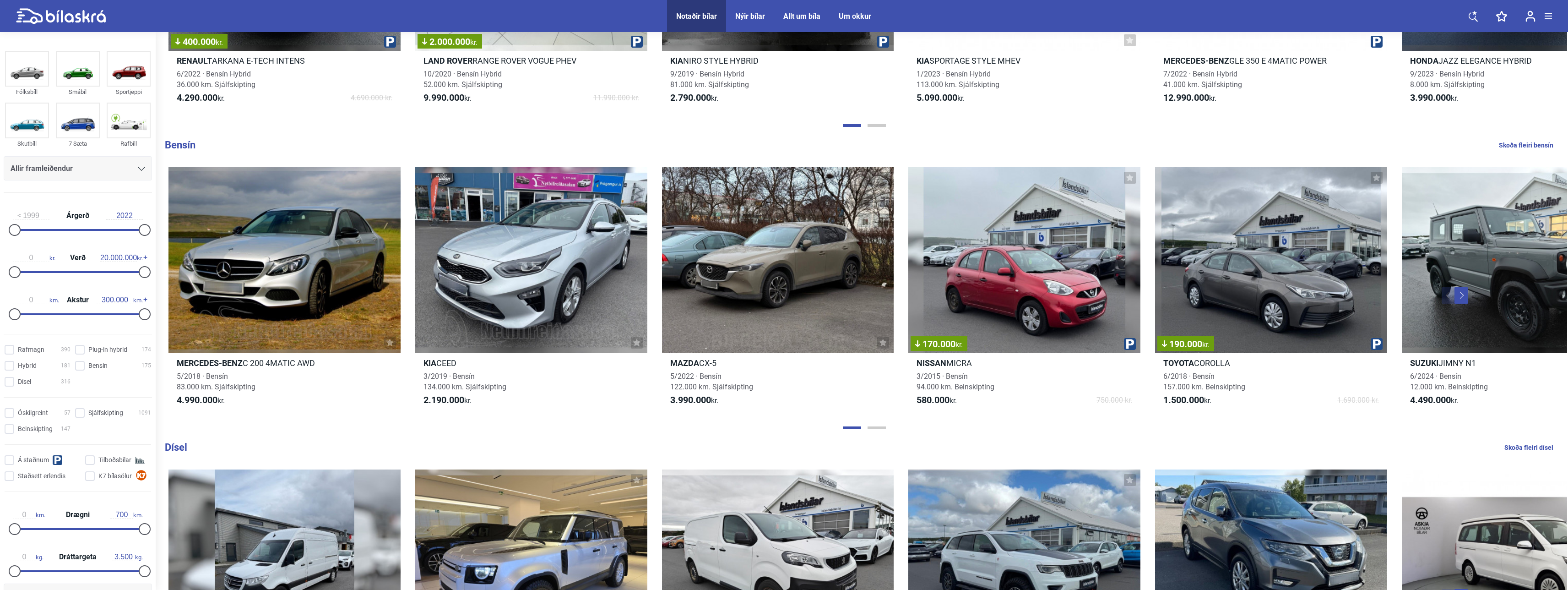
scroll to position [1072, 0]
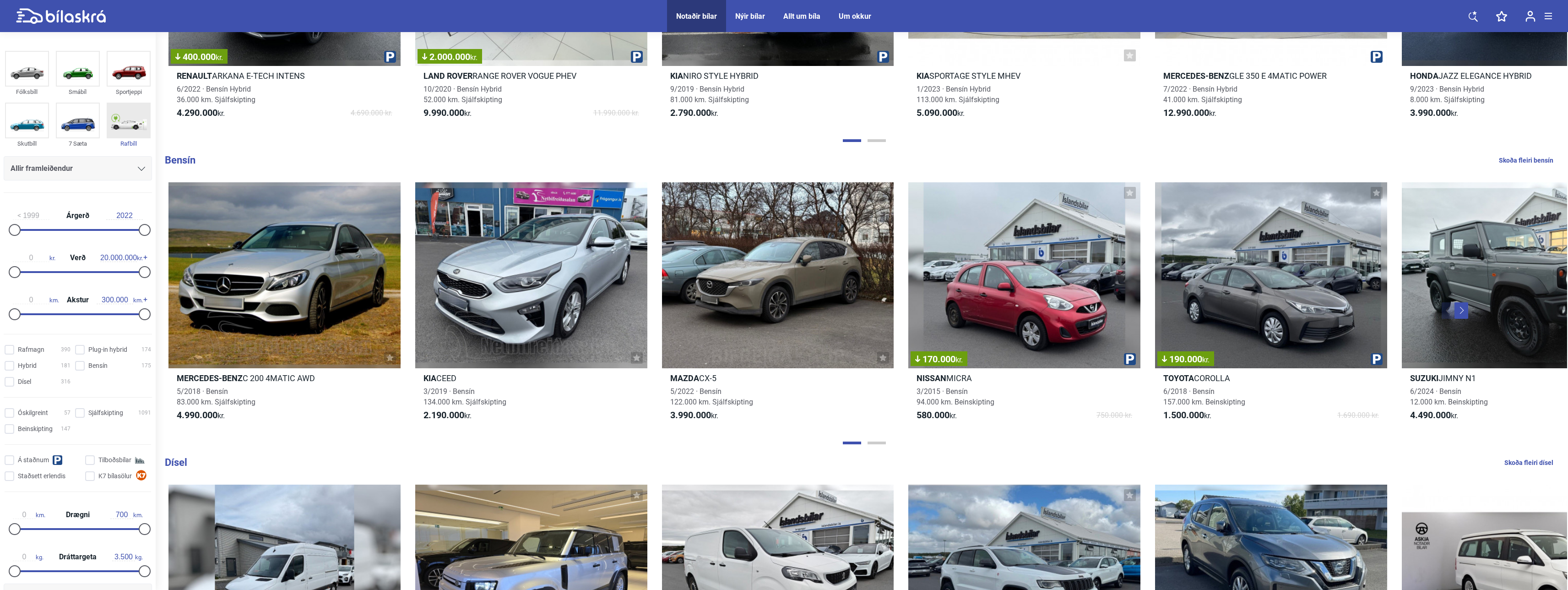
click at [132, 125] on img at bounding box center [128, 120] width 42 height 34
checkbox input "true"
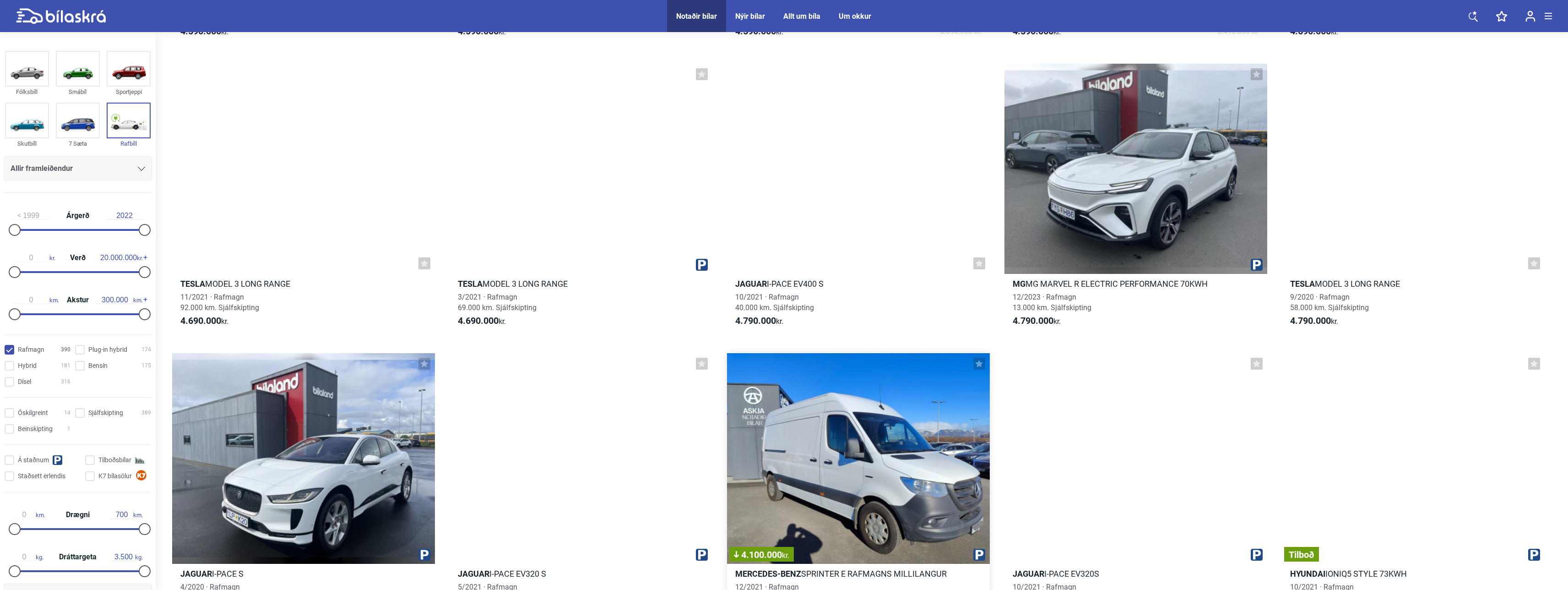
scroll to position [8246, 0]
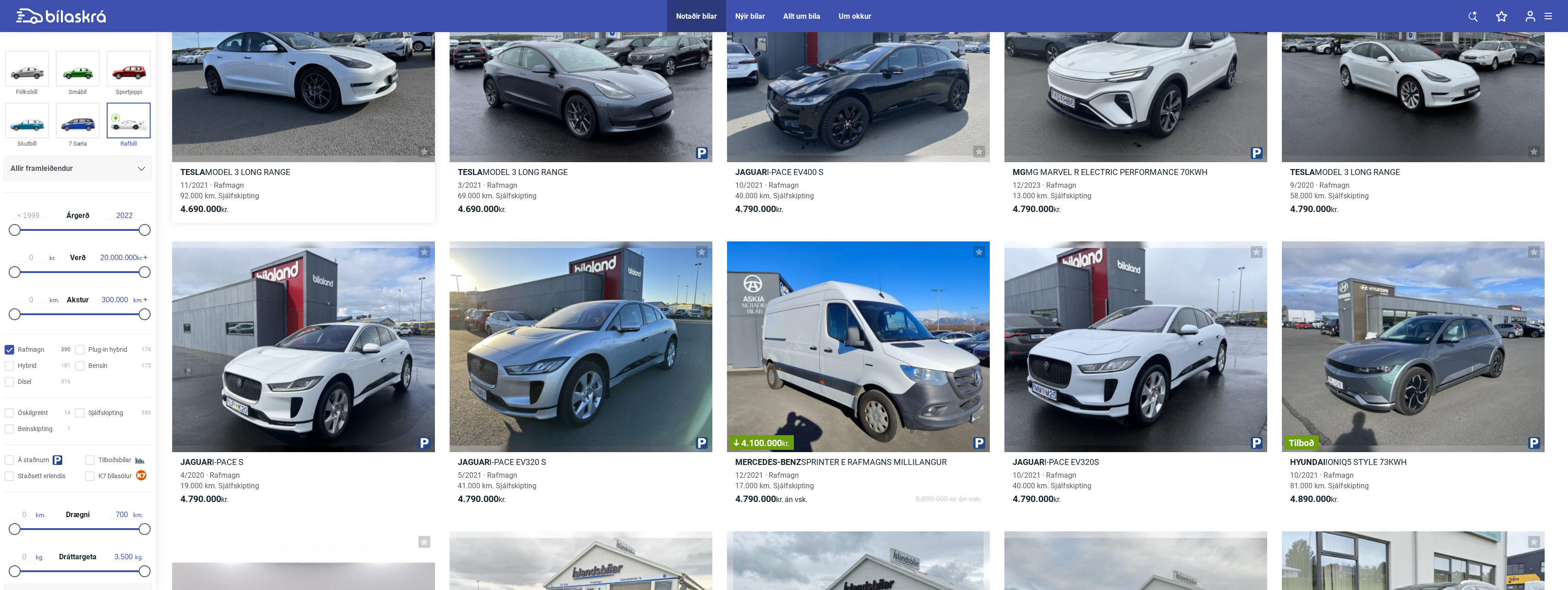
click at [319, 139] on div at bounding box center [304, 56] width 263 height 210
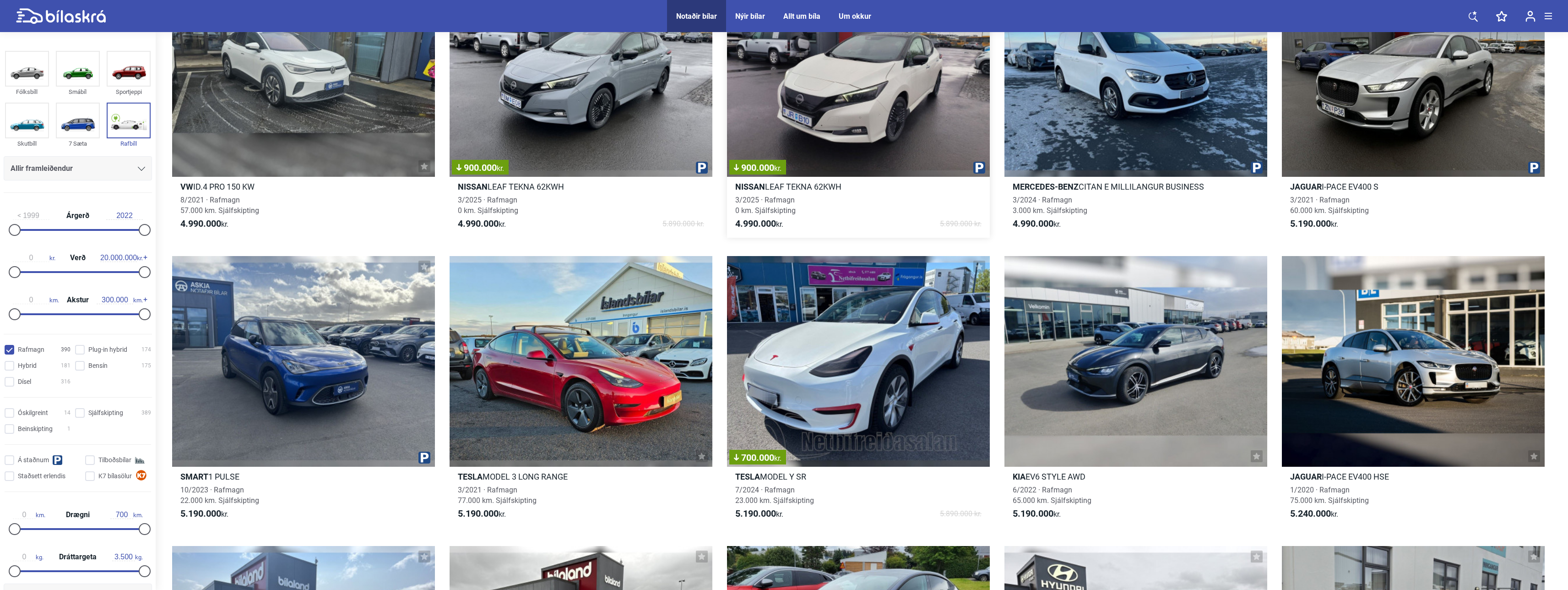
scroll to position [9803, 0]
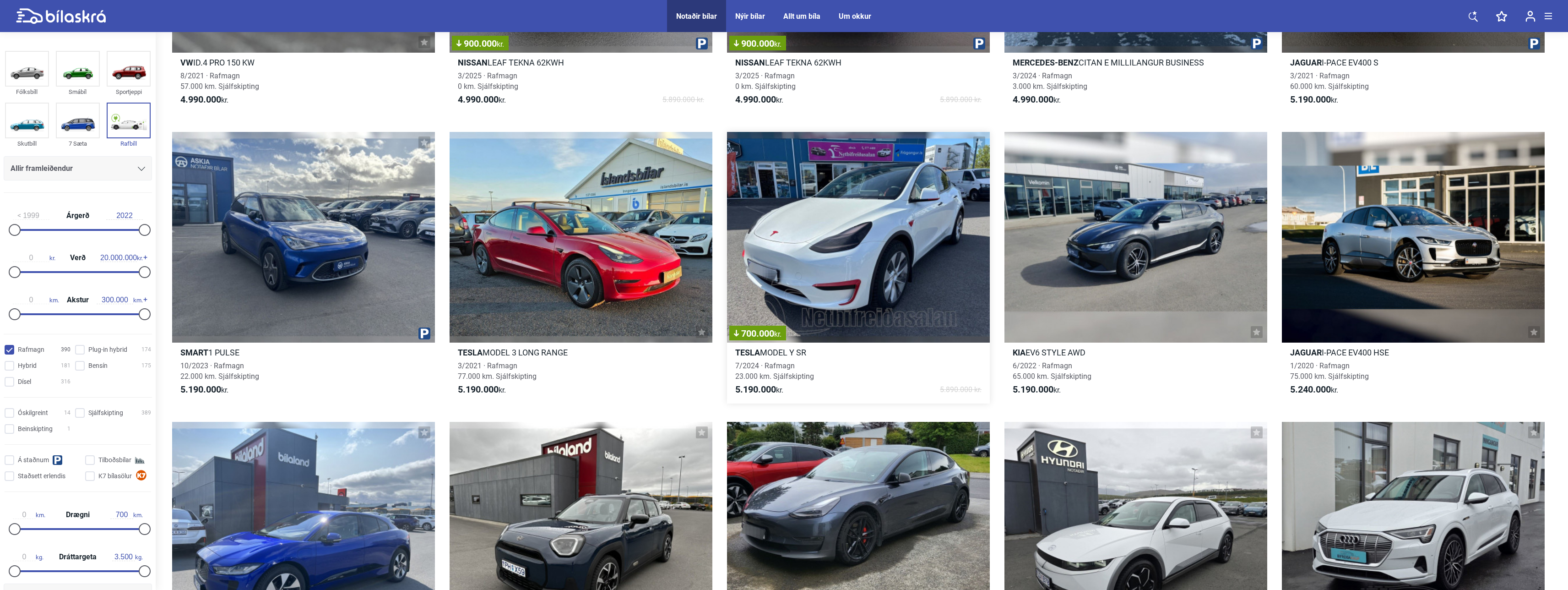
click at [423, 296] on div "700.000 kr." at bounding box center [858, 236] width 263 height 210
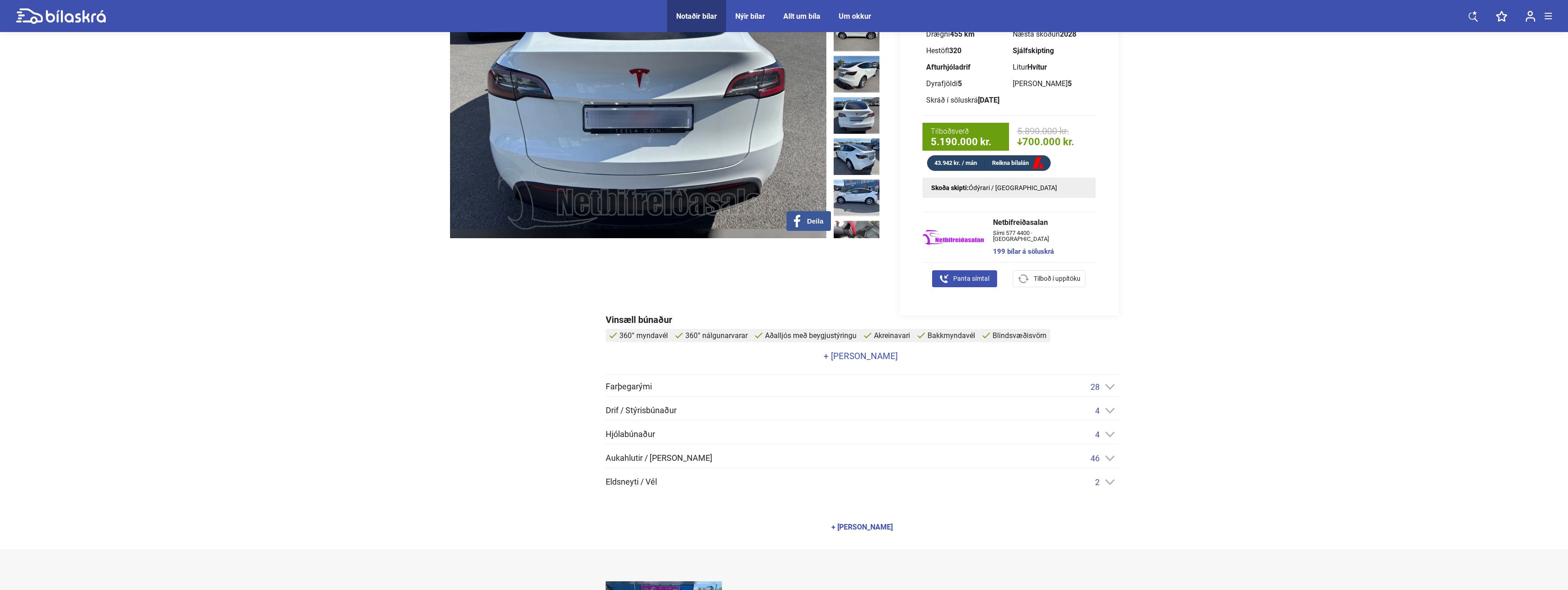
scroll to position [137, 0]
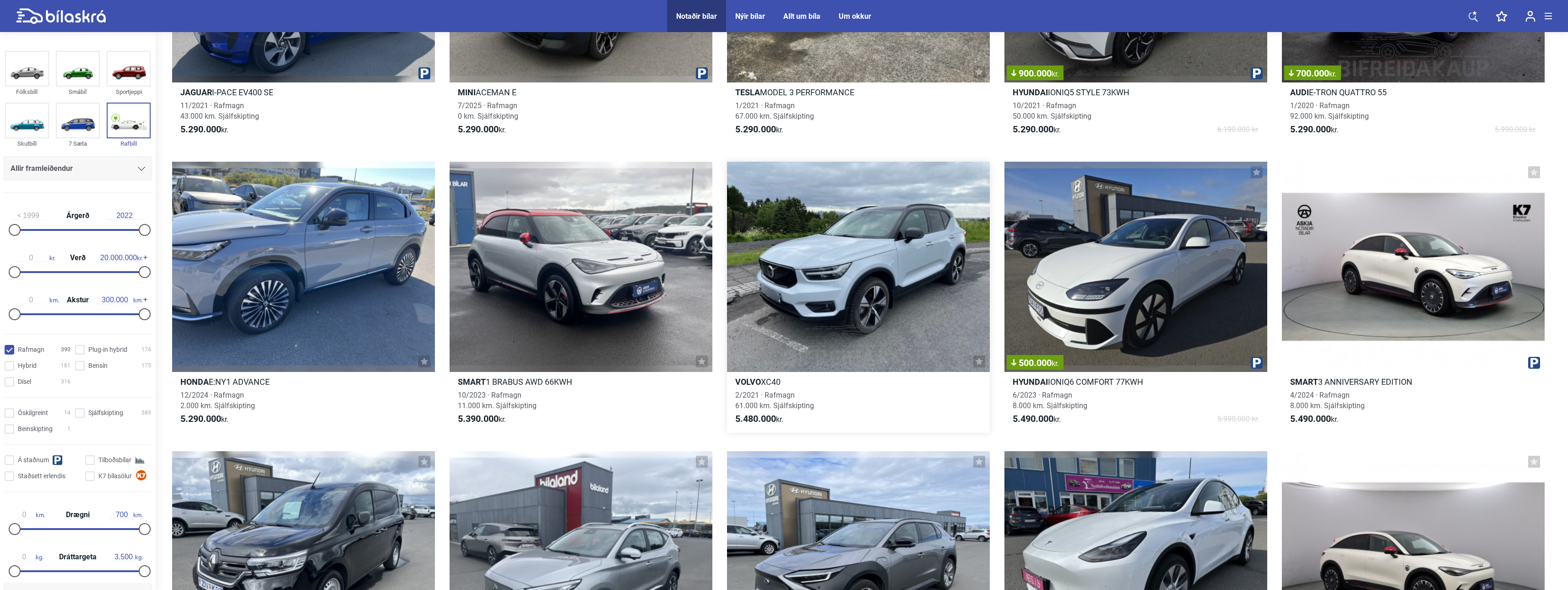
scroll to position [10399, 0]
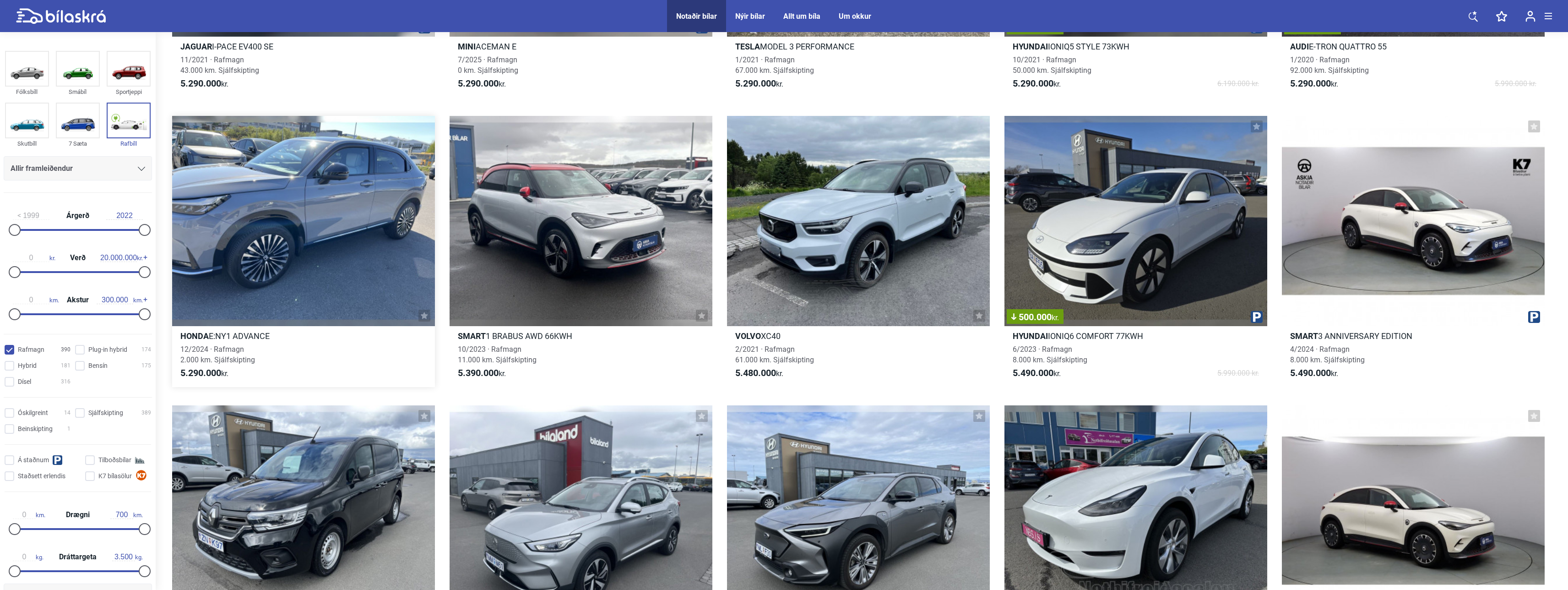
click at [326, 271] on div at bounding box center [304, 220] width 263 height 210
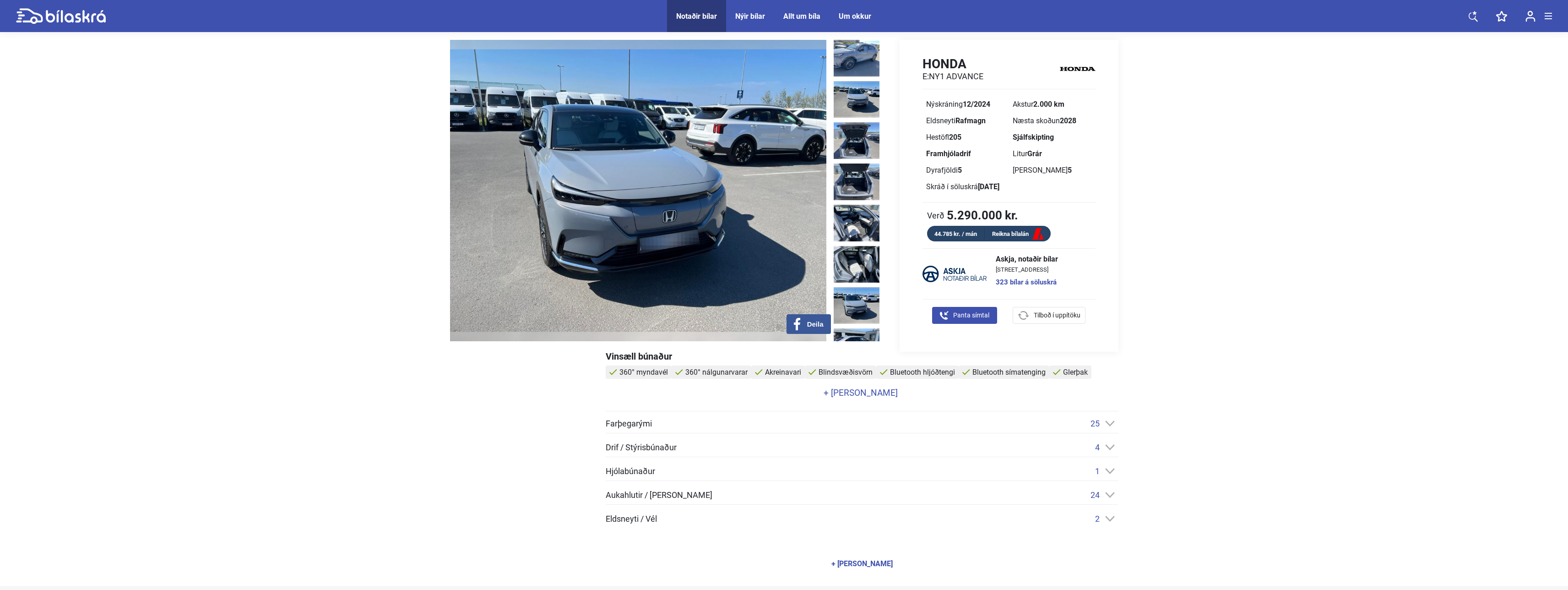
scroll to position [46, 0]
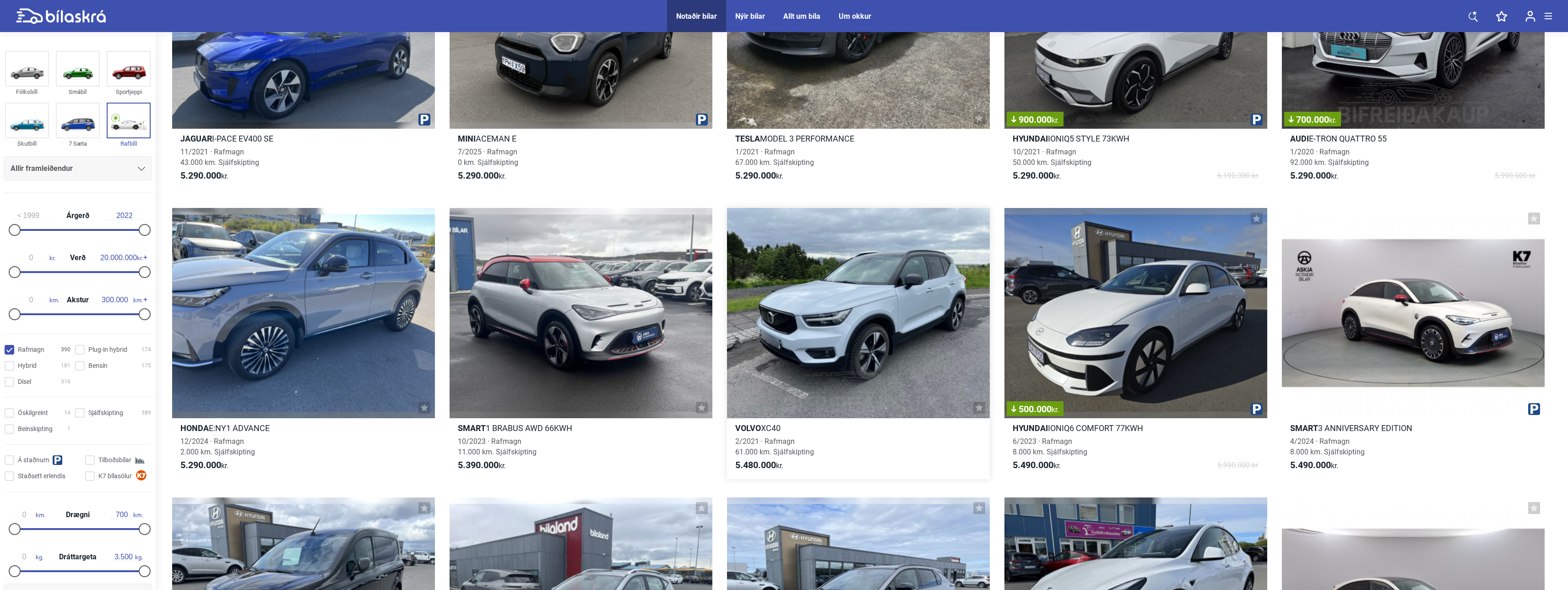
scroll to position [10399, 0]
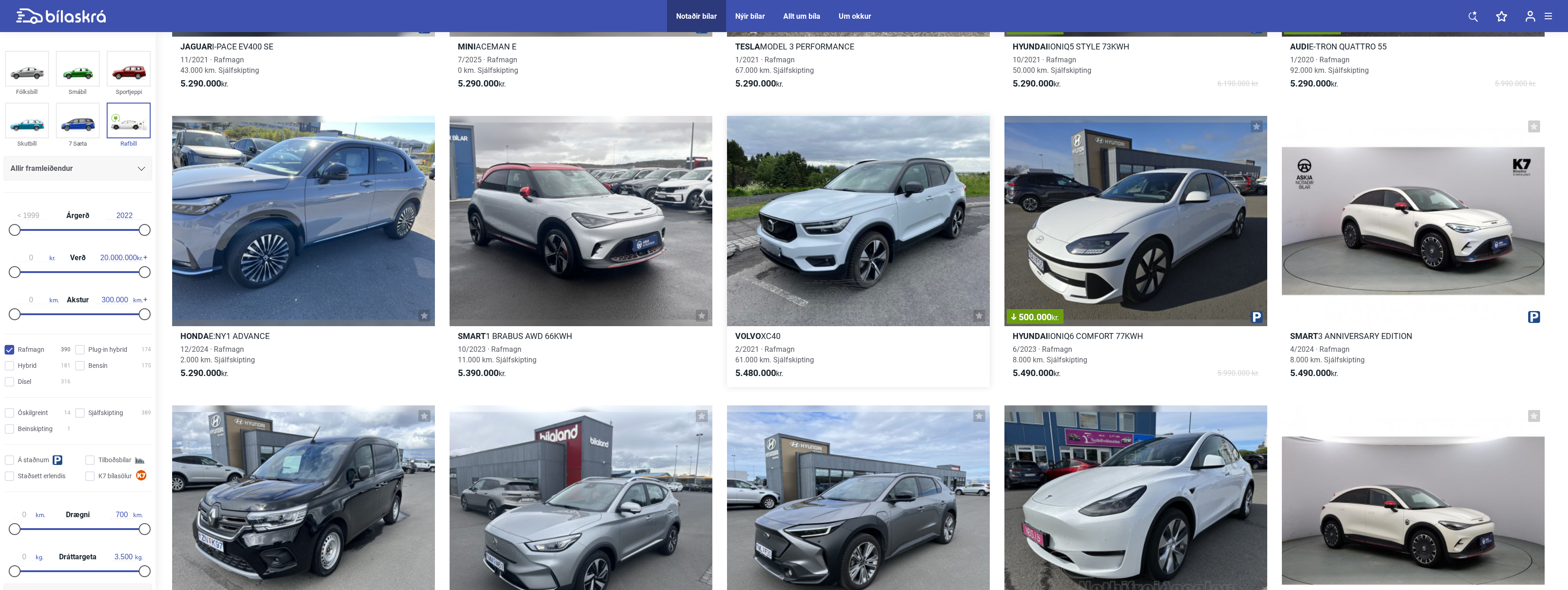
click at [423, 272] on div at bounding box center [858, 220] width 263 height 210
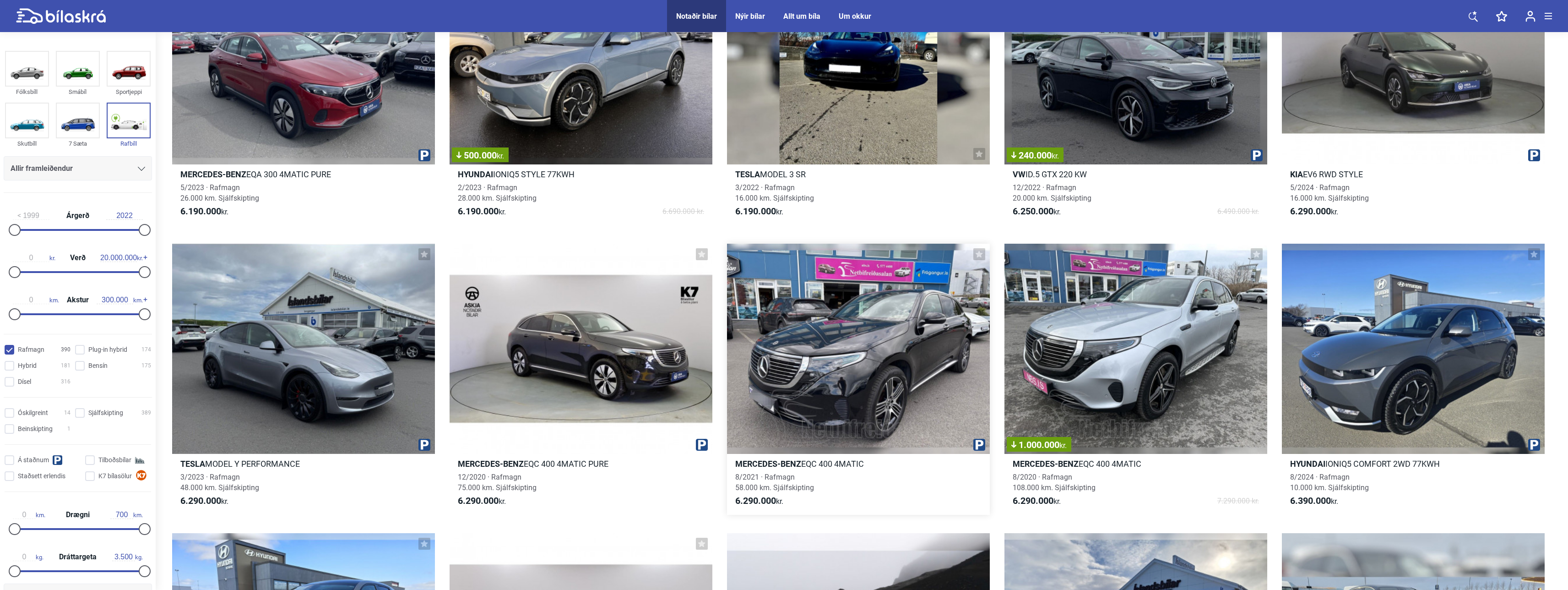
scroll to position [15530, 0]
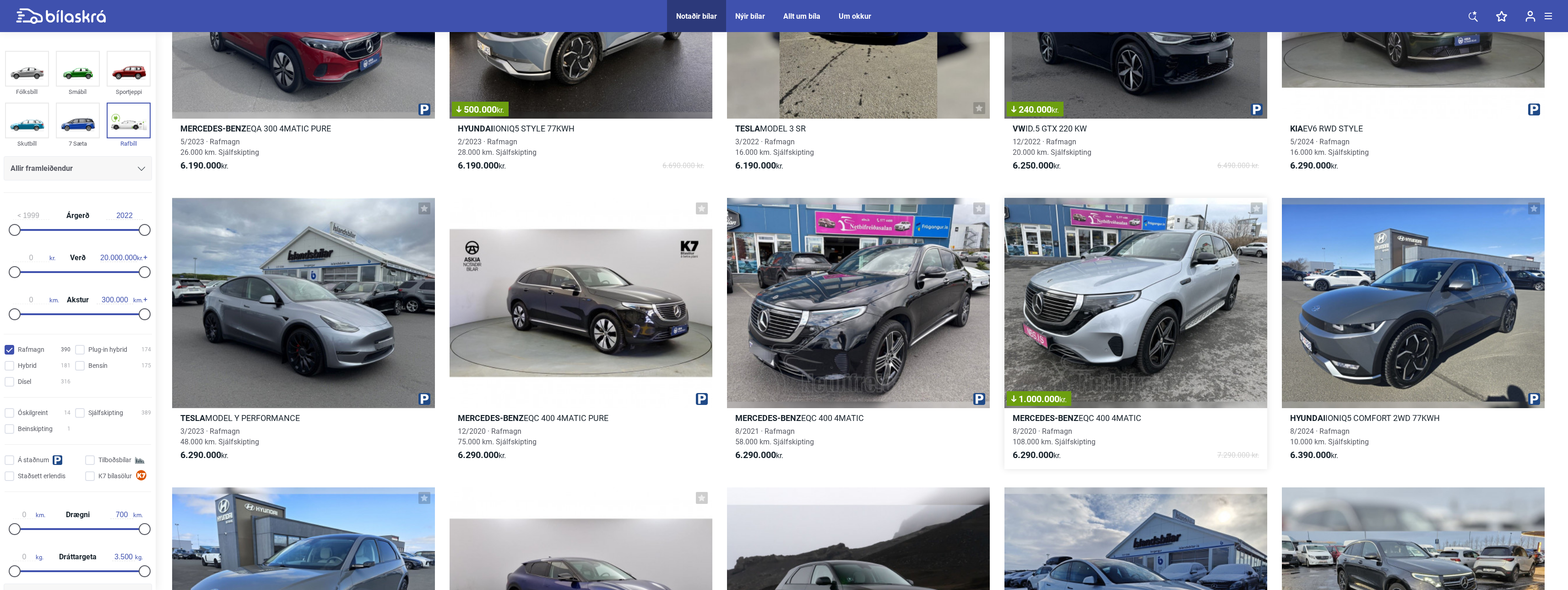
click at [423, 296] on div "1.000.000 kr." at bounding box center [1136, 302] width 263 height 210
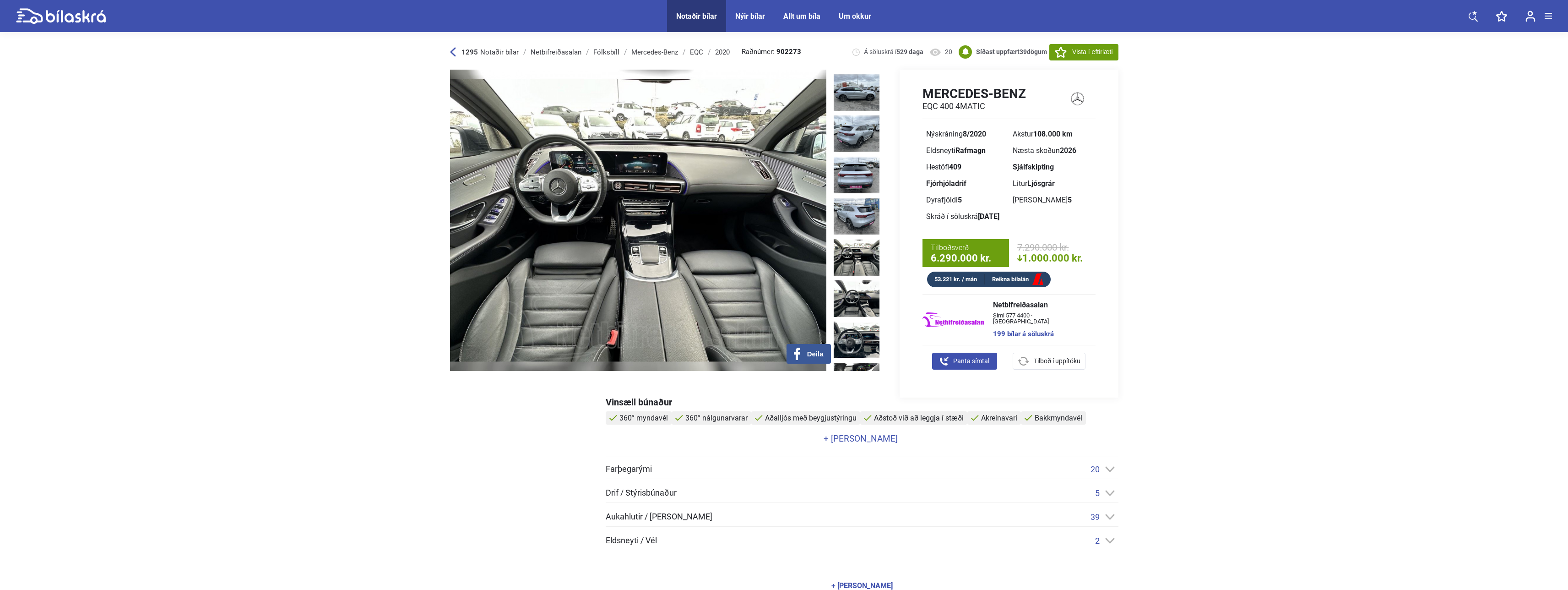
scroll to position [229, 0]
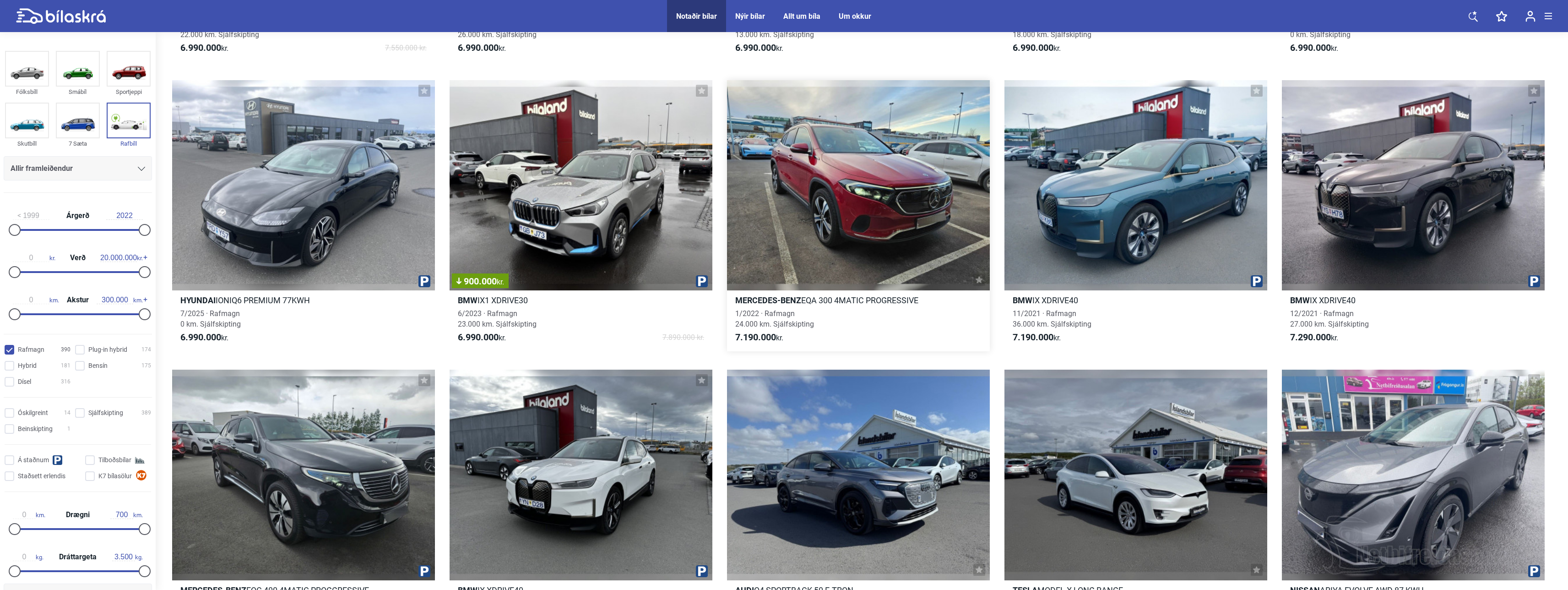
scroll to position [17408, 0]
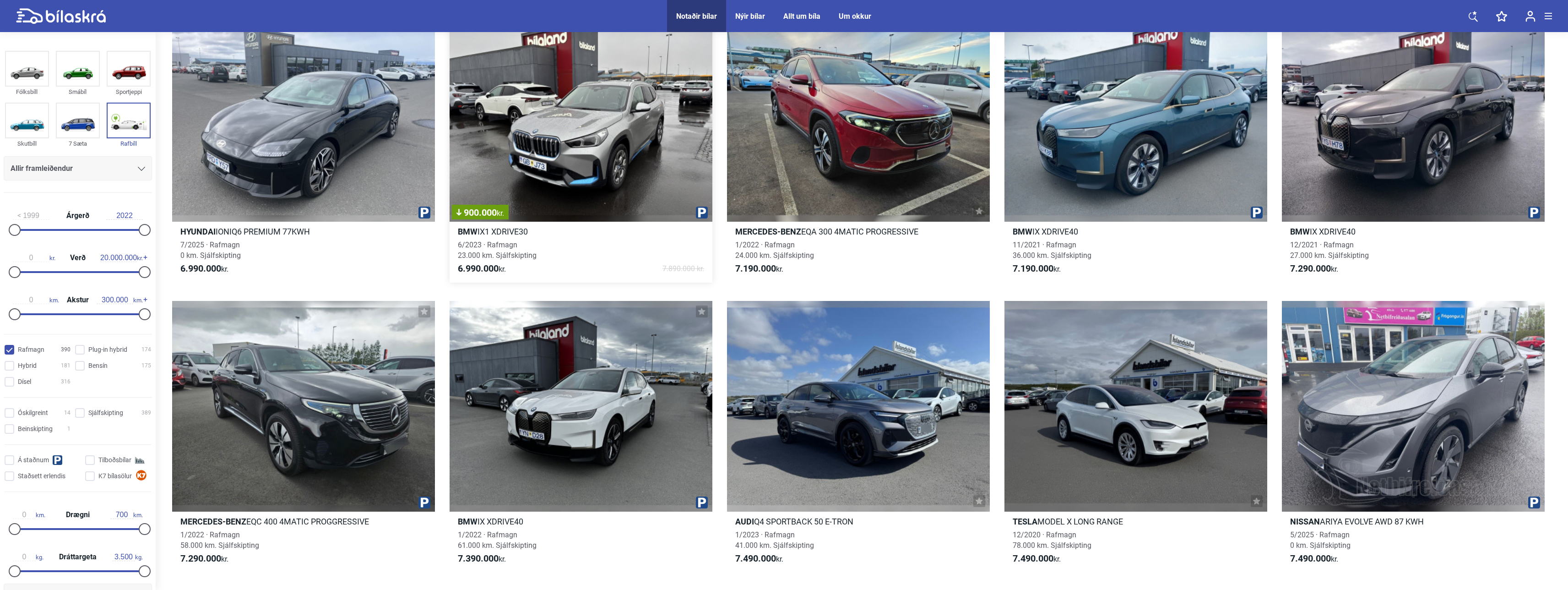
click at [423, 197] on div "900.000 kr." at bounding box center [581, 116] width 263 height 210
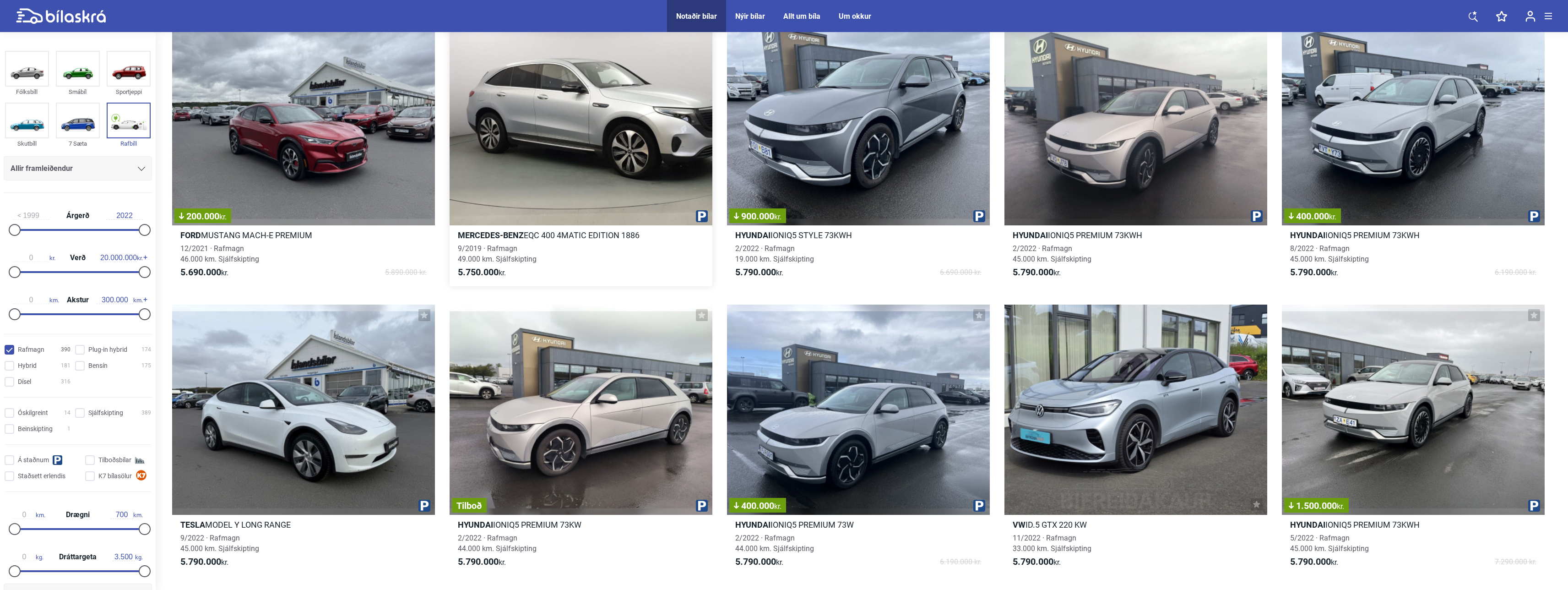
scroll to position [12507, 0]
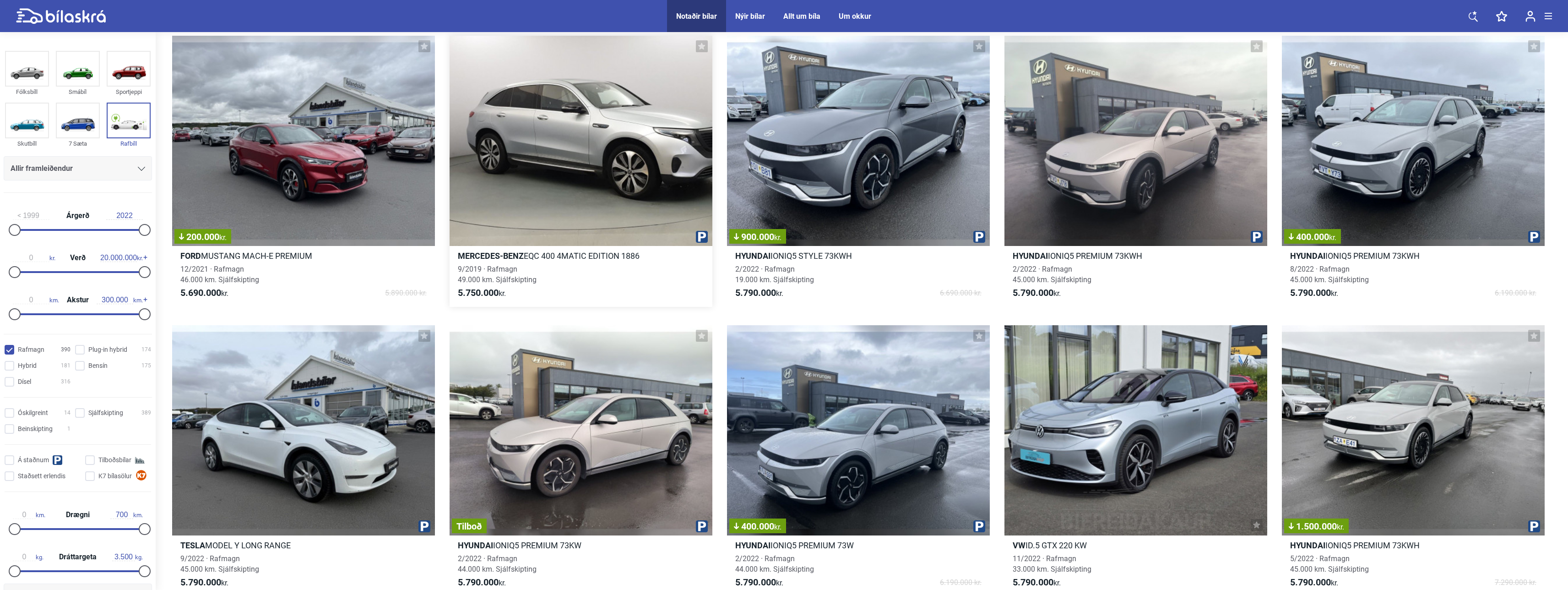
click at [423, 204] on div at bounding box center [581, 140] width 263 height 210
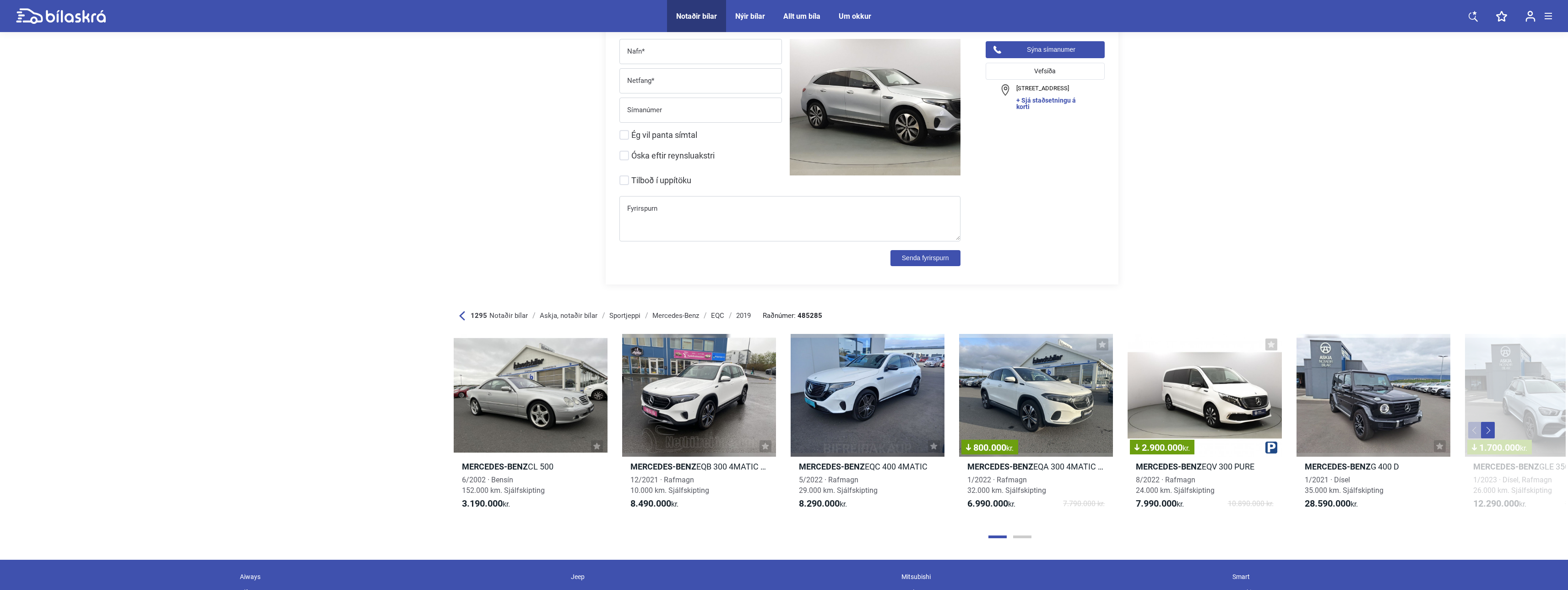
scroll to position [5543, 0]
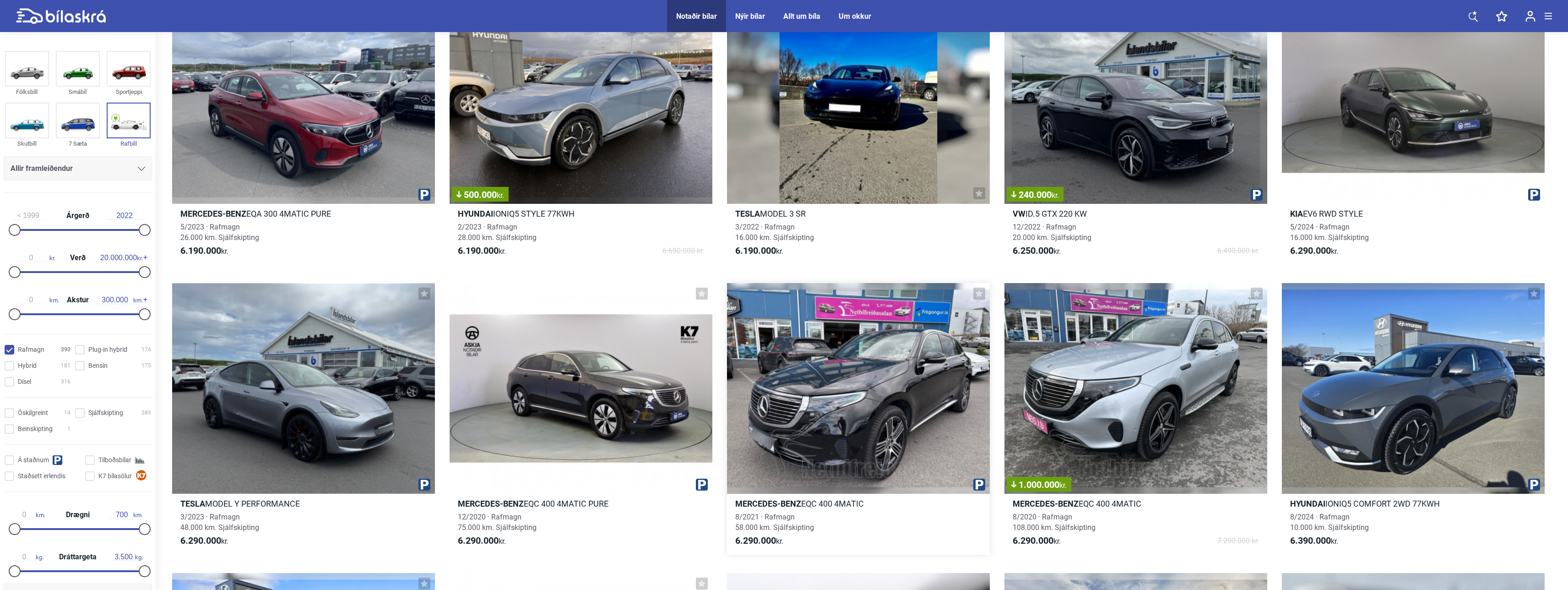
scroll to position [14339, 0]
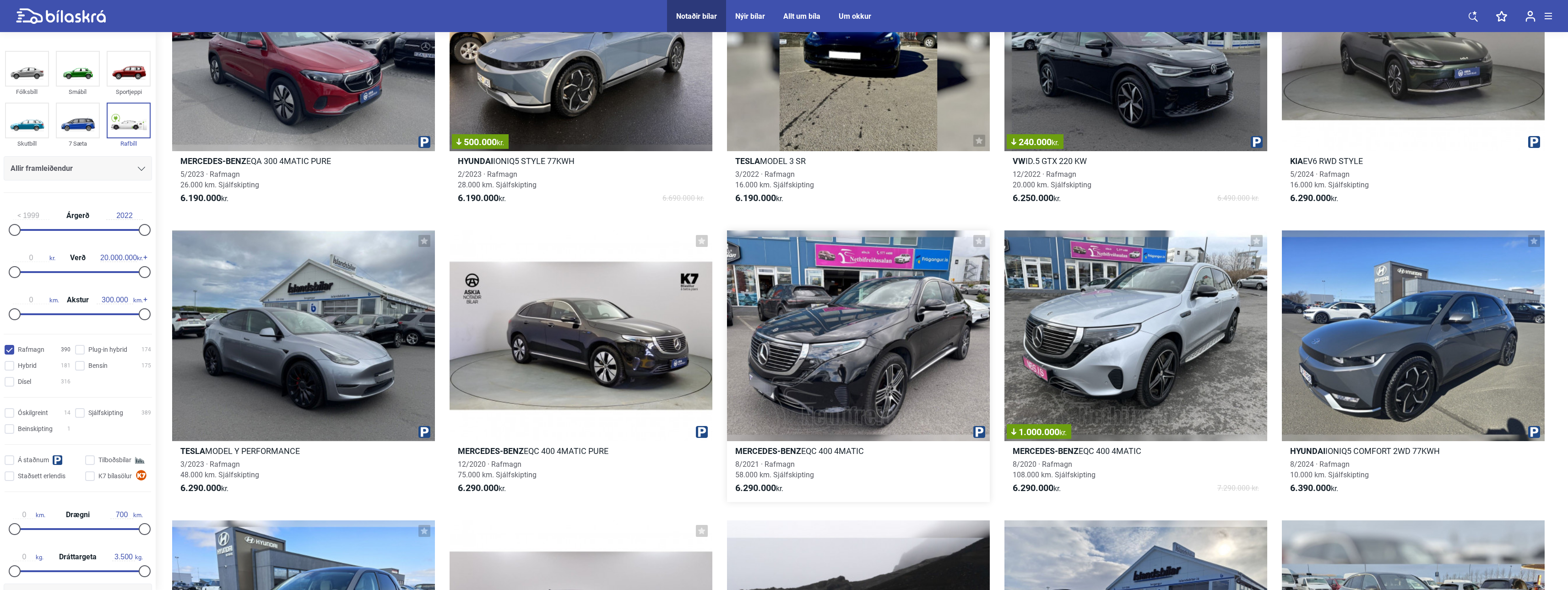
click at [423, 296] on div at bounding box center [858, 335] width 263 height 210
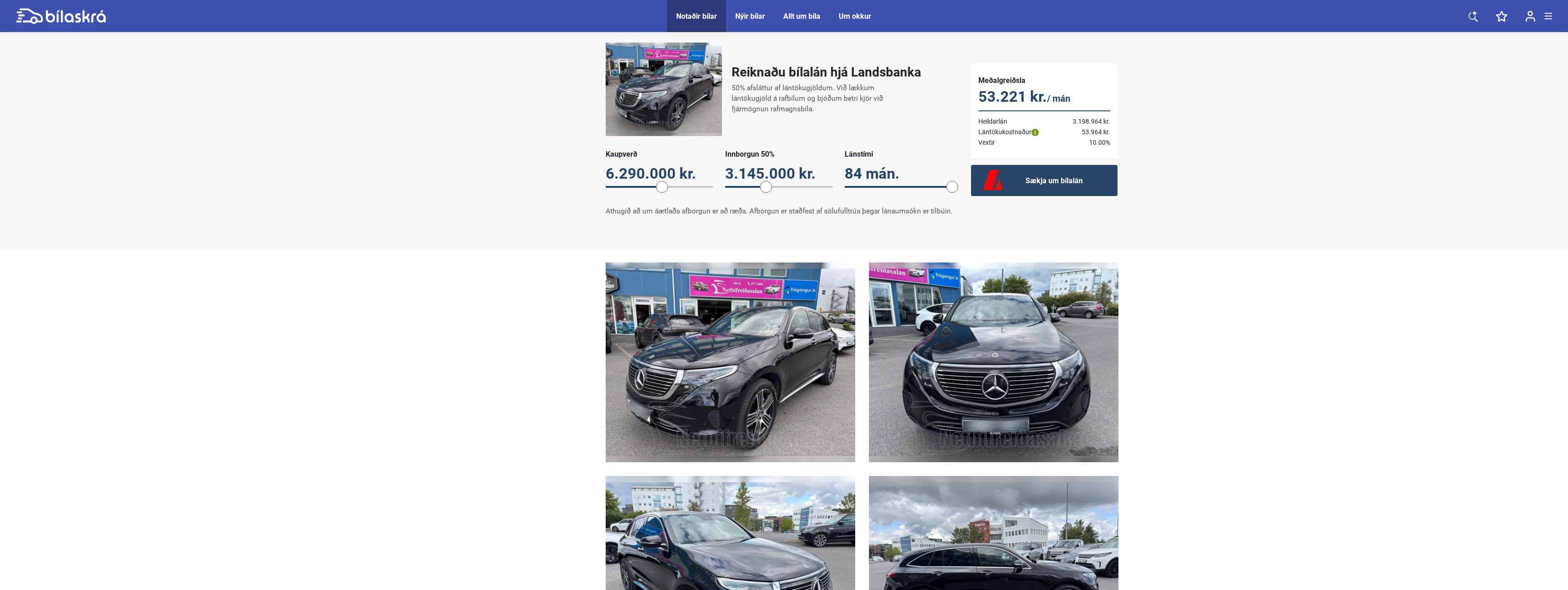
scroll to position [641, 0]
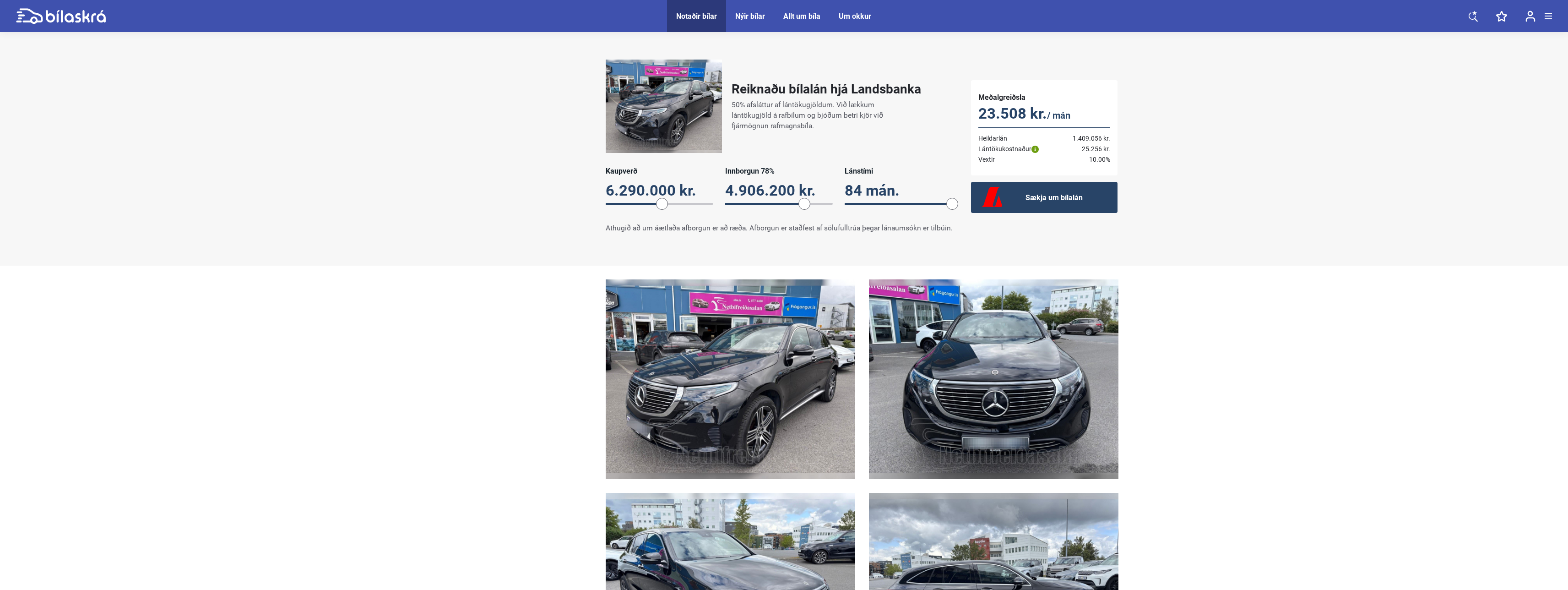
drag, startPoint x: 769, startPoint y: 198, endPoint x: 804, endPoint y: 199, distance: 35.0
click at [423, 199] on span at bounding box center [804, 204] width 12 height 12
click at [423, 201] on span "84" at bounding box center [897, 204] width 107 height 9
click at [423, 204] on span "36" at bounding box center [897, 204] width 107 height 0
click at [423, 204] on span "24" at bounding box center [897, 204] width 107 height 0
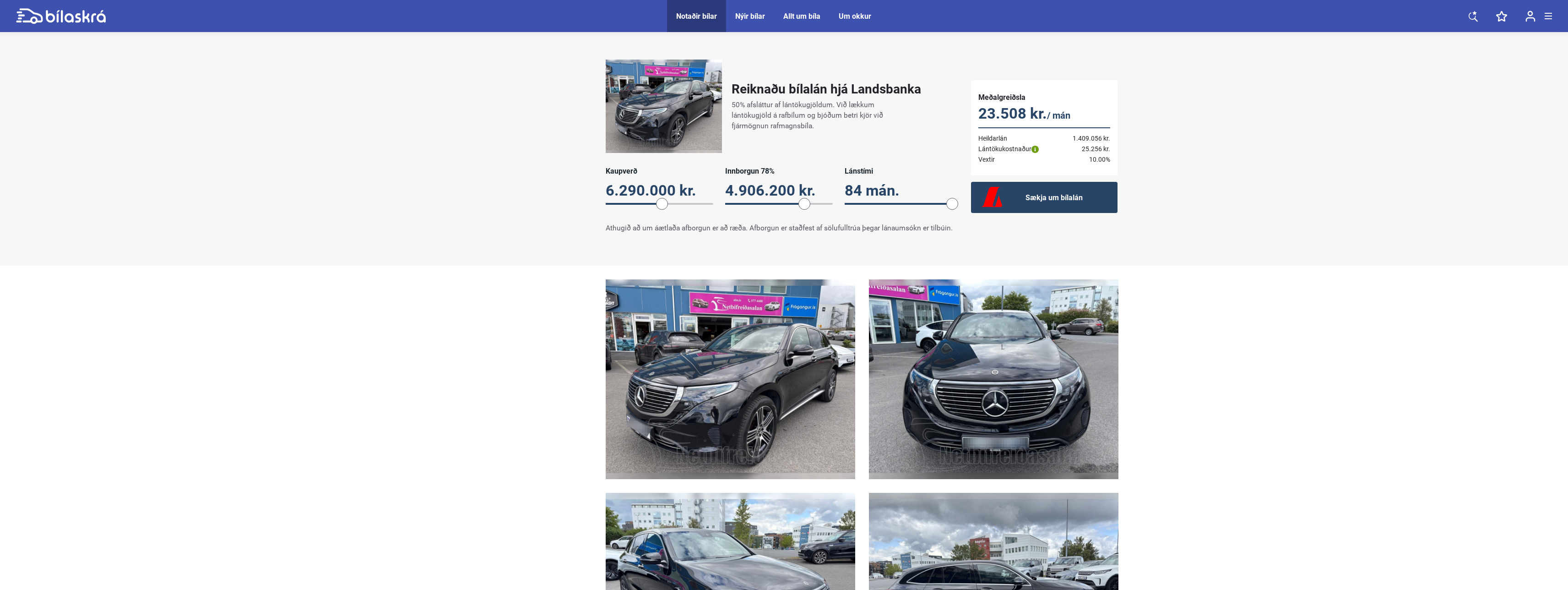
drag, startPoint x: 871, startPoint y: 197, endPoint x: 960, endPoint y: 203, distance: 89.2
click at [423, 202] on div "Reiknaðu bílalán hjá Landsbanka 50% afsláttur af lántökugjöldum. Við lækkum lán…" at bounding box center [784, 147] width 687 height 192
drag, startPoint x: 948, startPoint y: 204, endPoint x: 959, endPoint y: 203, distance: 11.0
click at [423, 203] on div "Reiknaðu bílalán hjá Landsbanka 50% afsláttur af lántökugjöldum. Við lækkum lán…" at bounding box center [779, 147] width 366 height 192
drag, startPoint x: 953, startPoint y: 202, endPoint x: 853, endPoint y: 204, distance: 100.0
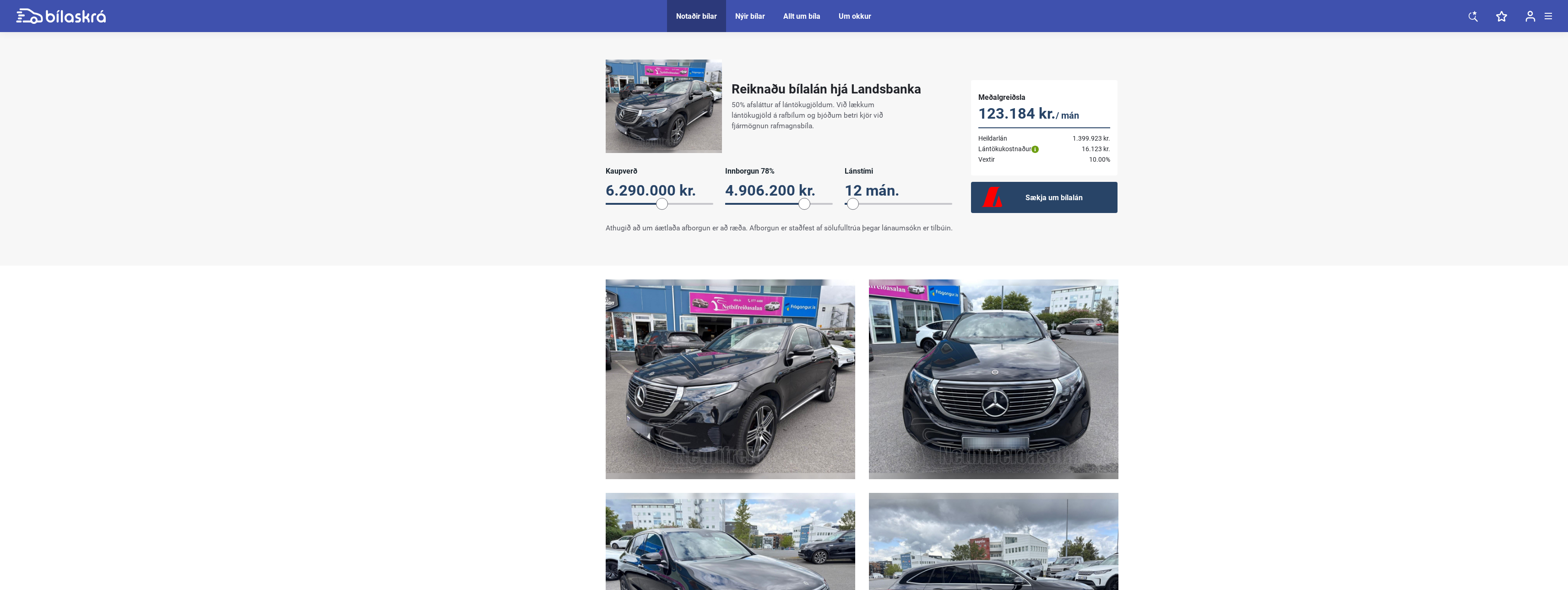
click at [423, 204] on span at bounding box center [853, 204] width 12 height 12
click at [423, 200] on span at bounding box center [807, 204] width 12 height 12
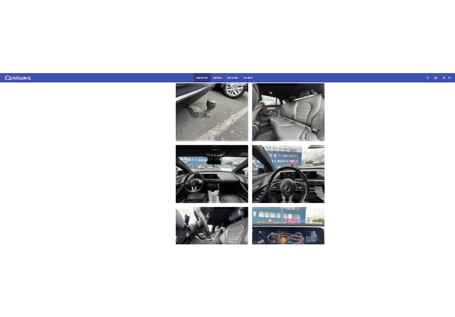
scroll to position [1857, 0]
